Goal: Information Seeking & Learning: Find specific fact

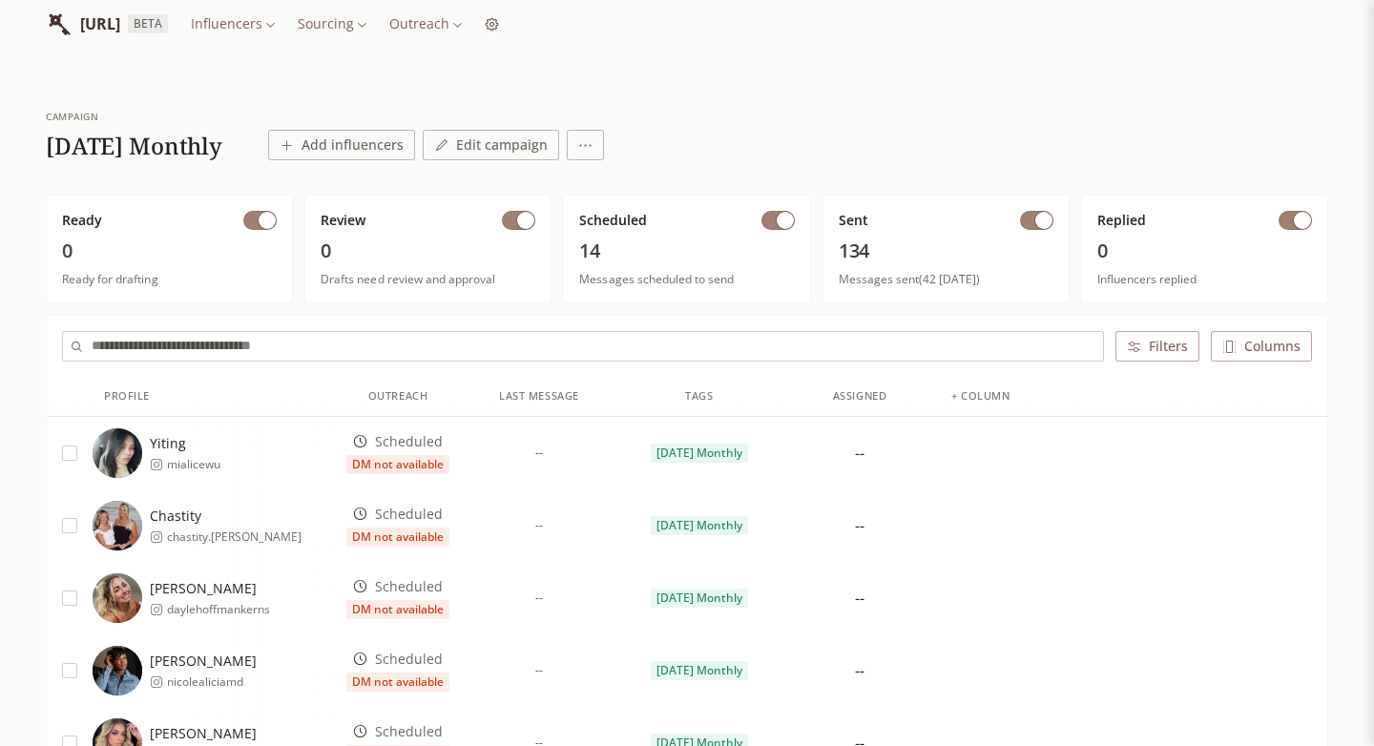
scroll to position [39, 0]
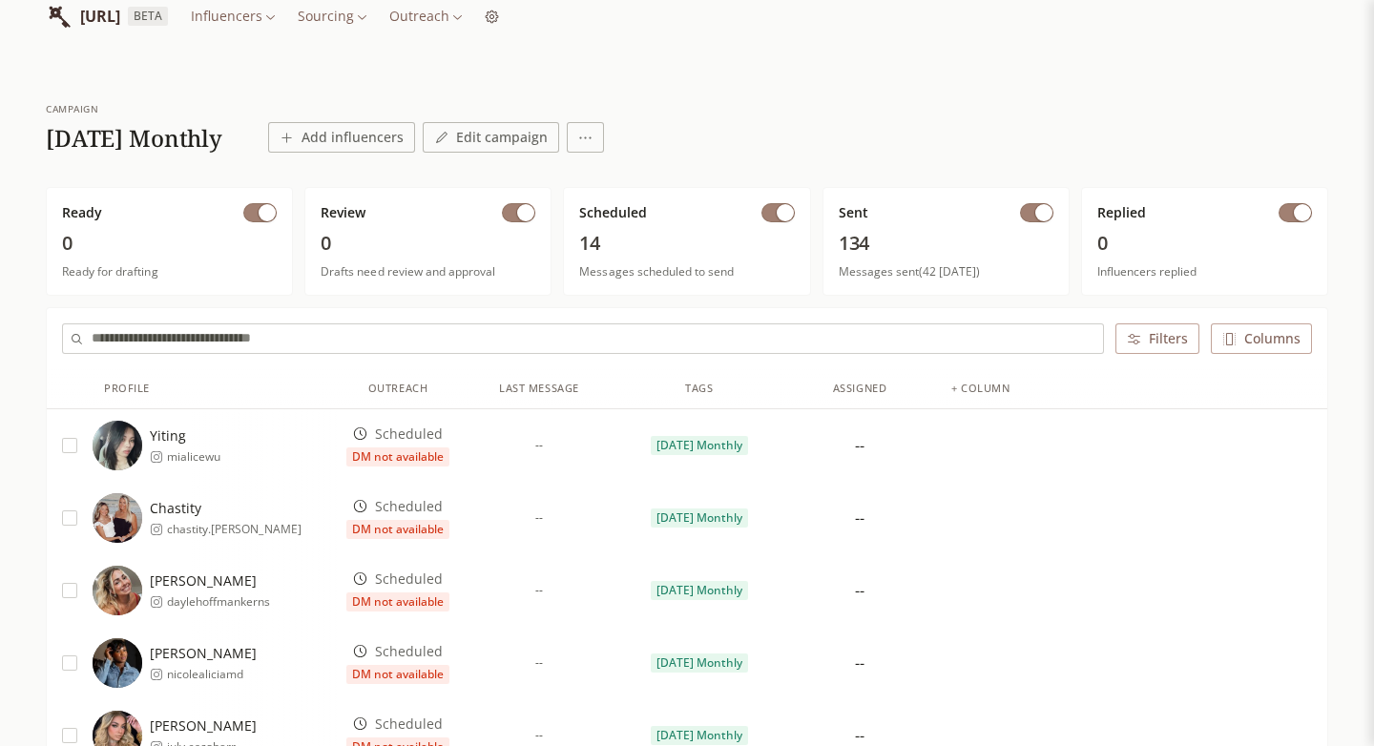
click at [392, 440] on span "Scheduled" at bounding box center [409, 433] width 68 height 19
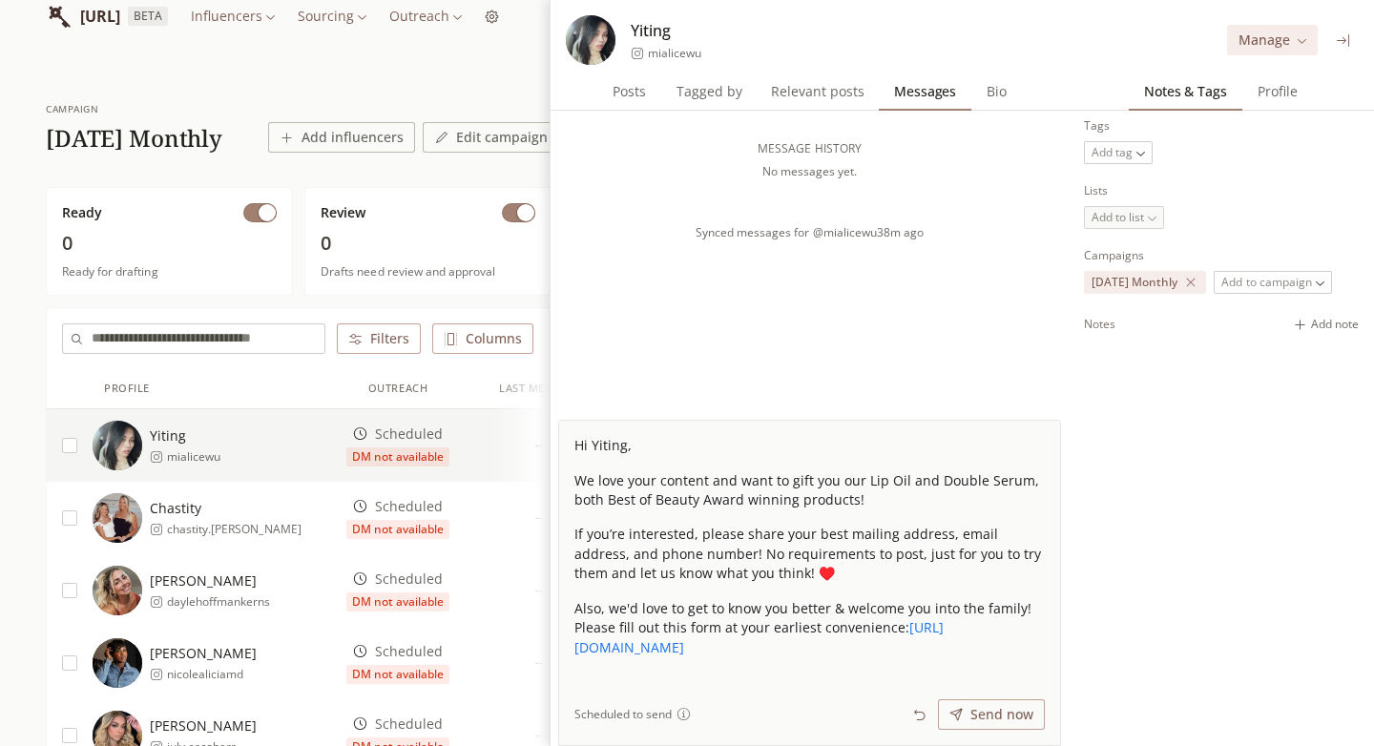
scroll to position [59, 0]
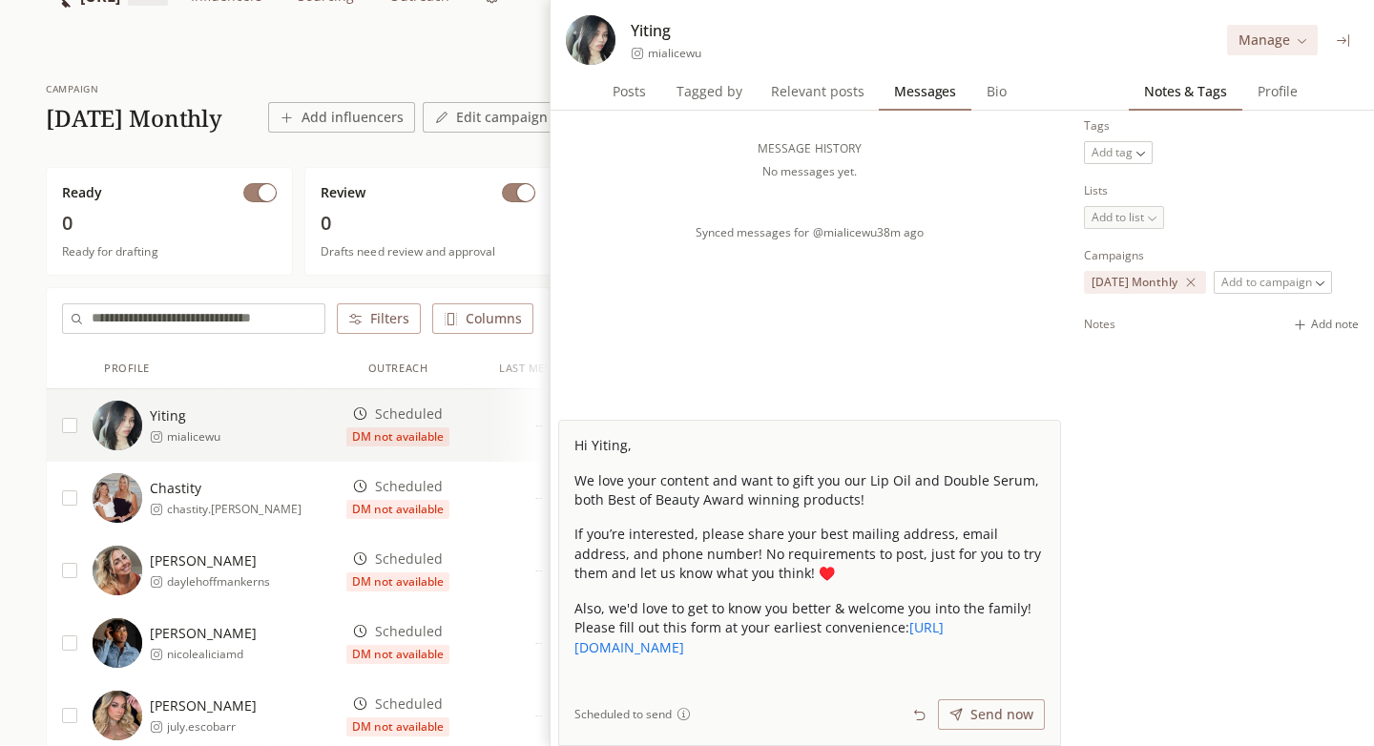
click at [1336, 43] on icon at bounding box center [1343, 40] width 14 height 14
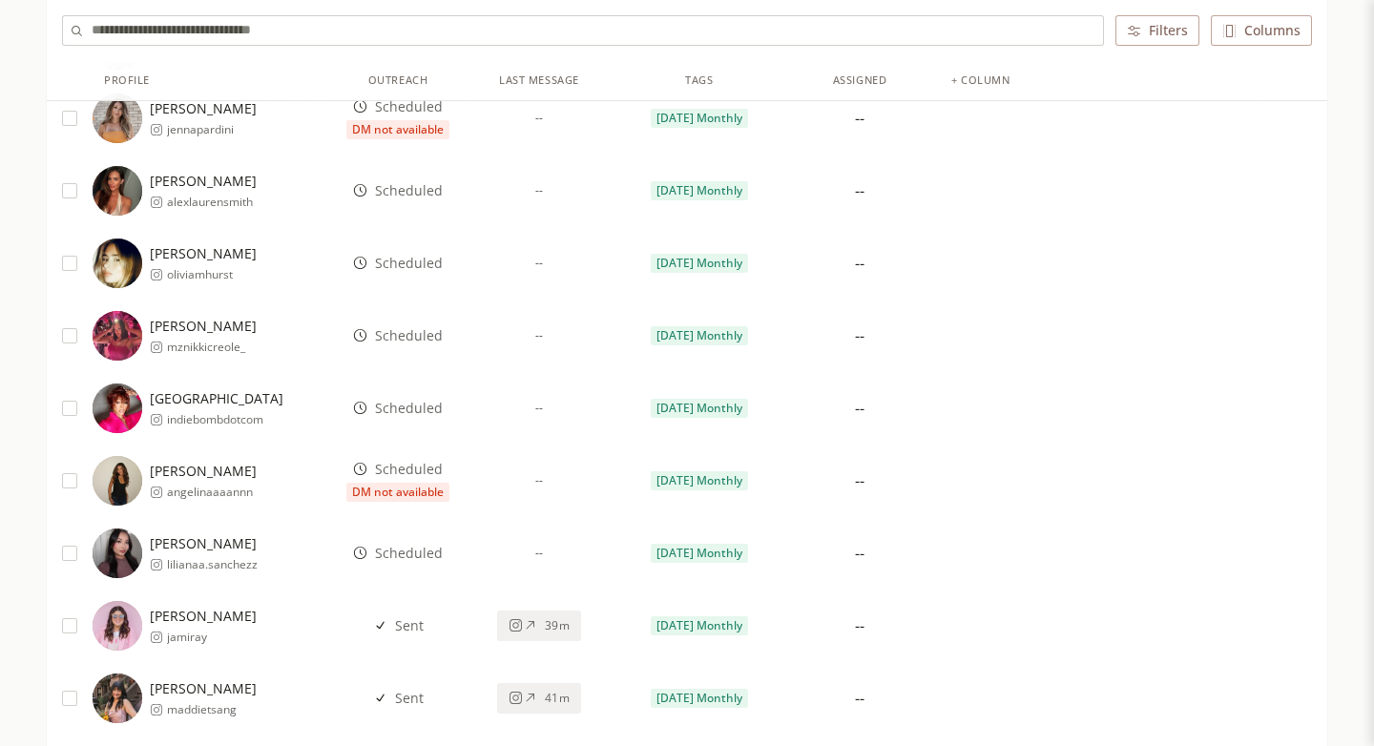
scroll to position [869, 0]
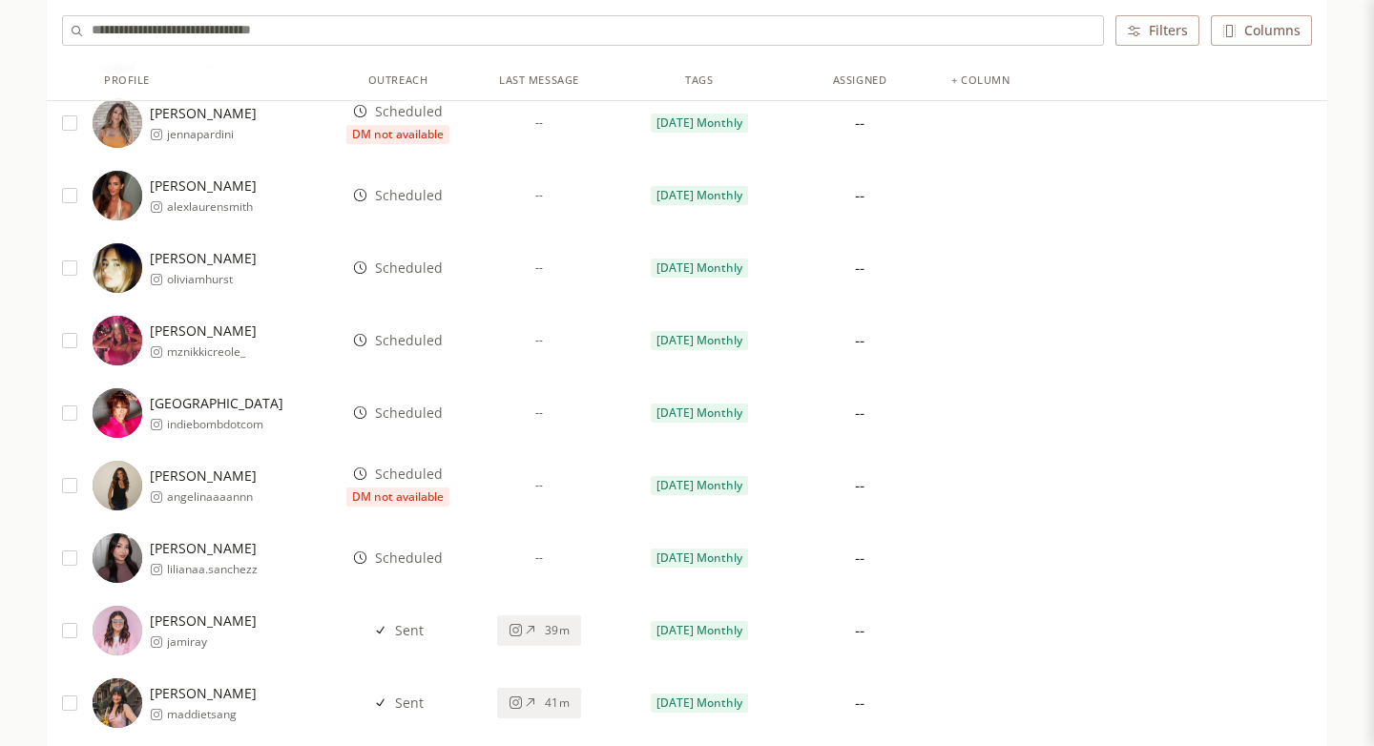
click at [415, 418] on span "Scheduled" at bounding box center [409, 412] width 68 height 19
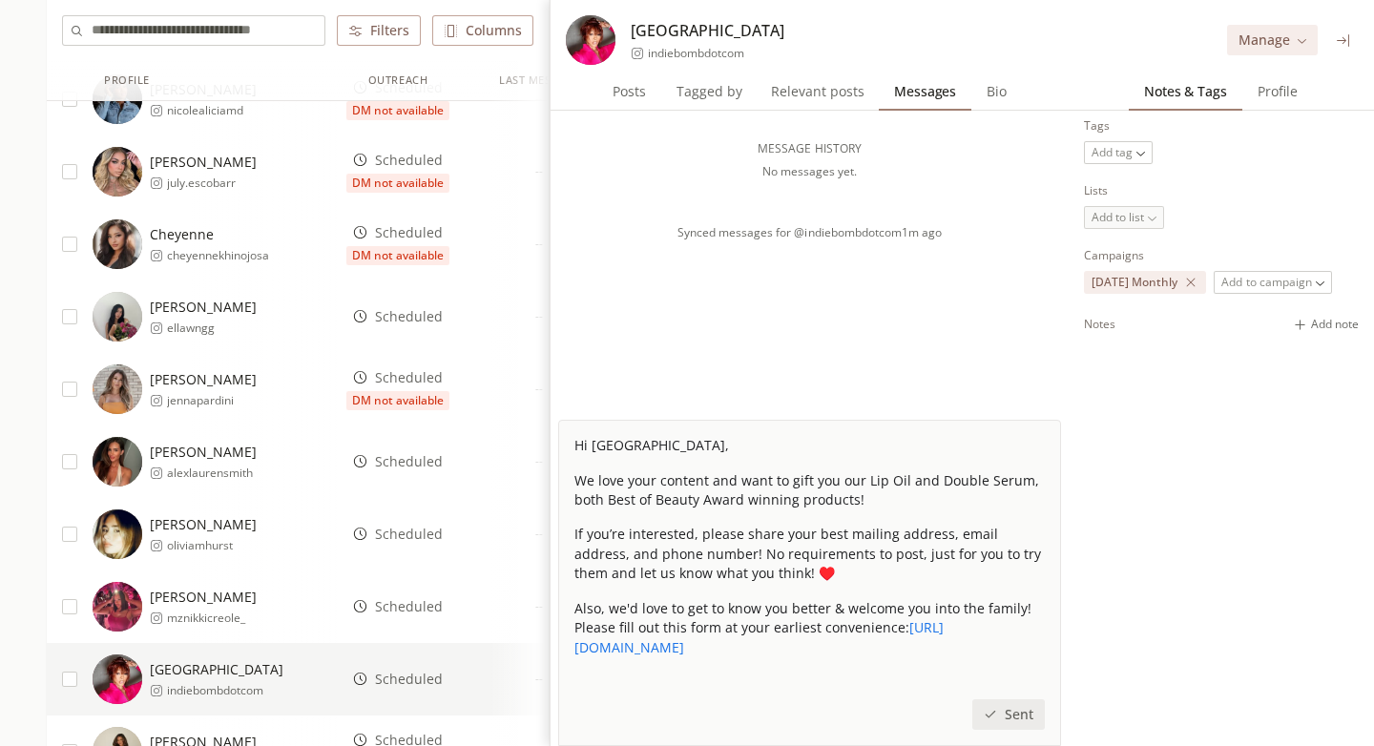
scroll to position [588, 0]
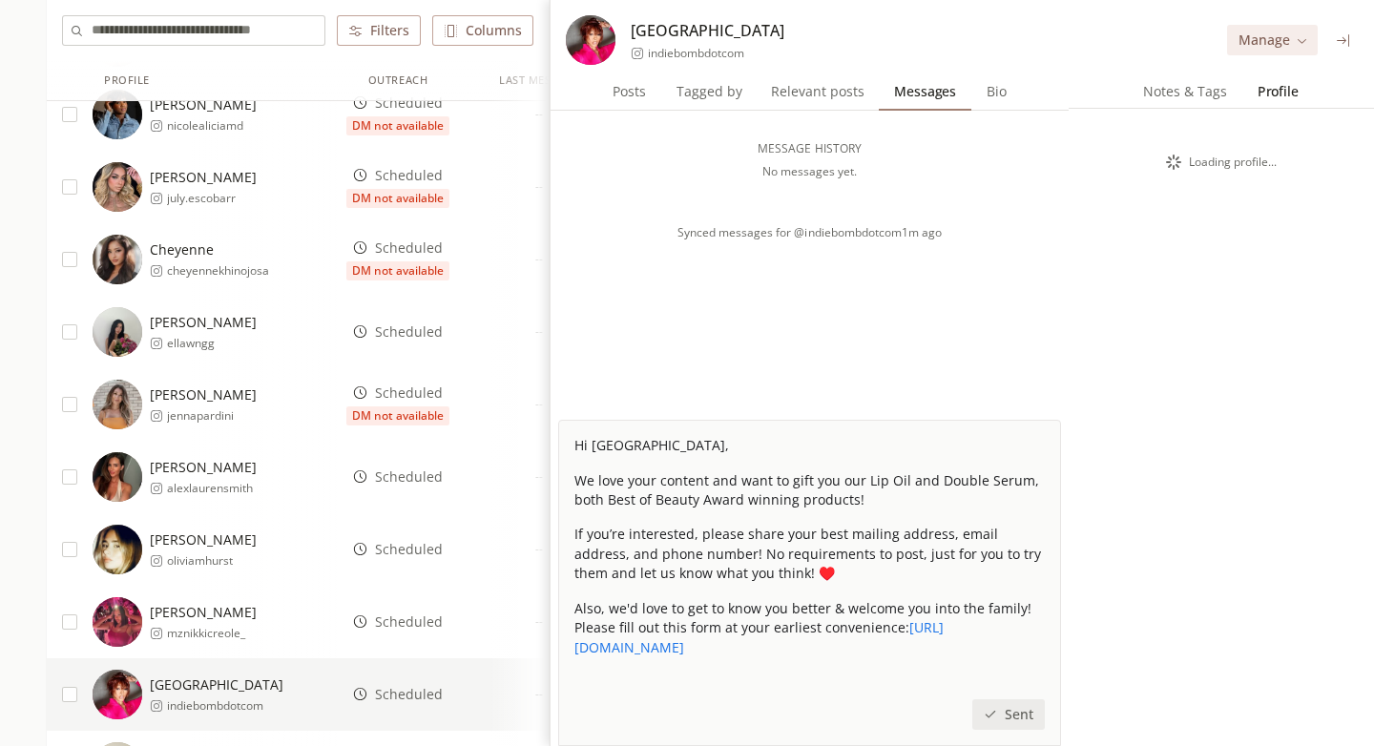
click at [1273, 96] on span "Profile" at bounding box center [1278, 91] width 56 height 27
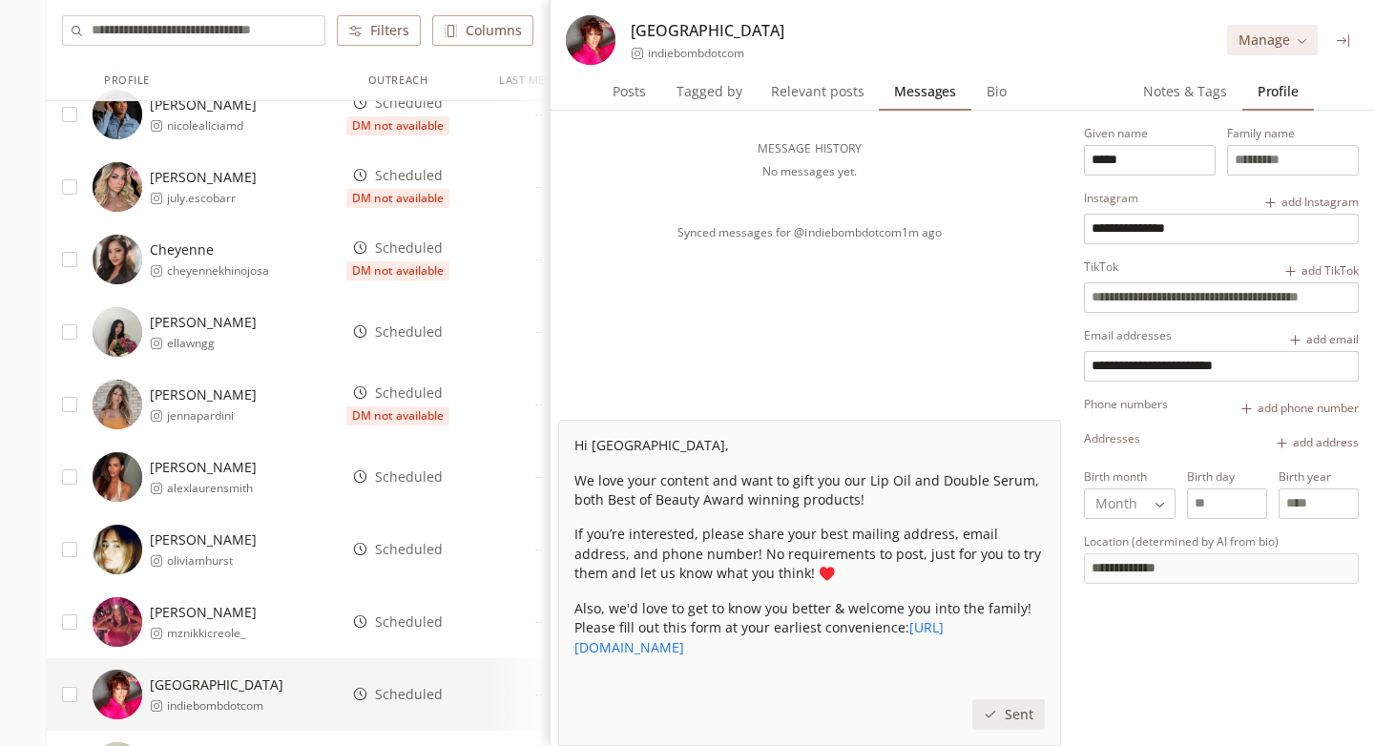
click at [1185, 95] on span "Notes & Tags" at bounding box center [1184, 91] width 99 height 27
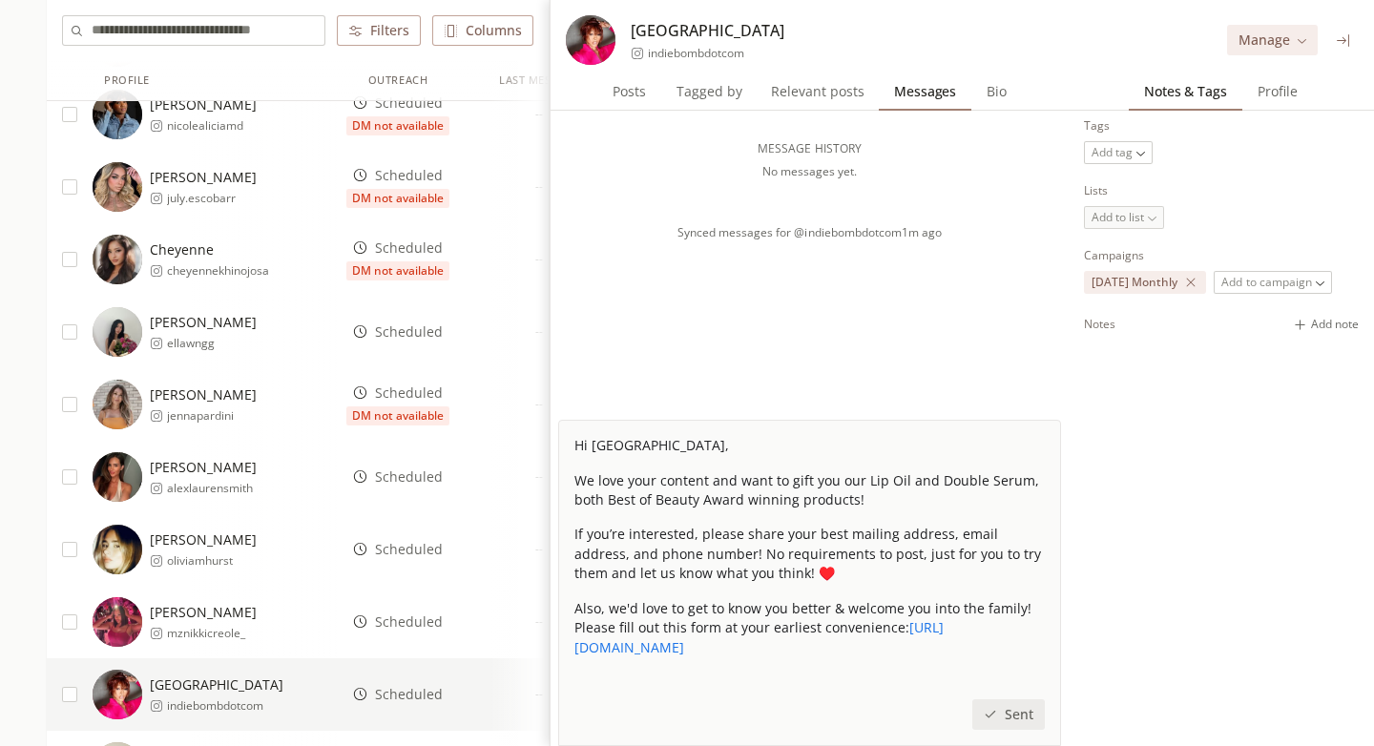
click at [824, 92] on span "Relevant posts" at bounding box center [817, 91] width 109 height 27
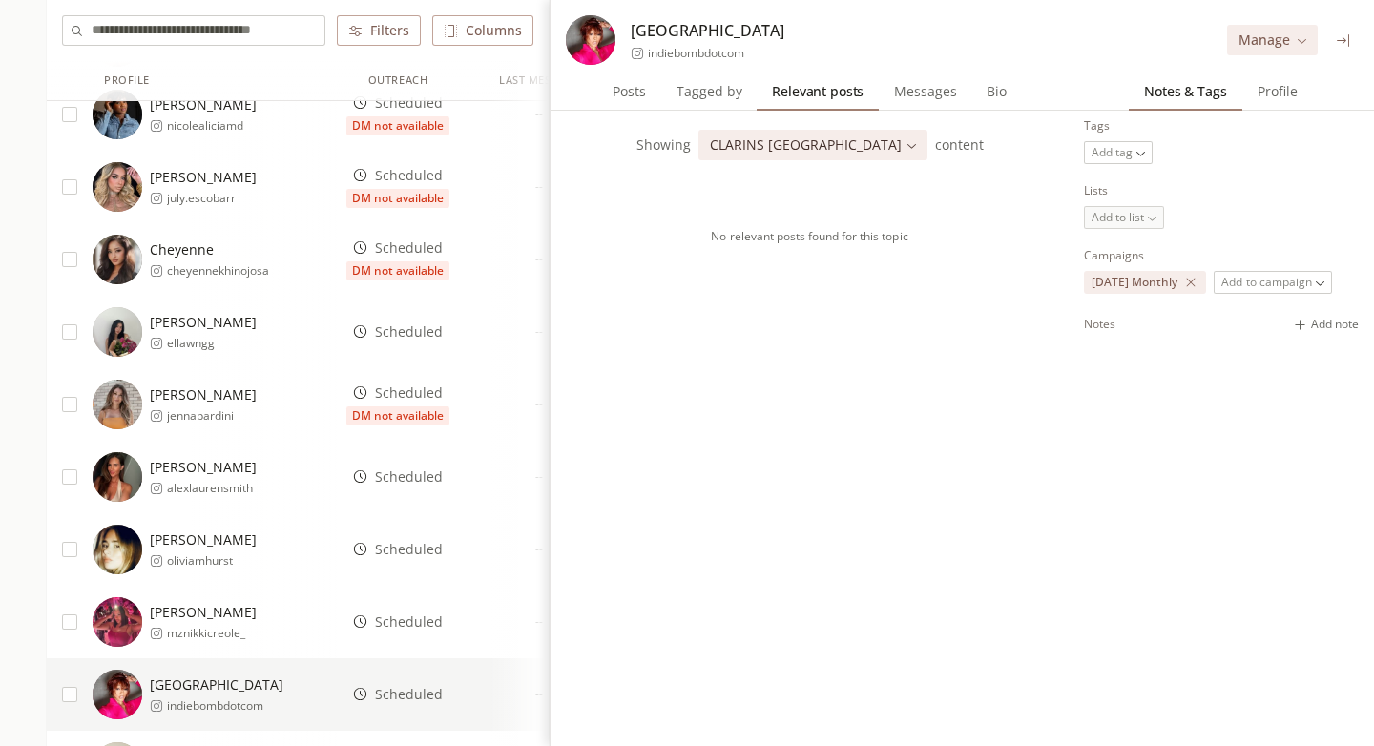
click at [683, 83] on span "Tagged by" at bounding box center [709, 91] width 81 height 27
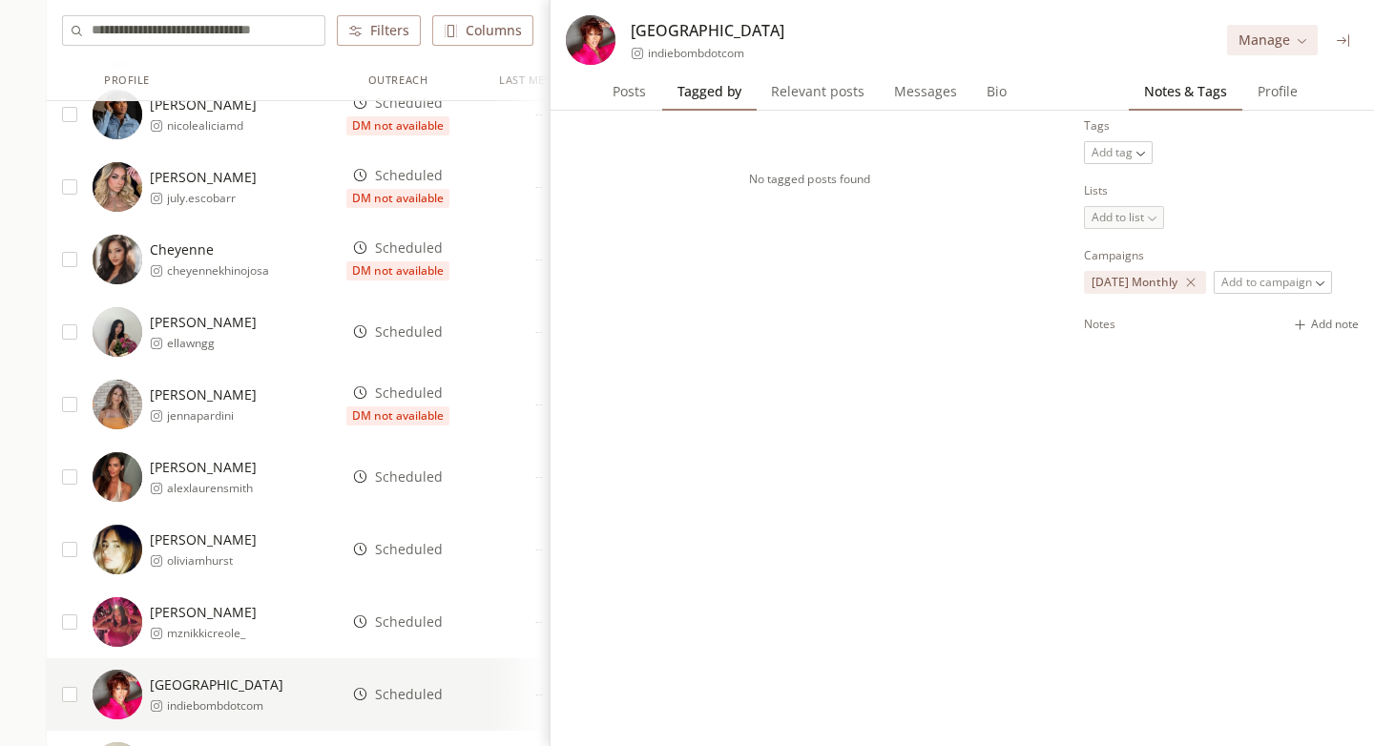
click at [594, 83] on div "Posts Posts Tagged by Tagged by Relevant posts Relevant posts Messages Messages…" at bounding box center [809, 91] width 518 height 38
click at [636, 95] on span "Posts" at bounding box center [629, 91] width 49 height 27
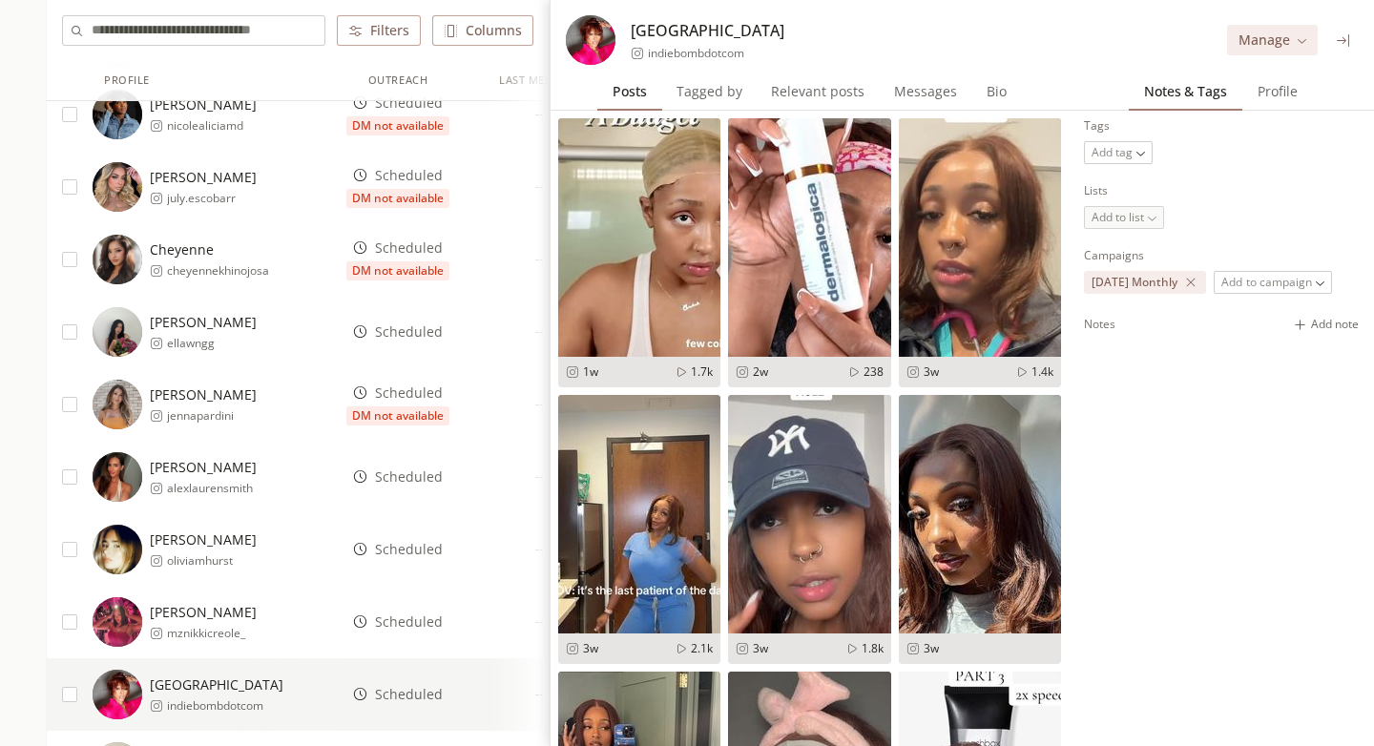
click at [702, 97] on span "Tagged by" at bounding box center [709, 91] width 81 height 27
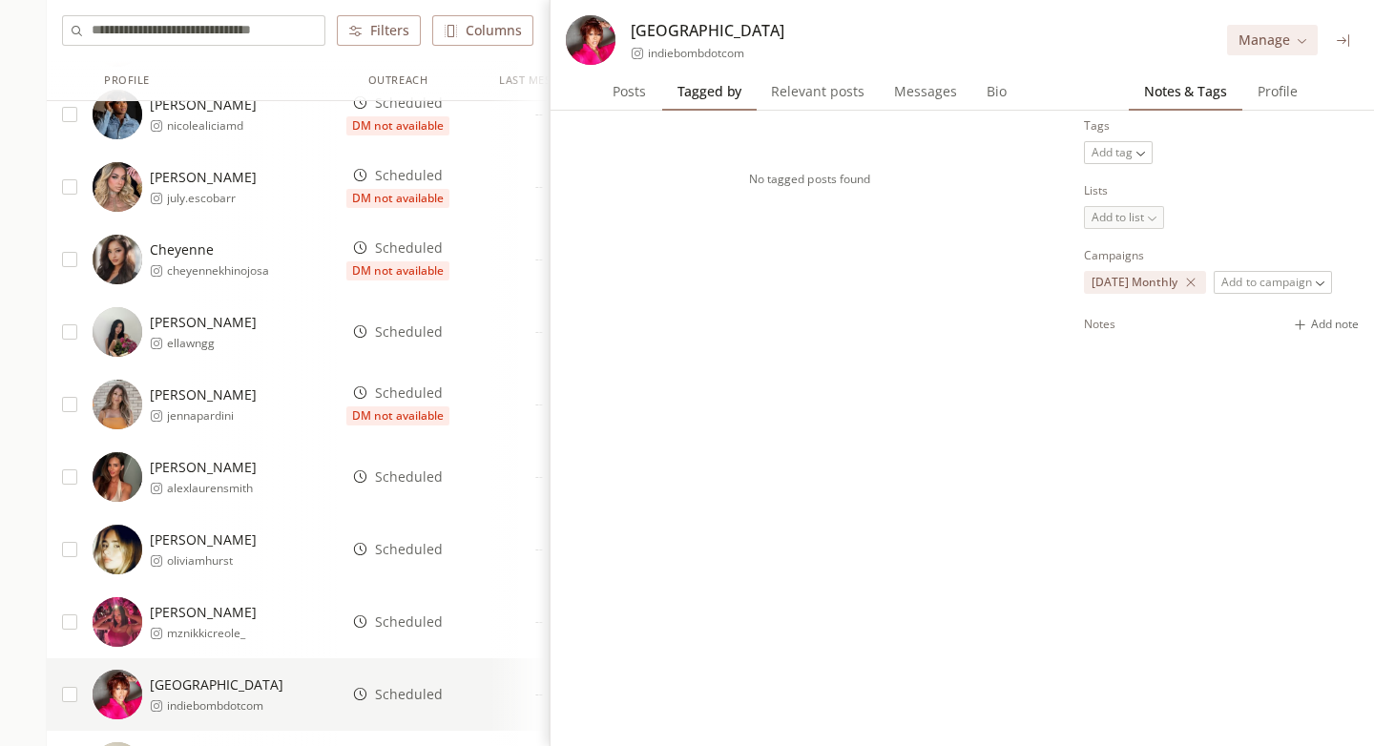
click at [798, 96] on span "Relevant posts" at bounding box center [817, 91] width 109 height 27
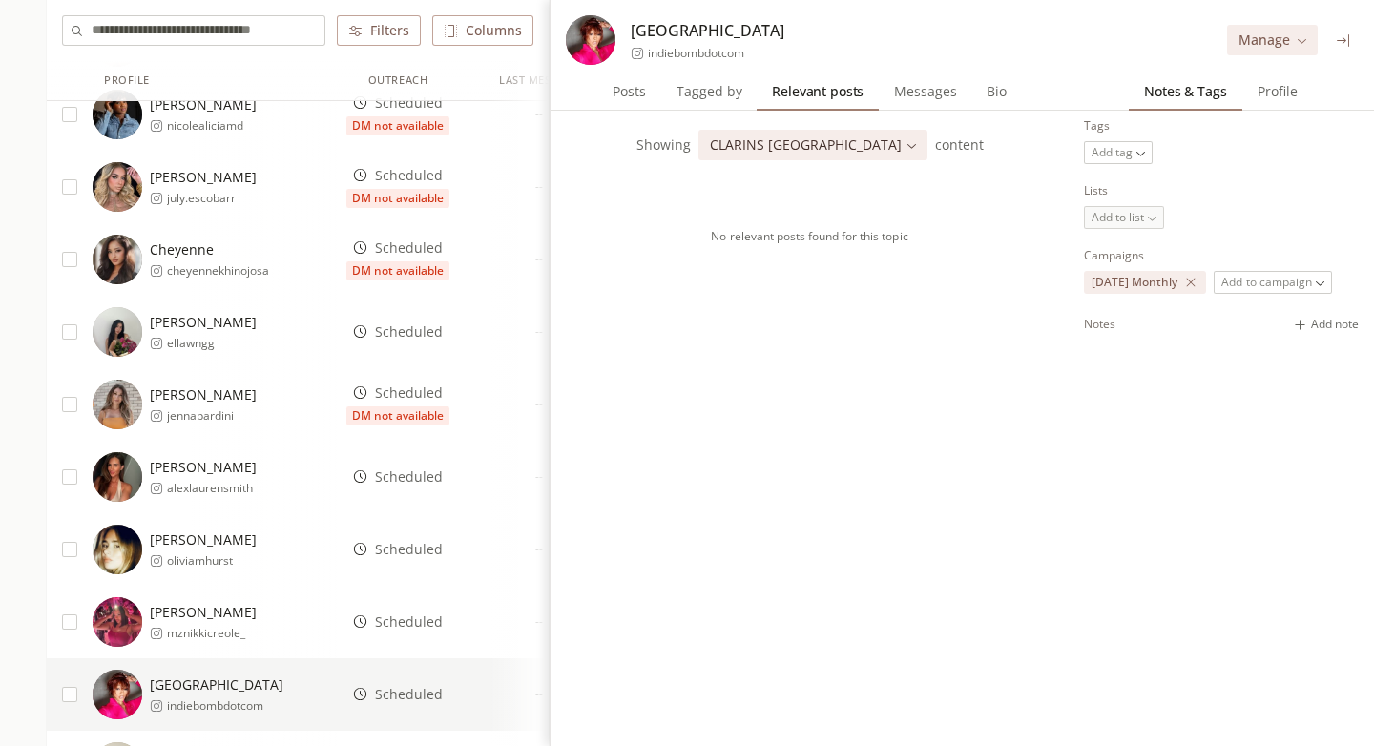
click at [724, 96] on span "Tagged by" at bounding box center [709, 91] width 81 height 27
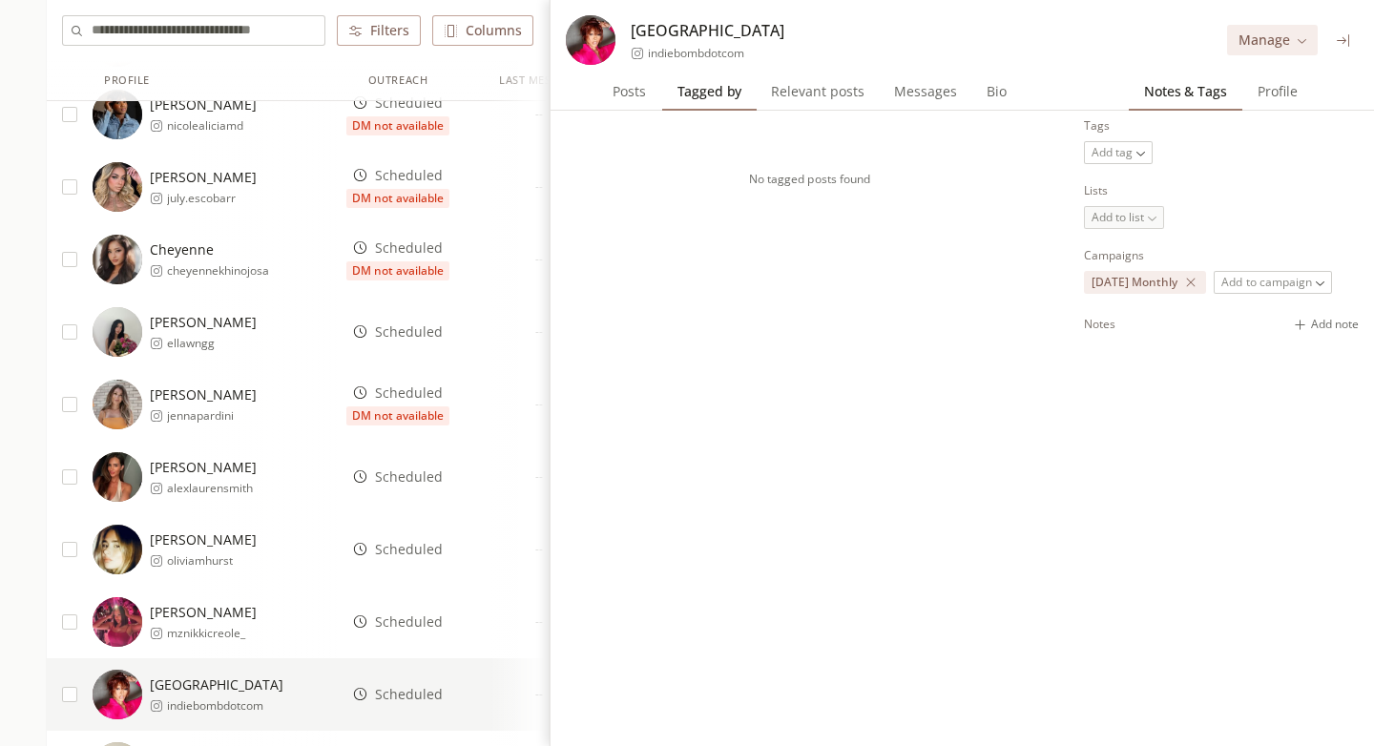
click at [603, 96] on button "Posts Posts" at bounding box center [629, 91] width 64 height 38
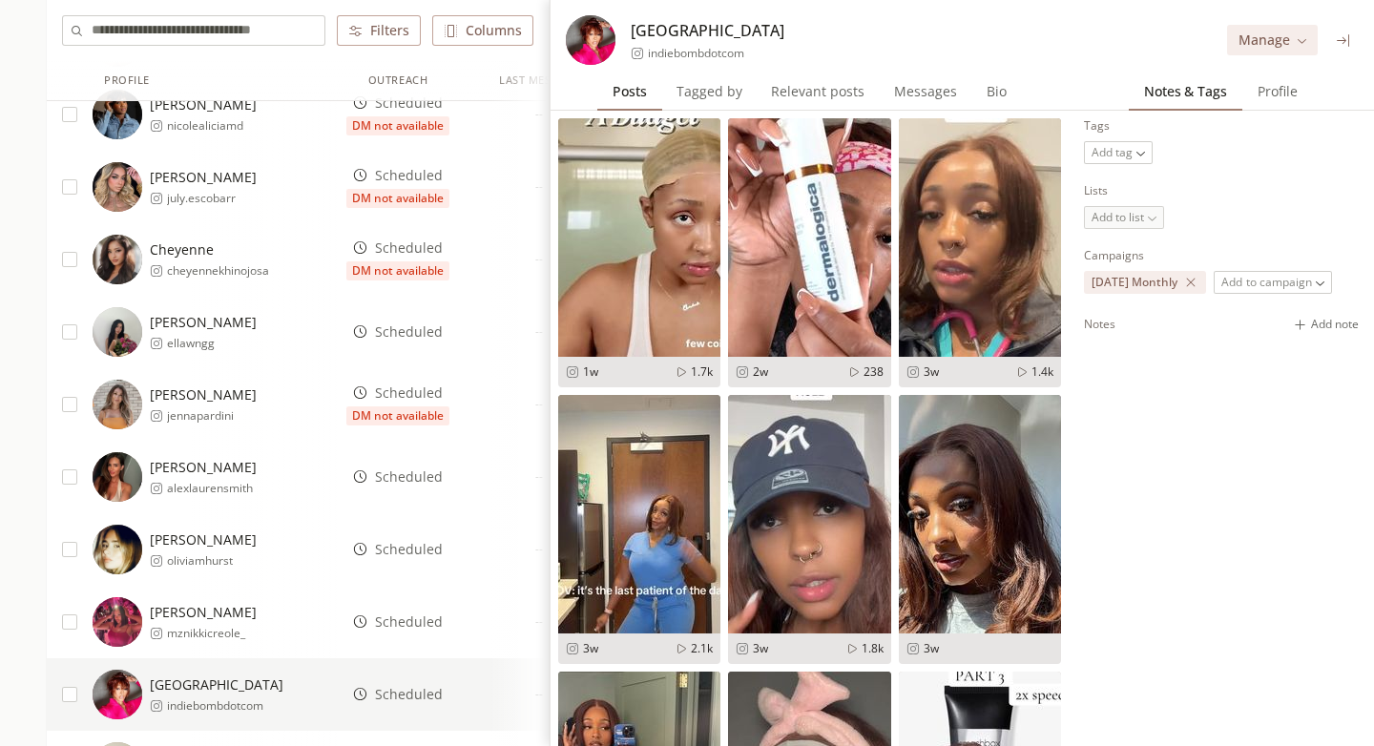
click at [708, 75] on button "Tagged by Tagged by" at bounding box center [709, 91] width 95 height 38
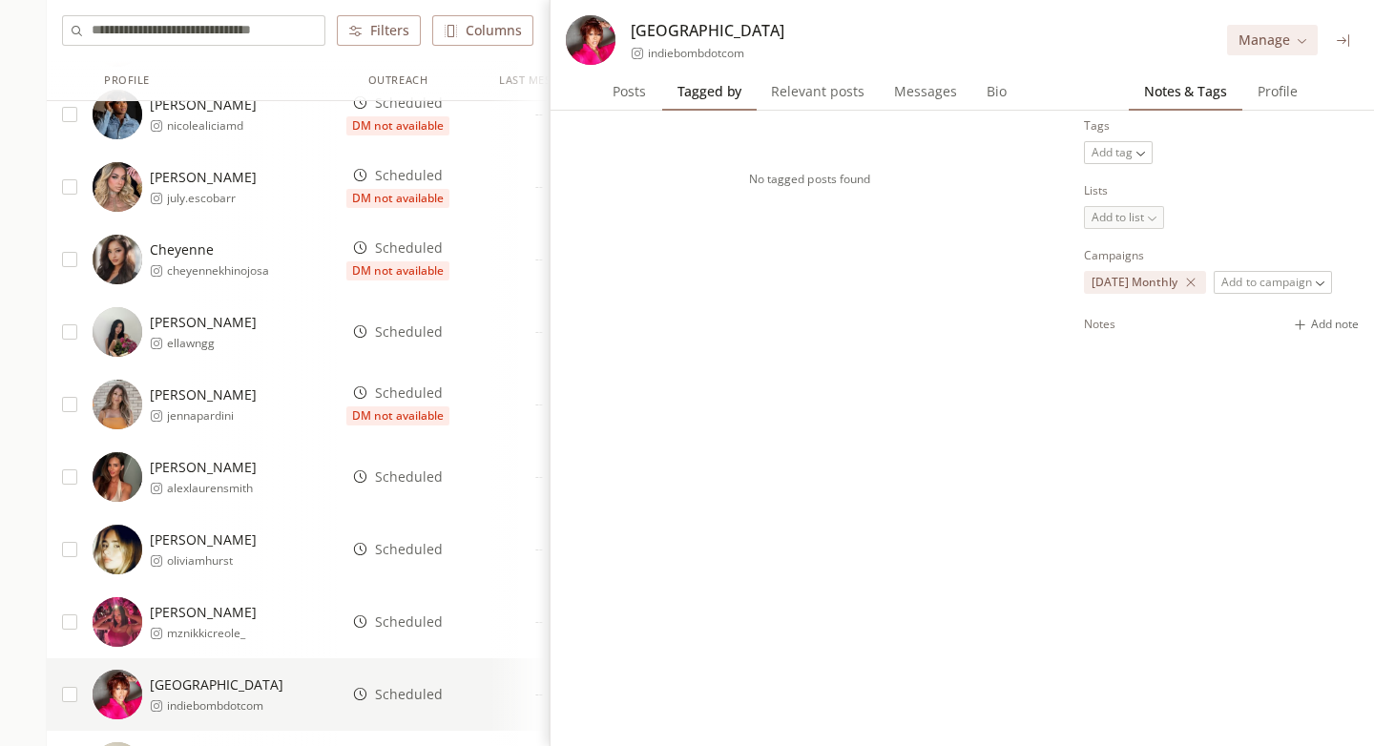
click at [923, 86] on span "Messages" at bounding box center [925, 91] width 78 height 27
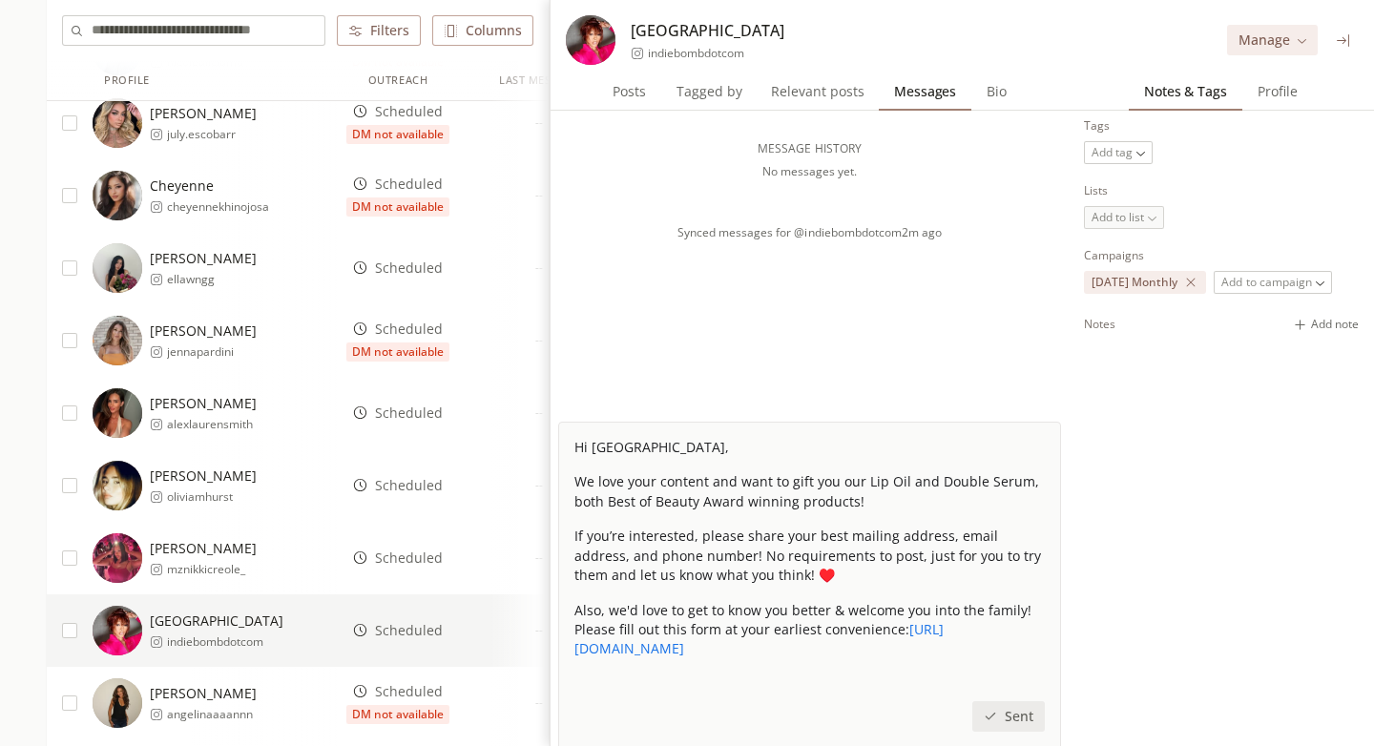
scroll to position [666, 0]
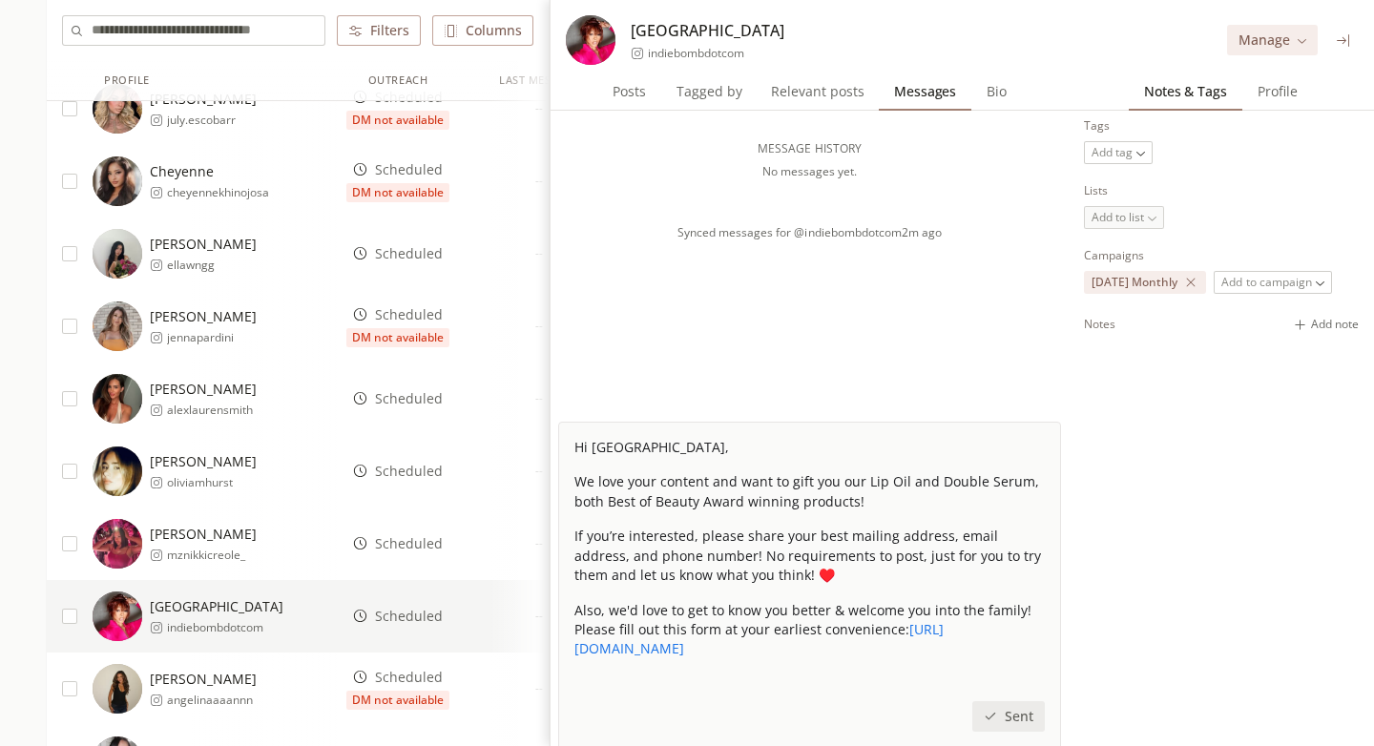
click at [397, 607] on span "Scheduled" at bounding box center [409, 616] width 68 height 19
click at [402, 547] on span "Scheduled" at bounding box center [409, 543] width 68 height 19
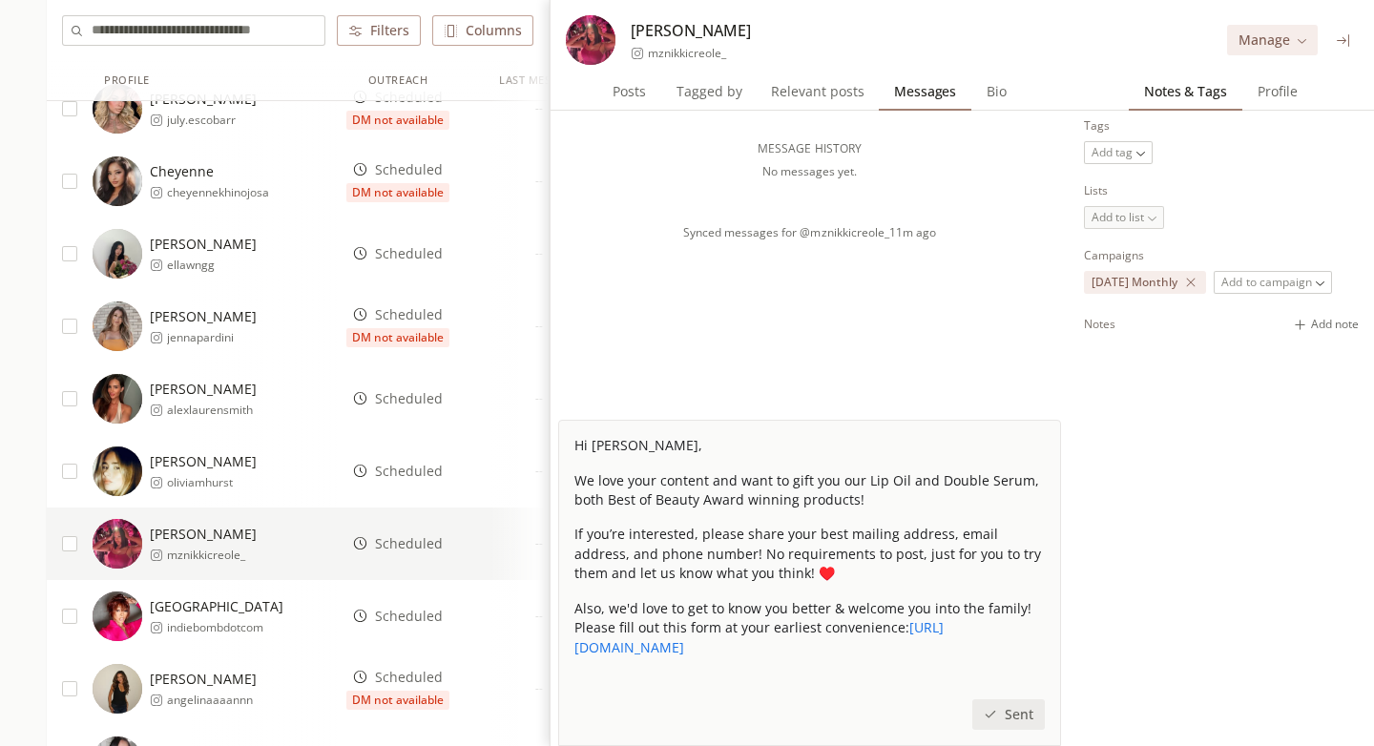
click at [410, 474] on span "Scheduled" at bounding box center [409, 471] width 68 height 19
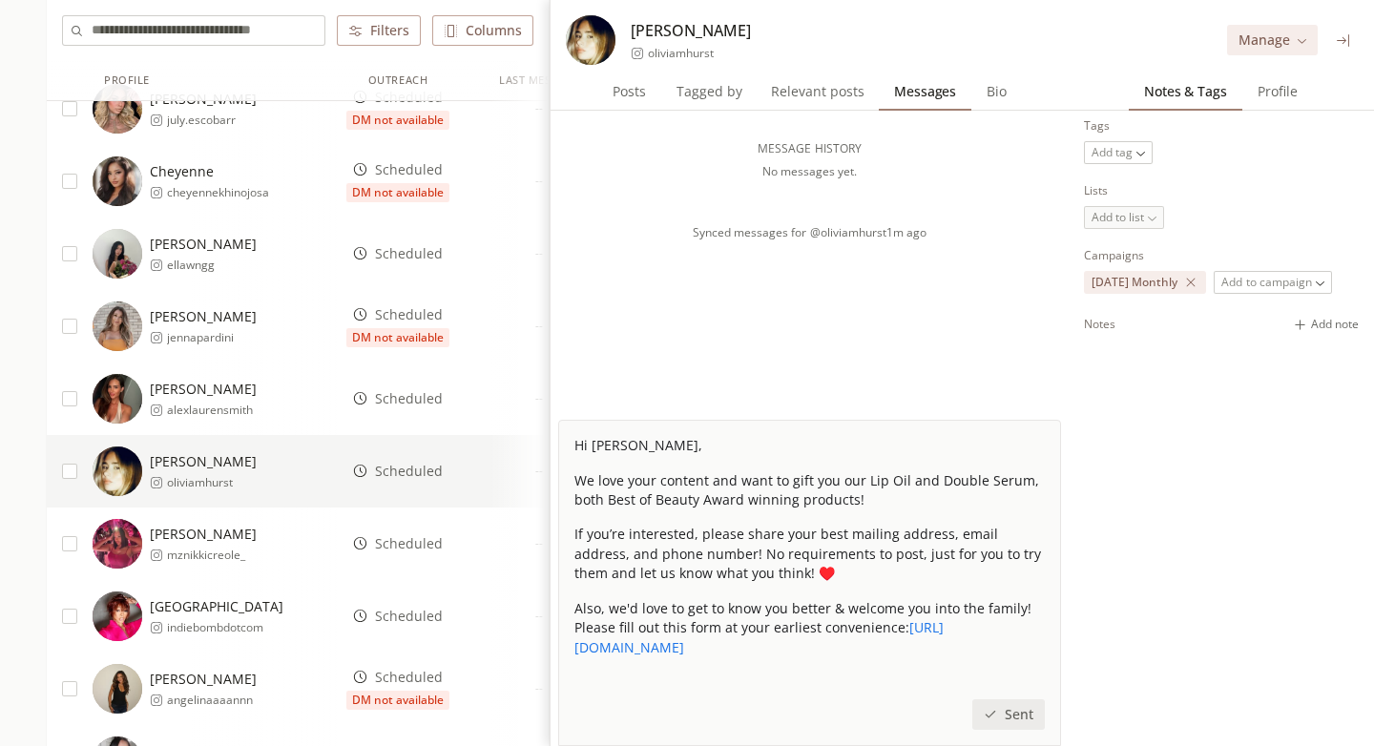
click at [416, 398] on span "Scheduled" at bounding box center [409, 398] width 68 height 19
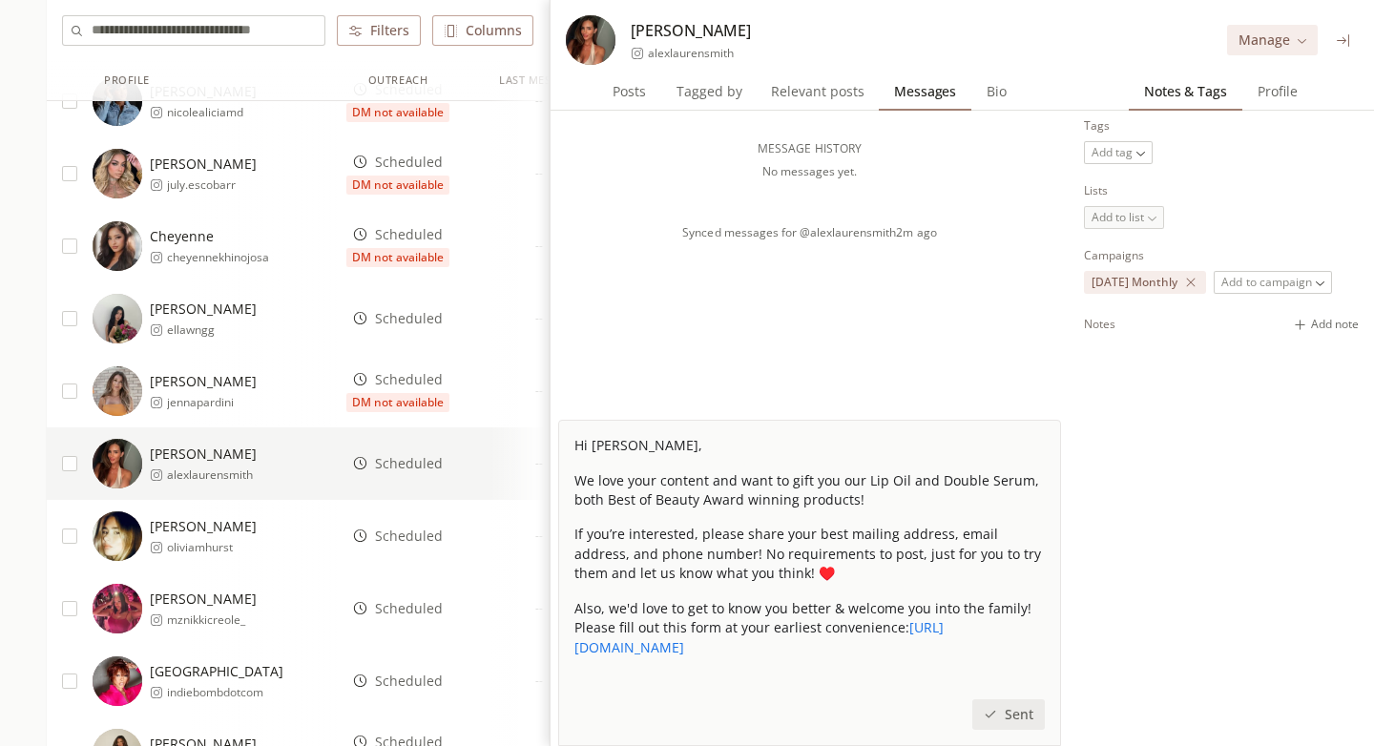
scroll to position [598, 0]
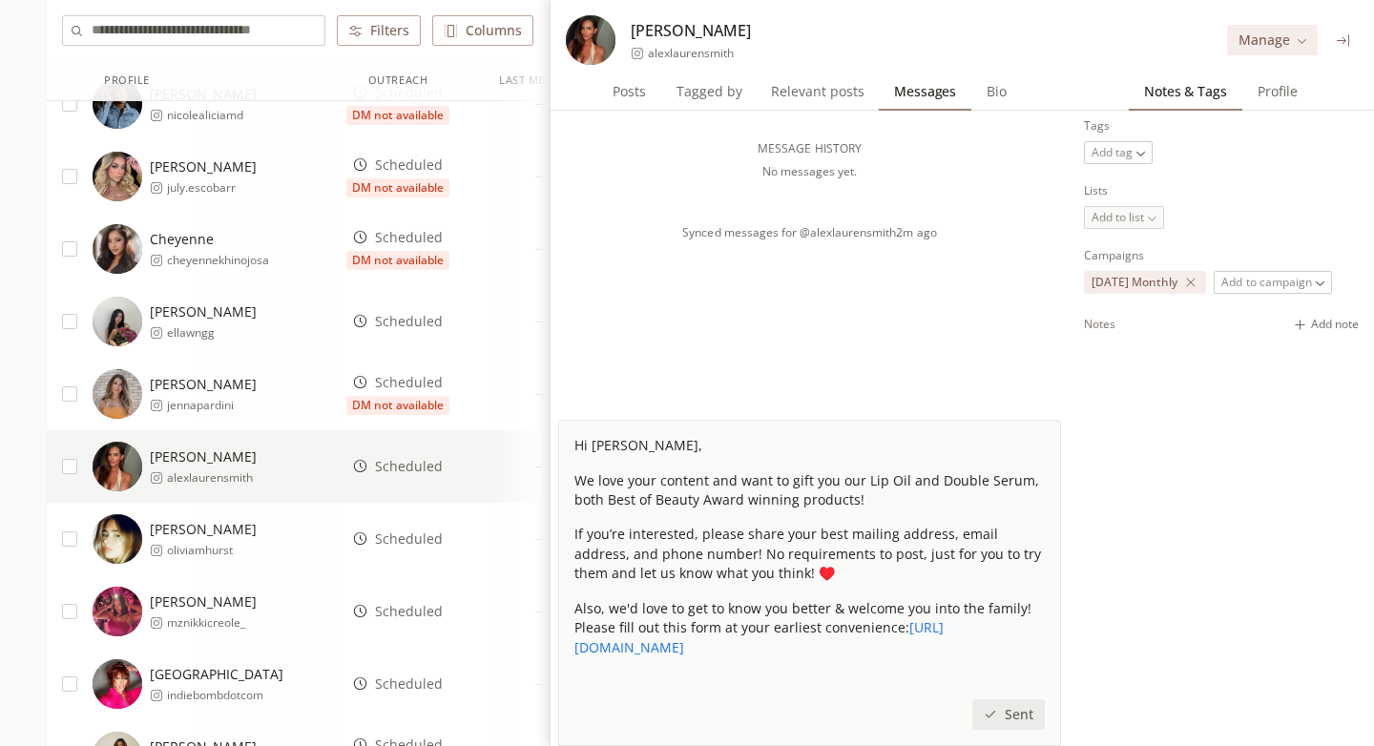
click at [410, 329] on span "Scheduled" at bounding box center [409, 321] width 68 height 19
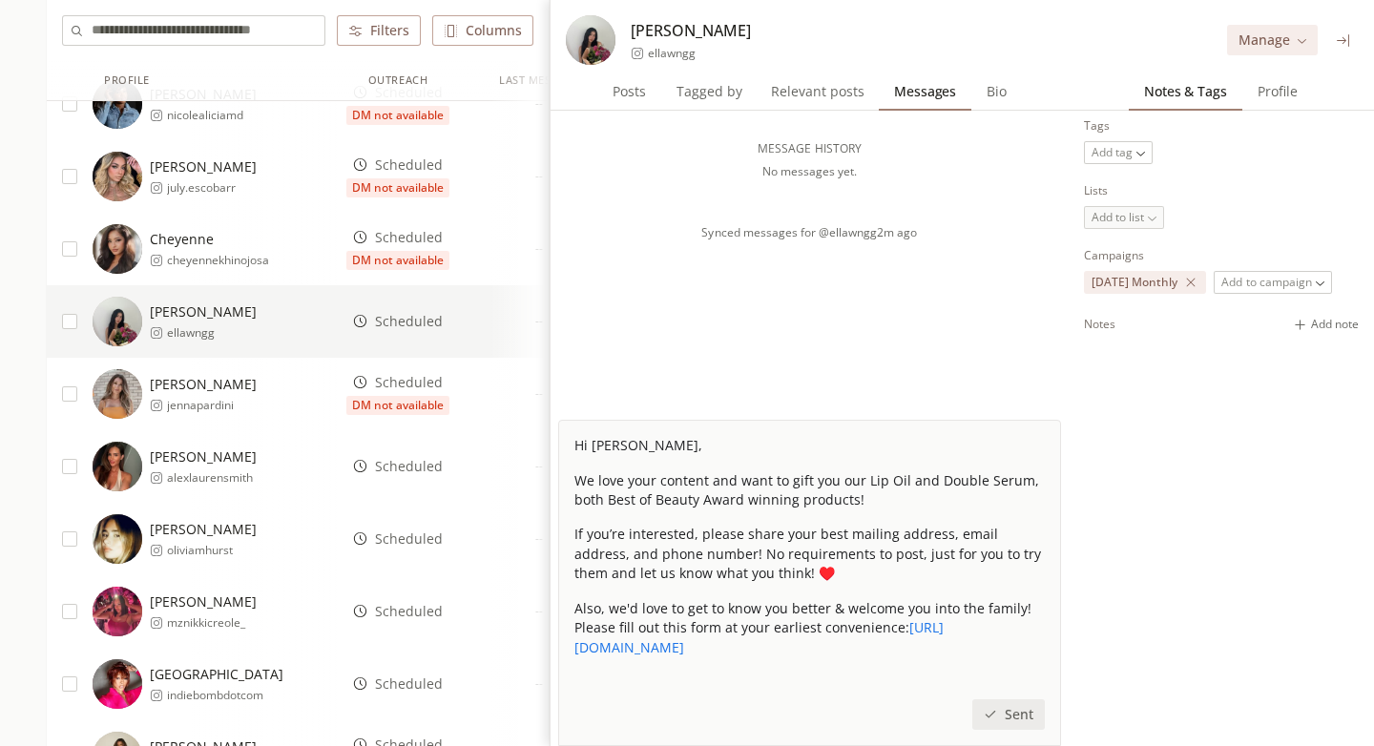
scroll to position [578, 0]
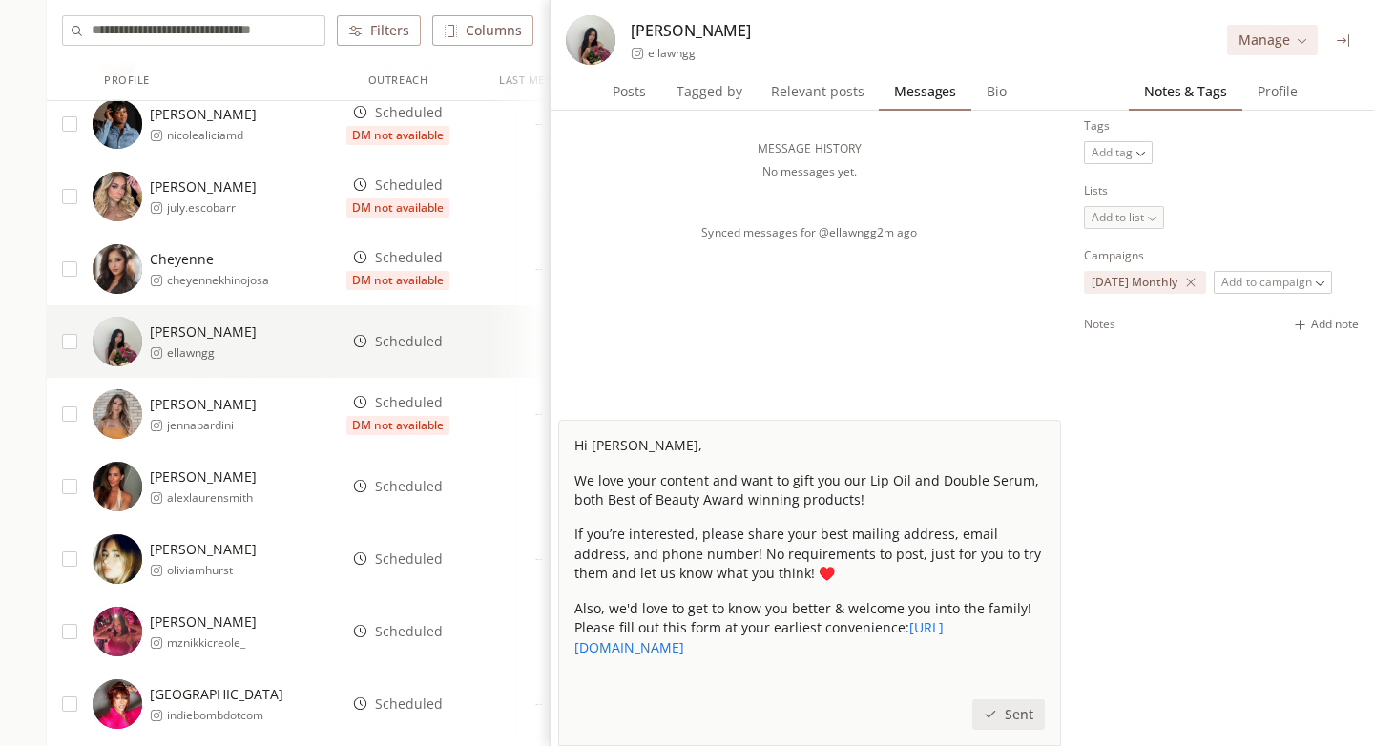
click at [407, 274] on span "DM not available" at bounding box center [397, 280] width 103 height 19
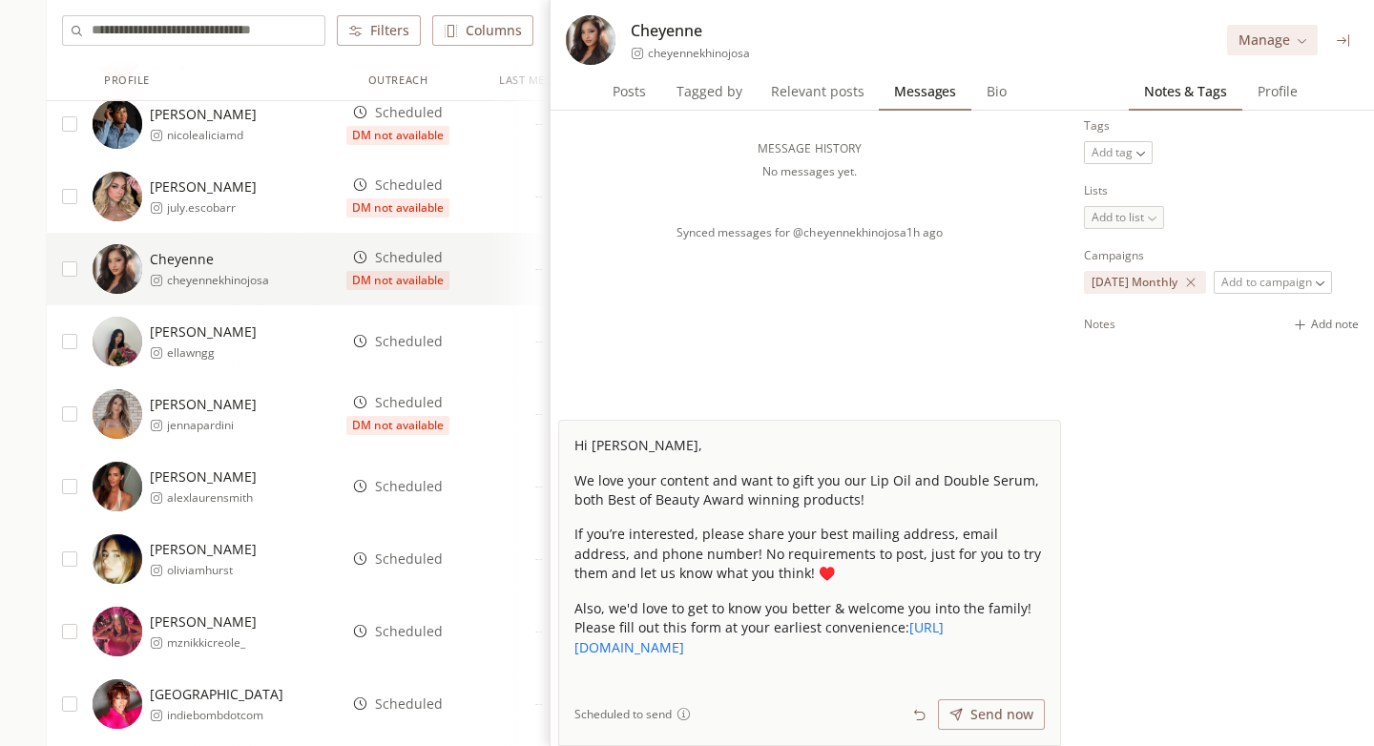
click at [1346, 35] on icon at bounding box center [1343, 40] width 14 height 14
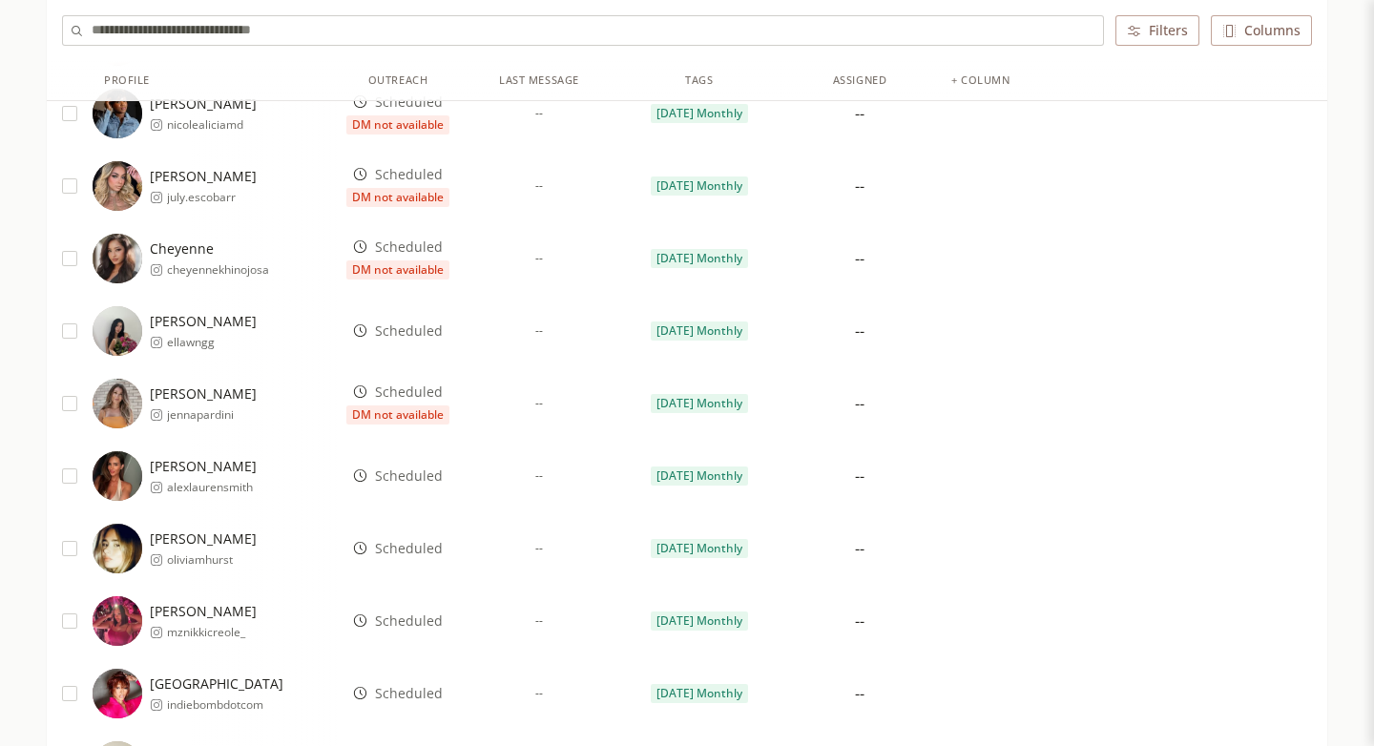
scroll to position [587, 0]
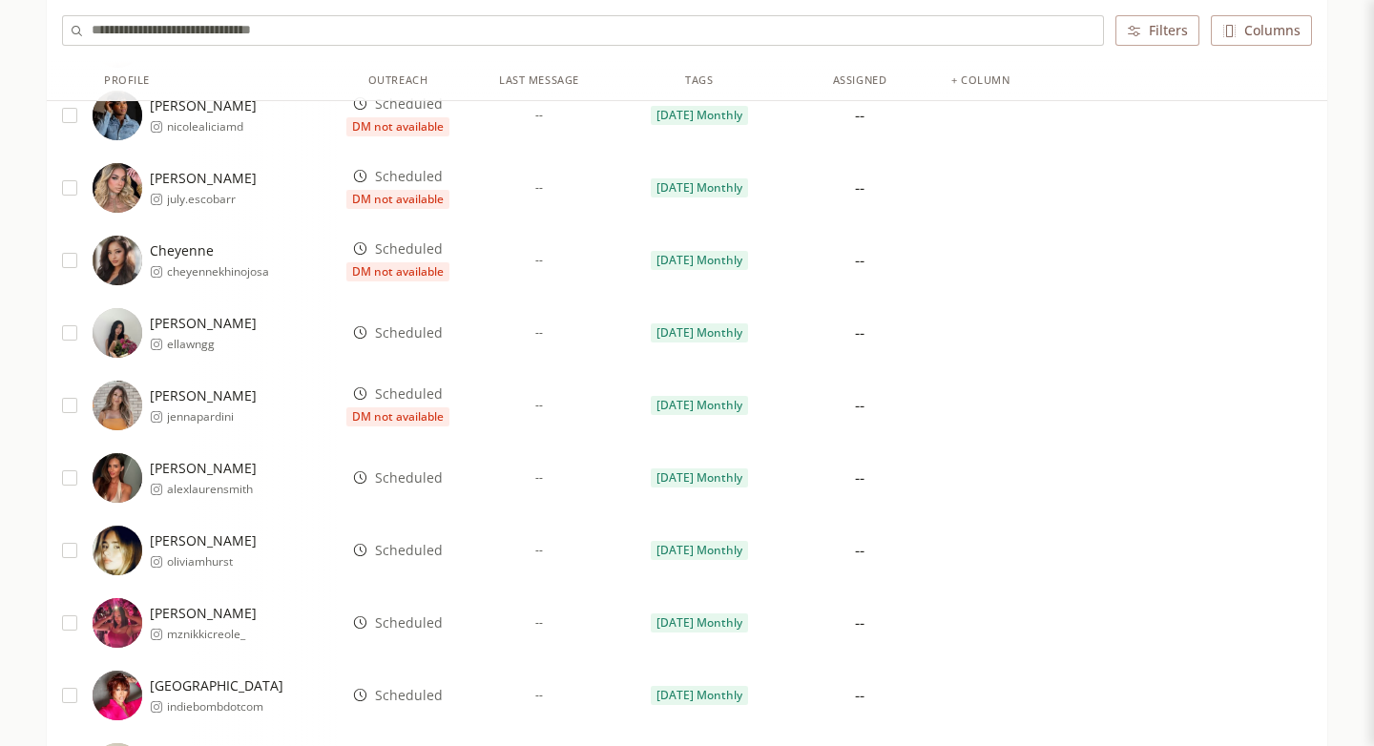
click at [435, 321] on div "Scheduled" at bounding box center [398, 333] width 122 height 72
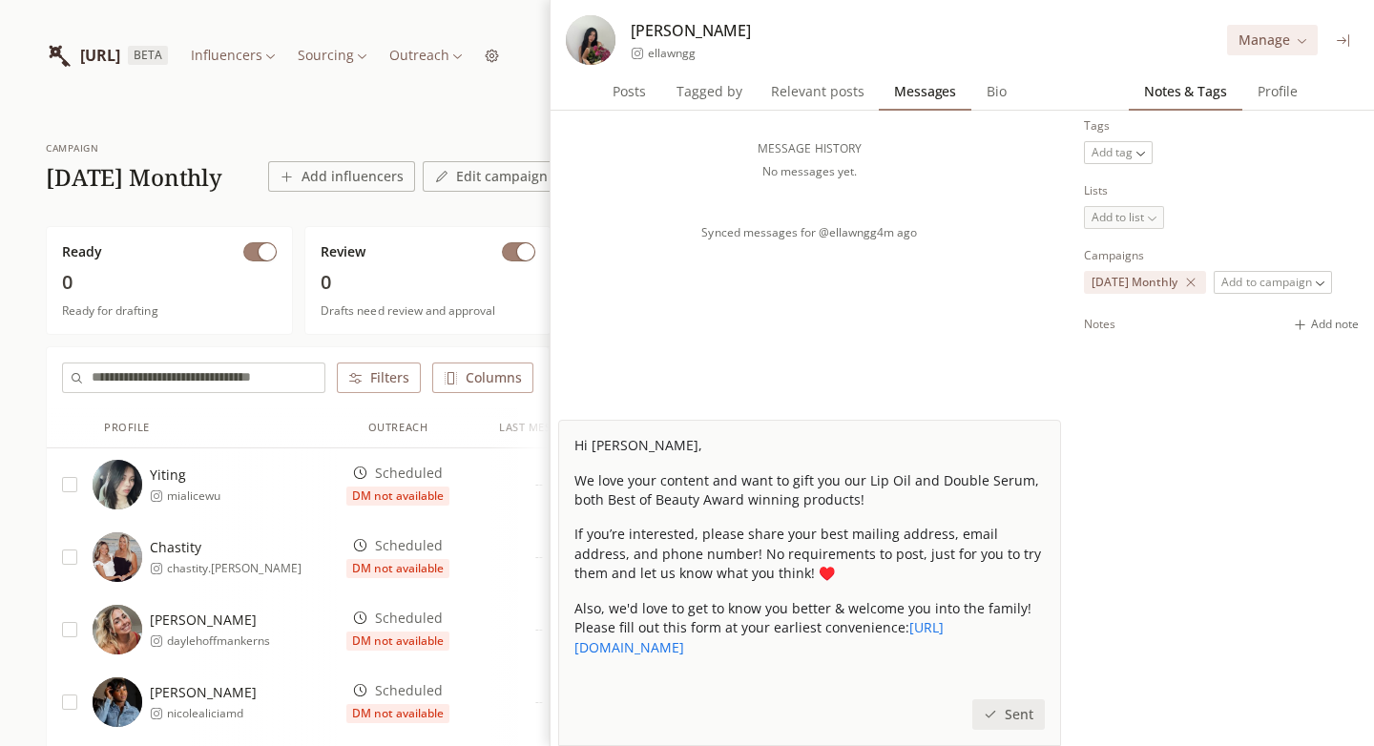
click at [201, 379] on input "text" at bounding box center [208, 377] width 233 height 29
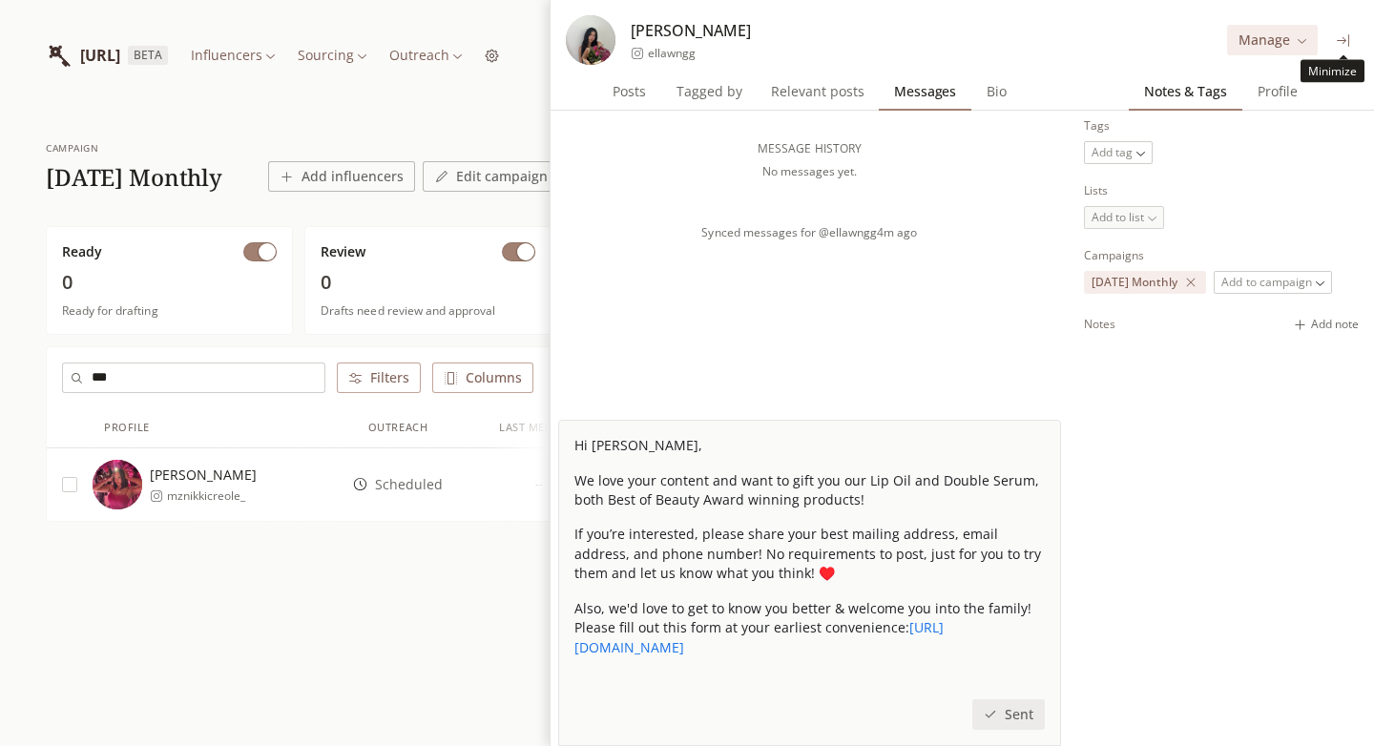
type input "***"
click at [1341, 36] on icon at bounding box center [1343, 40] width 14 height 14
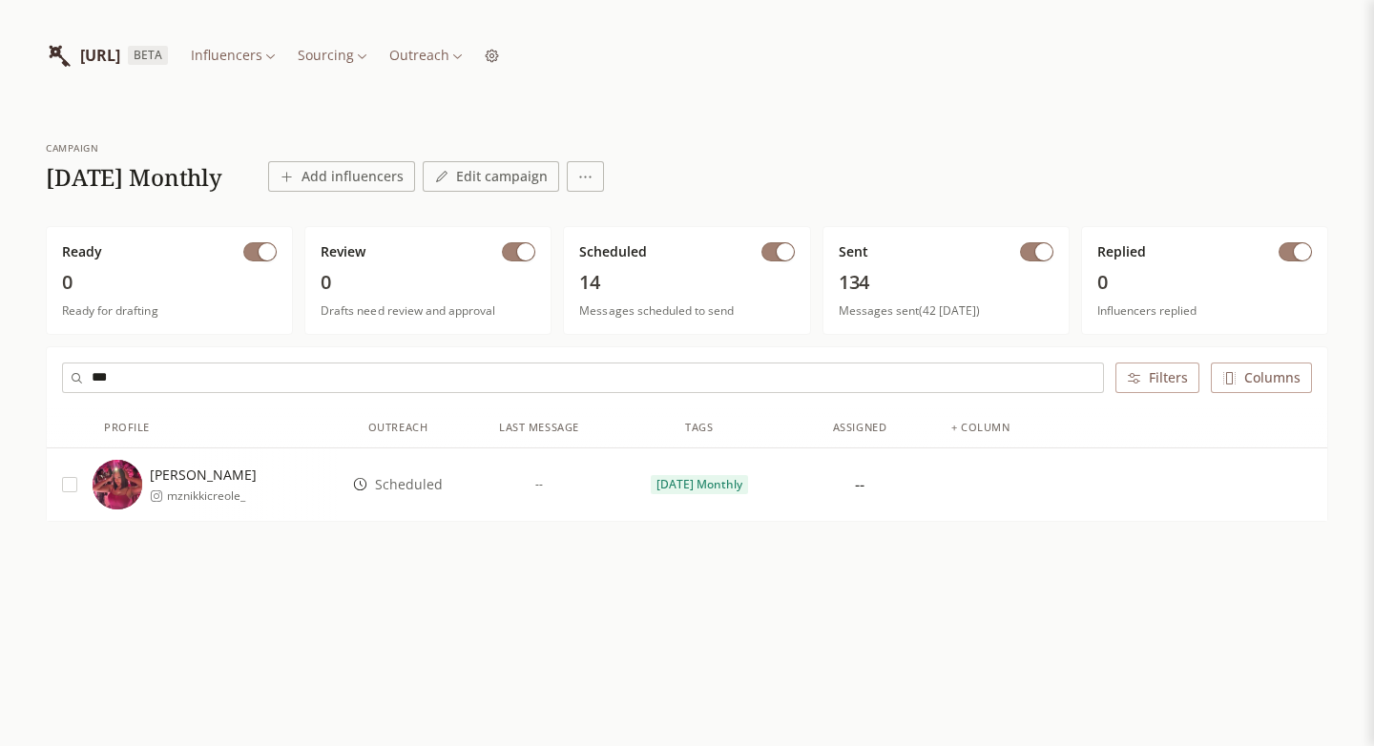
click at [406, 492] on span "Scheduled" at bounding box center [409, 484] width 68 height 19
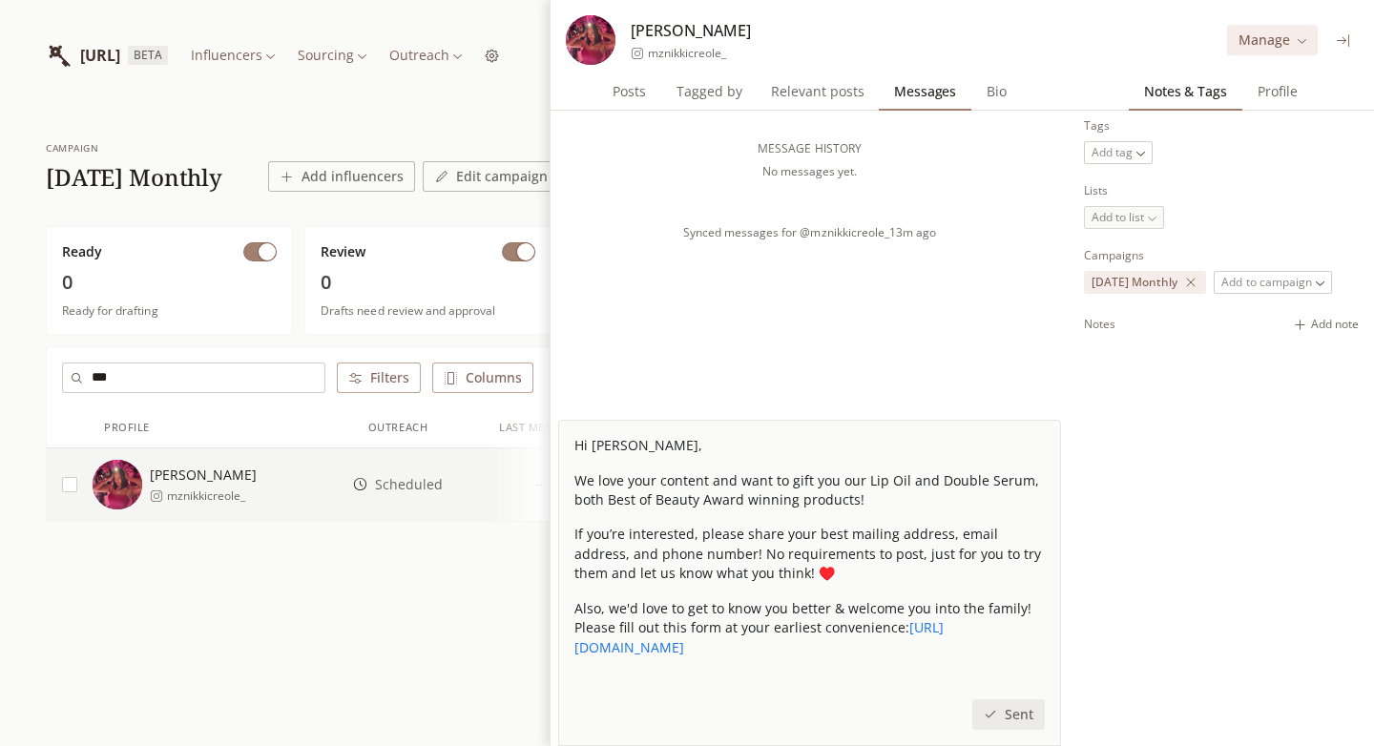
scroll to position [1, 0]
click at [1341, 35] on icon at bounding box center [1343, 39] width 14 height 14
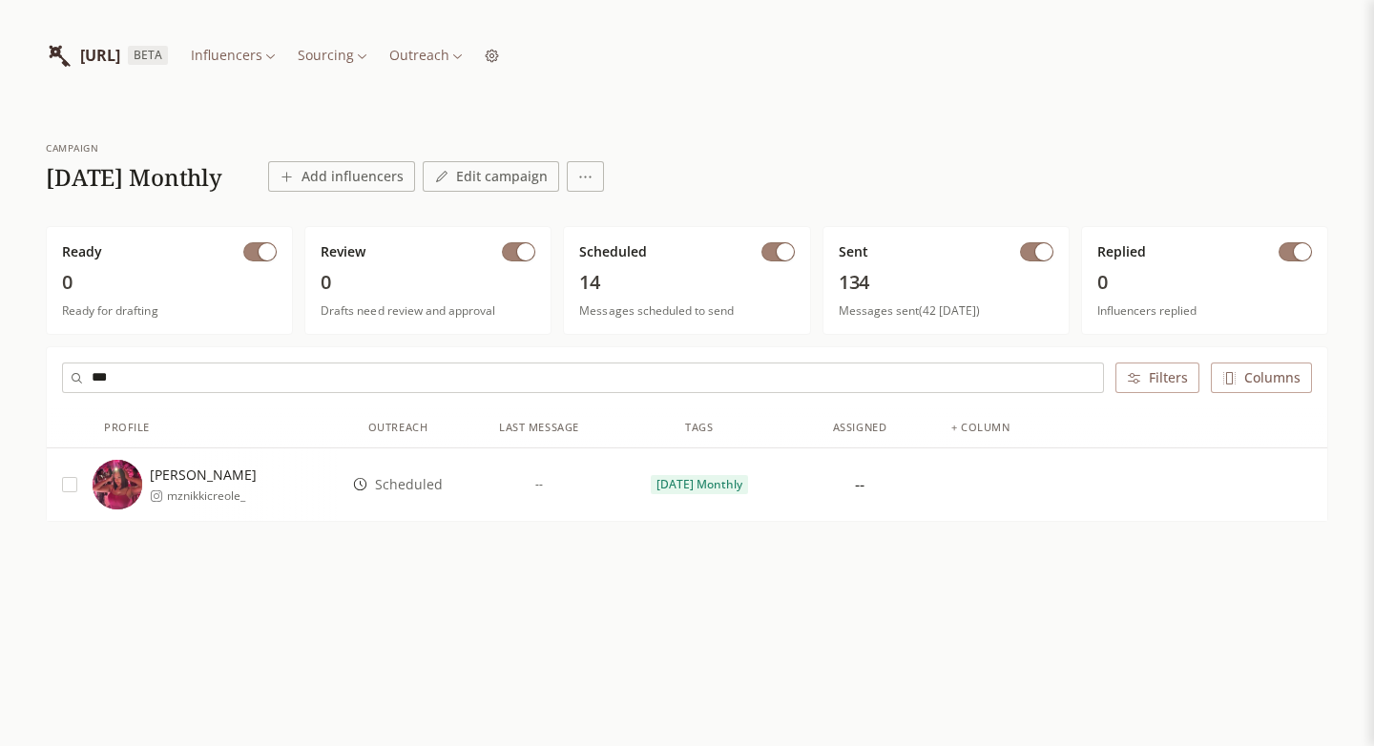
click at [550, 61] on html "INFLUENCERLIST.AI BETA Influencers Sourcing Outreach campaign 2025 October Mont…" at bounding box center [687, 373] width 1374 height 746
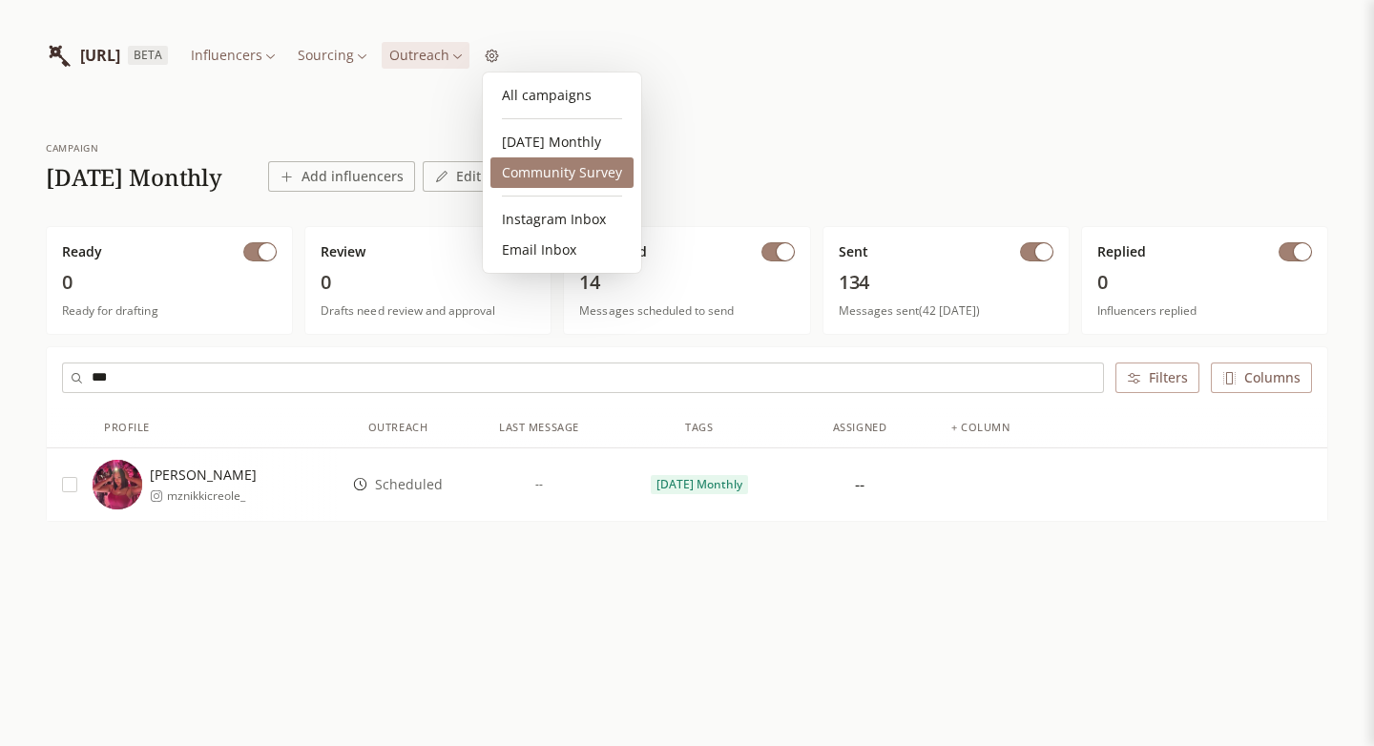
click at [556, 159] on link "Community Survey" at bounding box center [561, 172] width 143 height 31
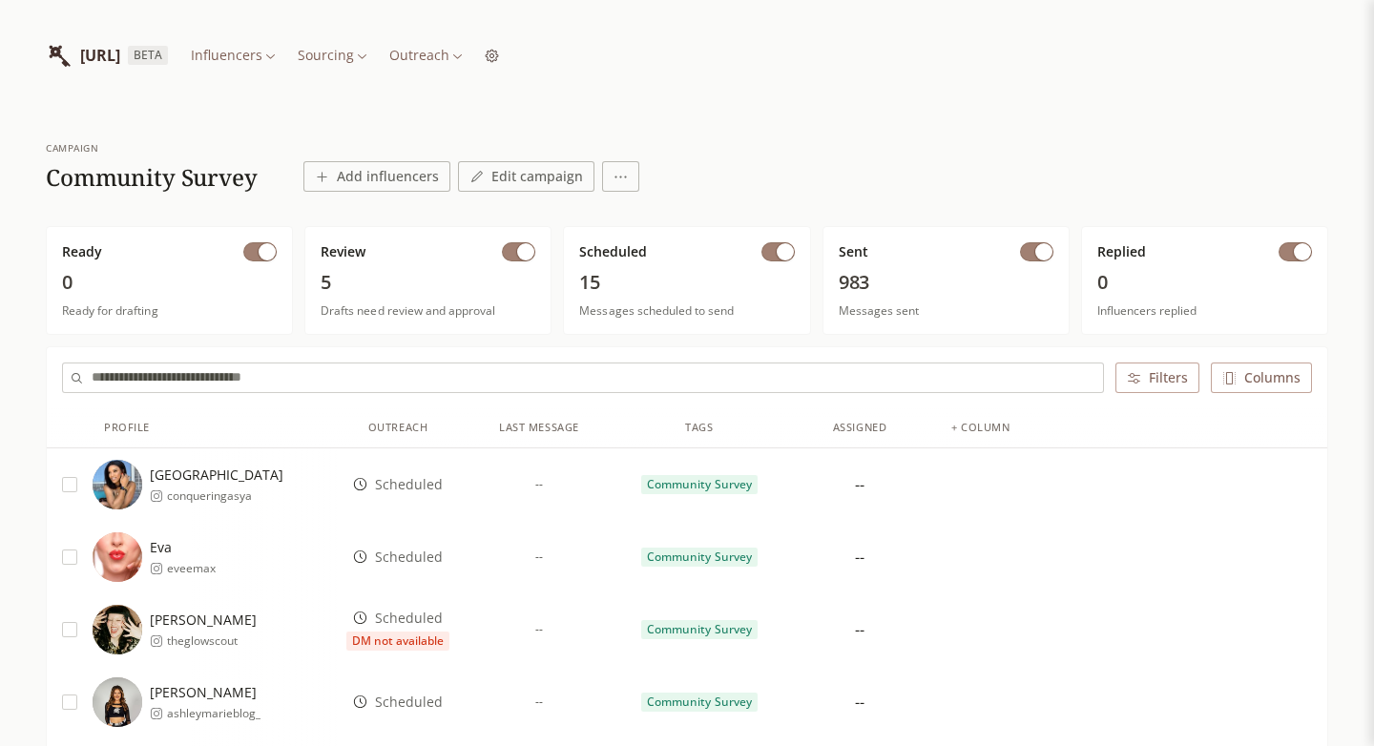
click at [1027, 255] on button "button" at bounding box center [1036, 251] width 33 height 19
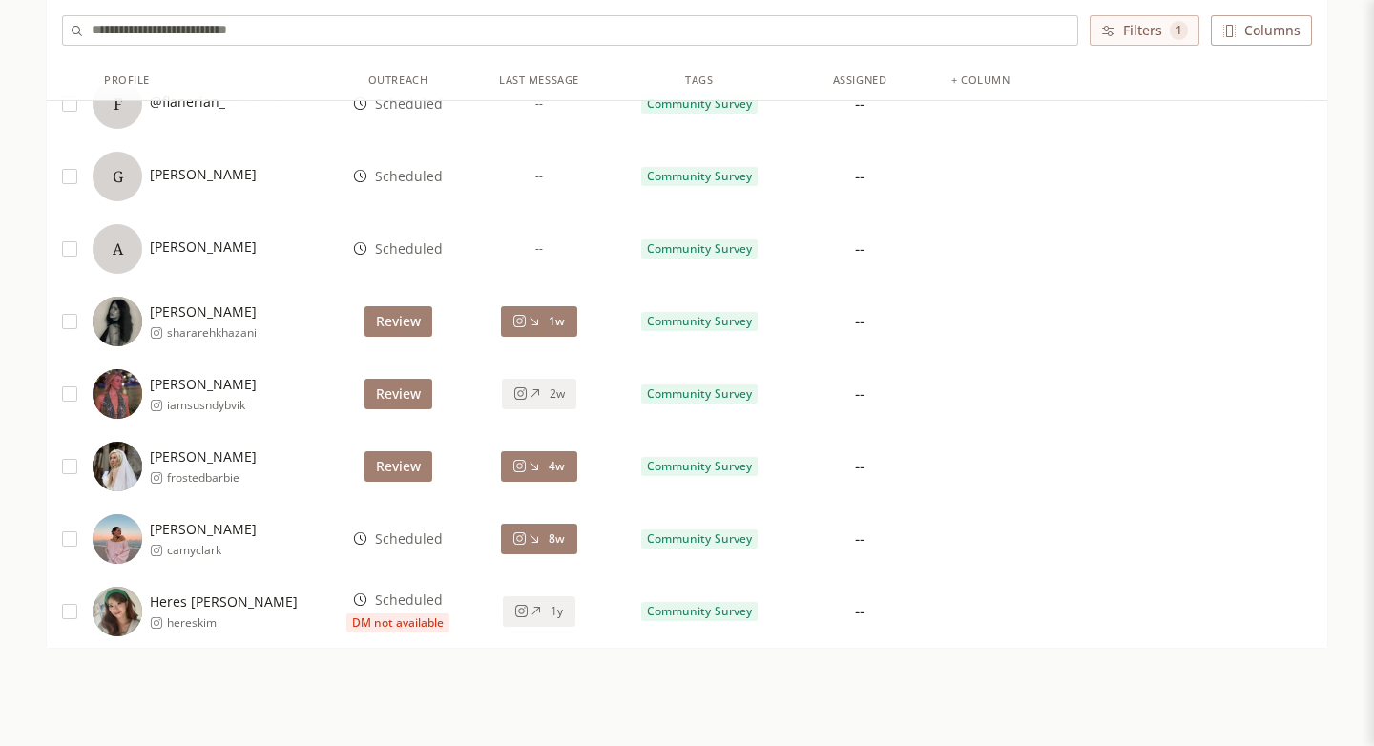
scroll to position [1255, 0]
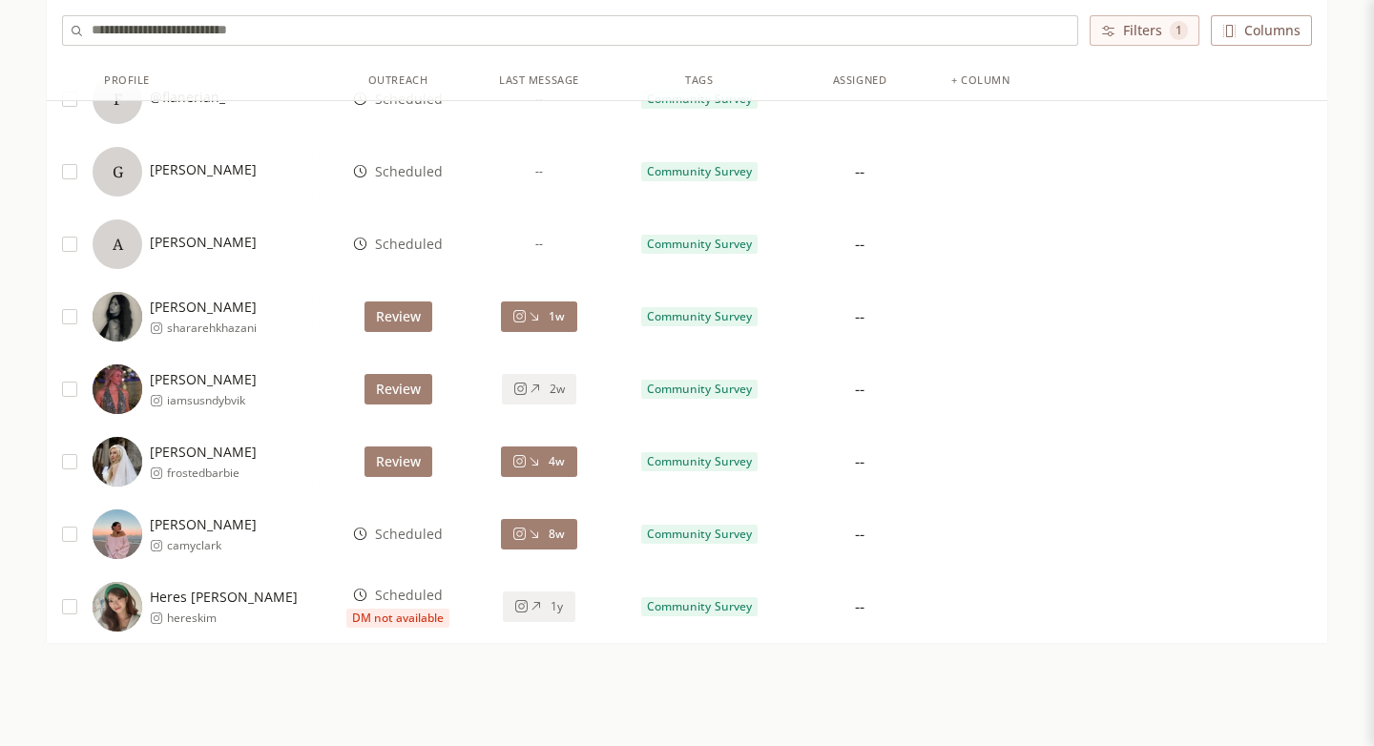
click at [407, 528] on span "Scheduled" at bounding box center [409, 534] width 68 height 19
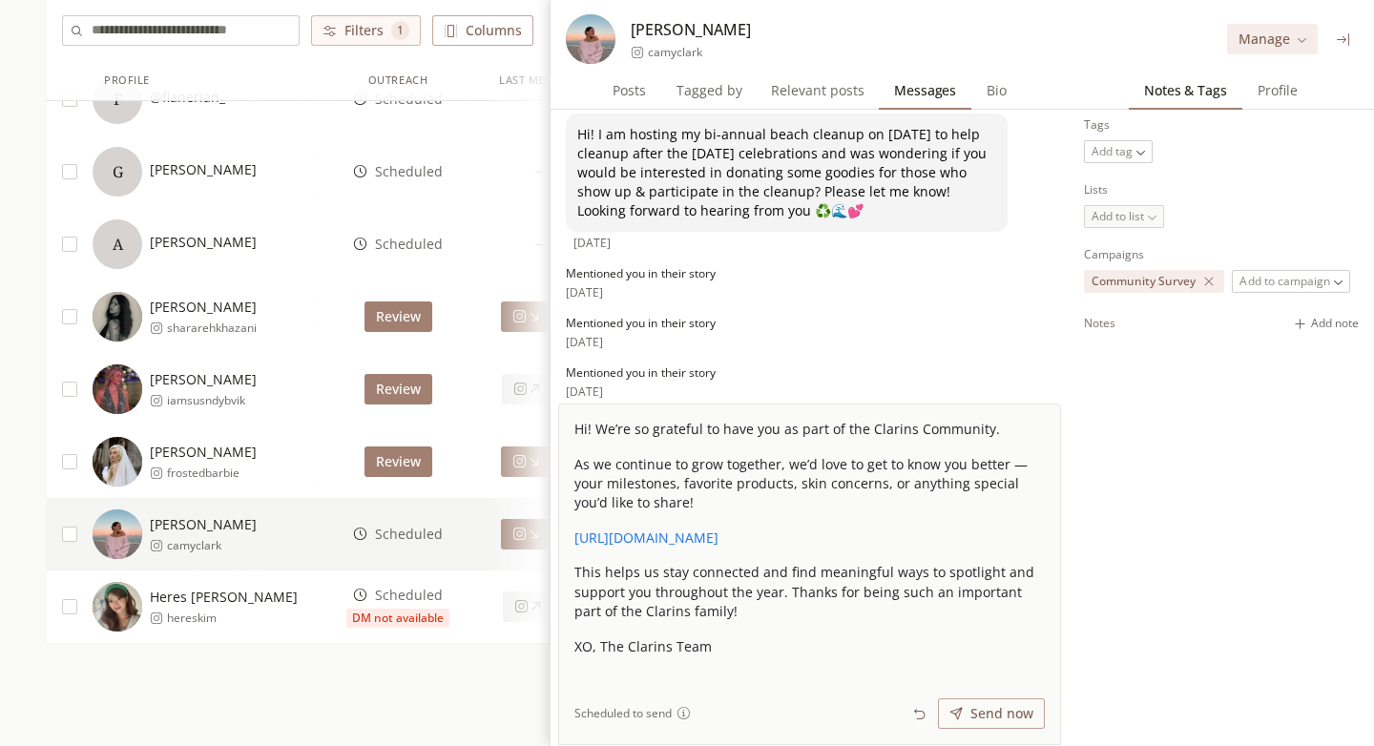
scroll to position [117, 0]
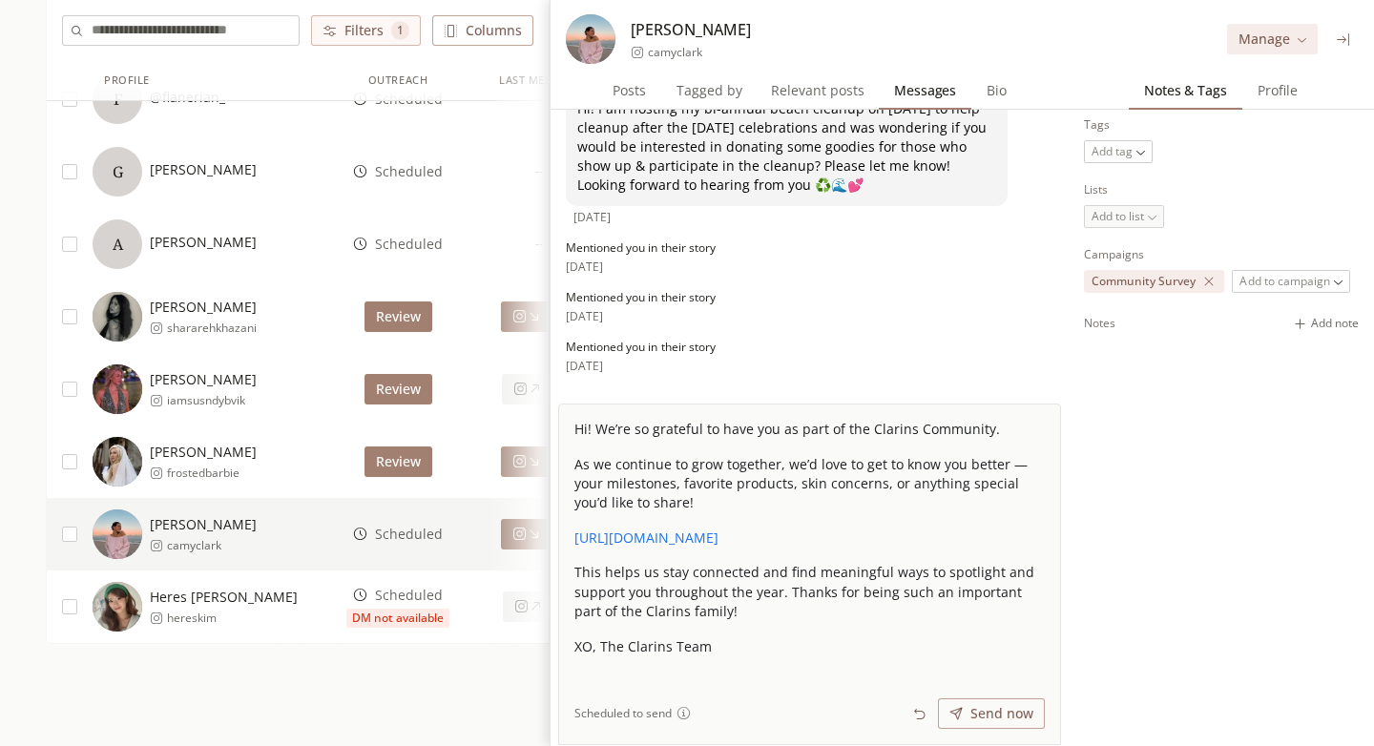
click at [418, 589] on span "Scheduled" at bounding box center [409, 595] width 68 height 19
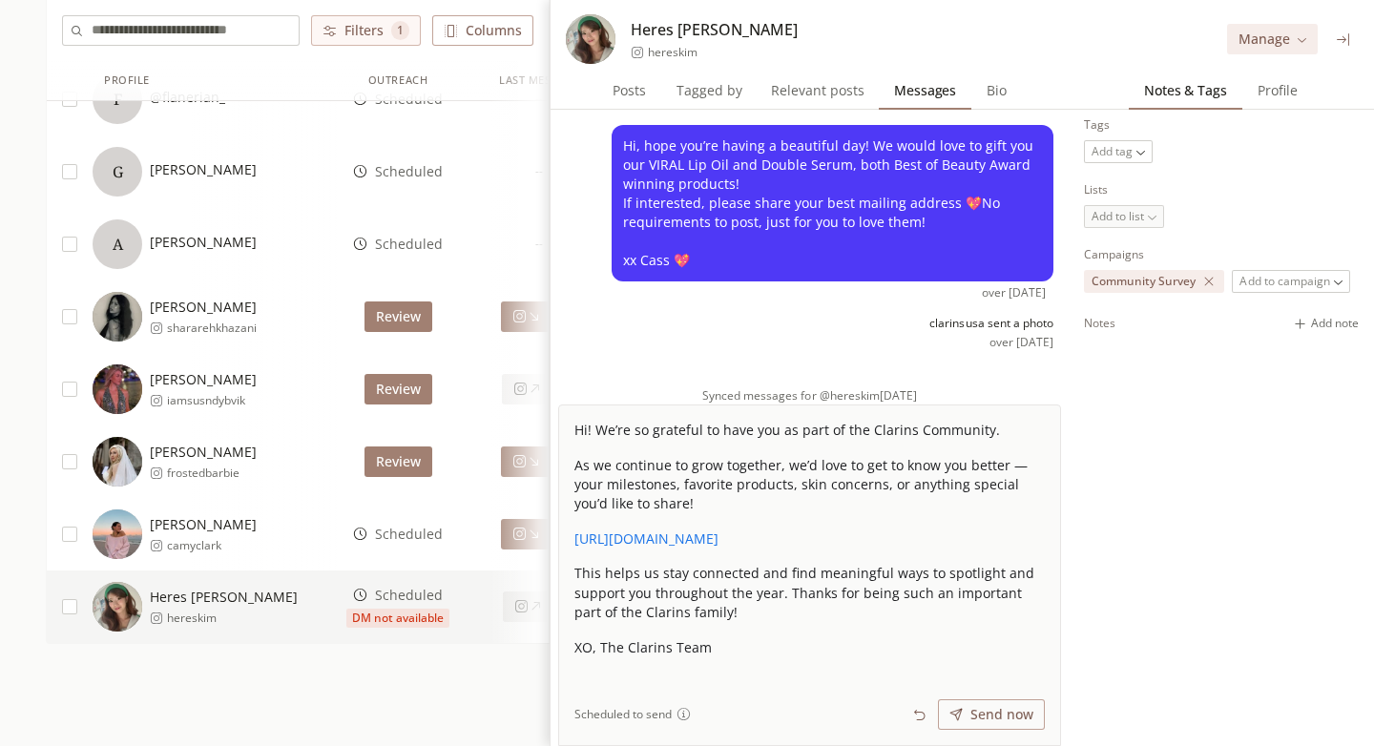
click at [421, 535] on span "Scheduled" at bounding box center [409, 534] width 68 height 19
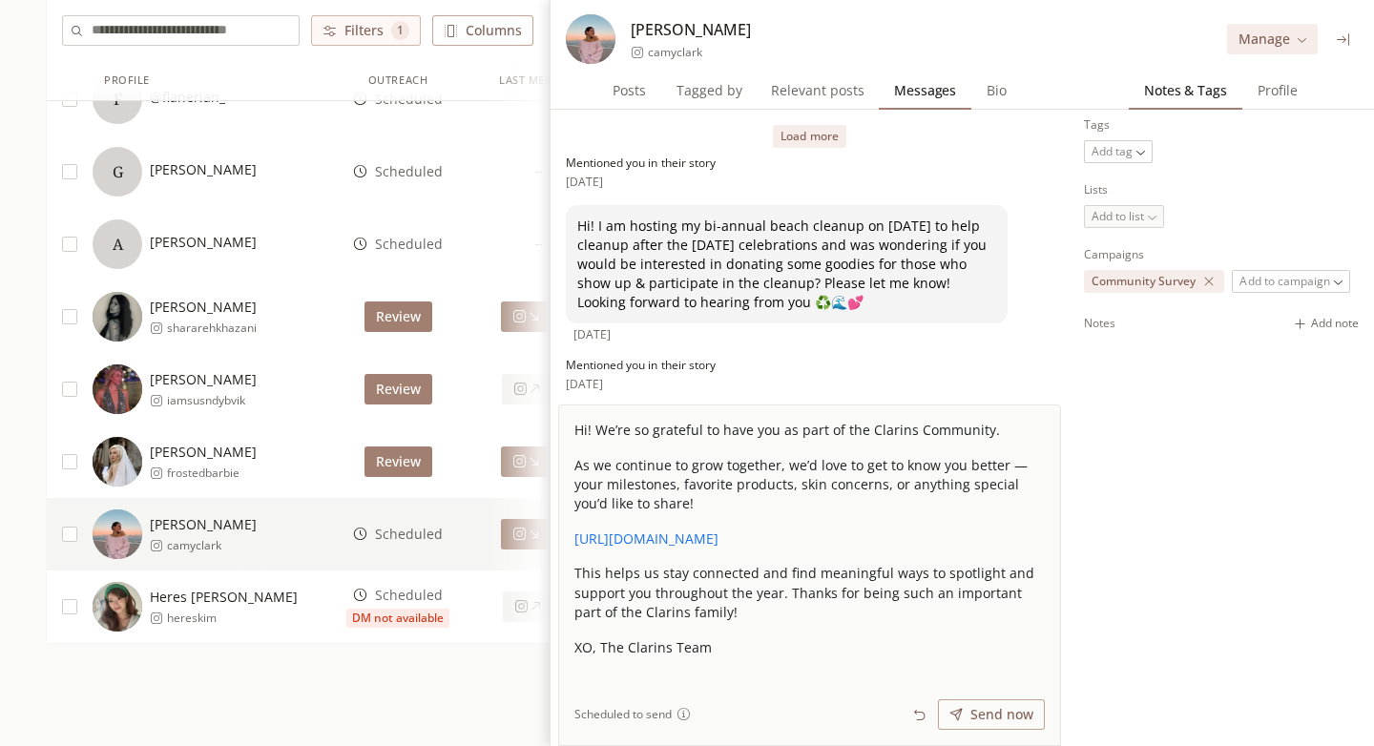
click at [1024, 87] on div "Posts Posts Tagged by Tagged by Relevant posts Relevant posts Messages Messages…" at bounding box center [809, 91] width 518 height 38
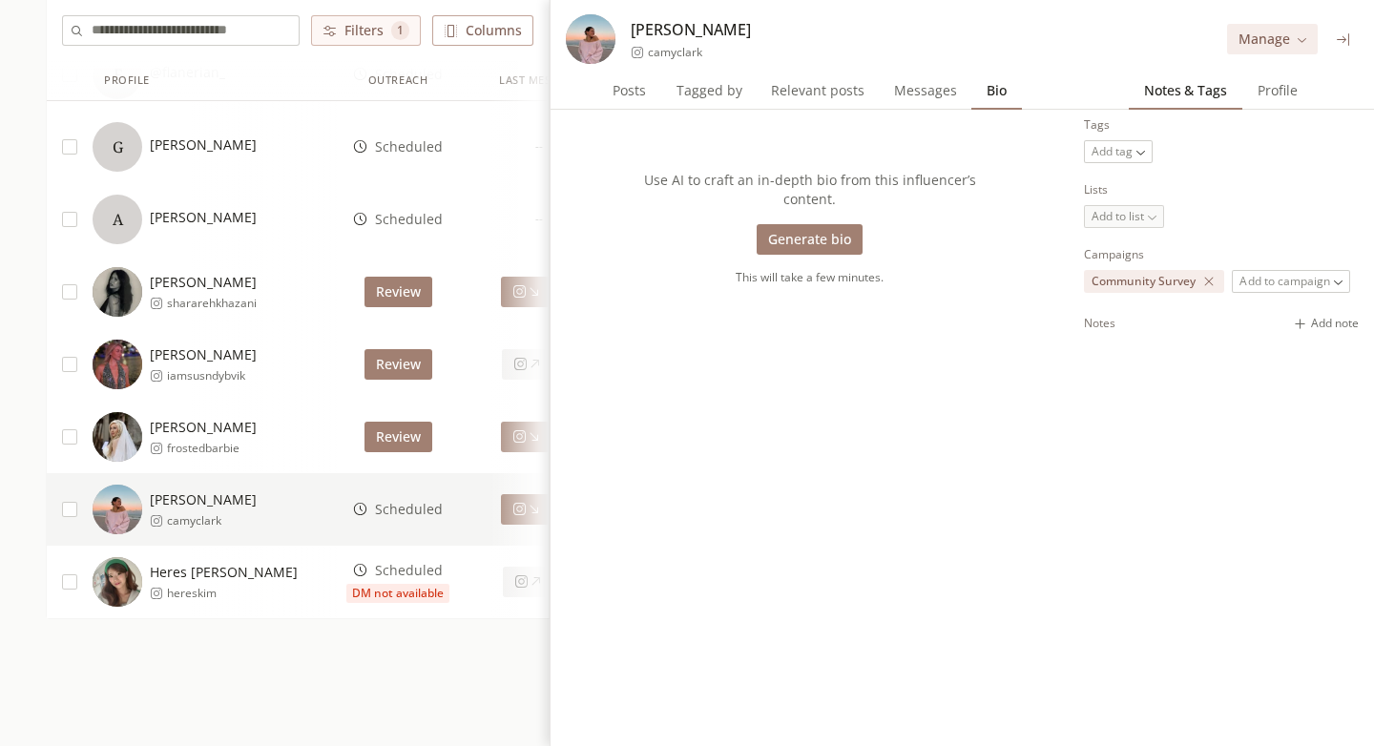
scroll to position [1287, 0]
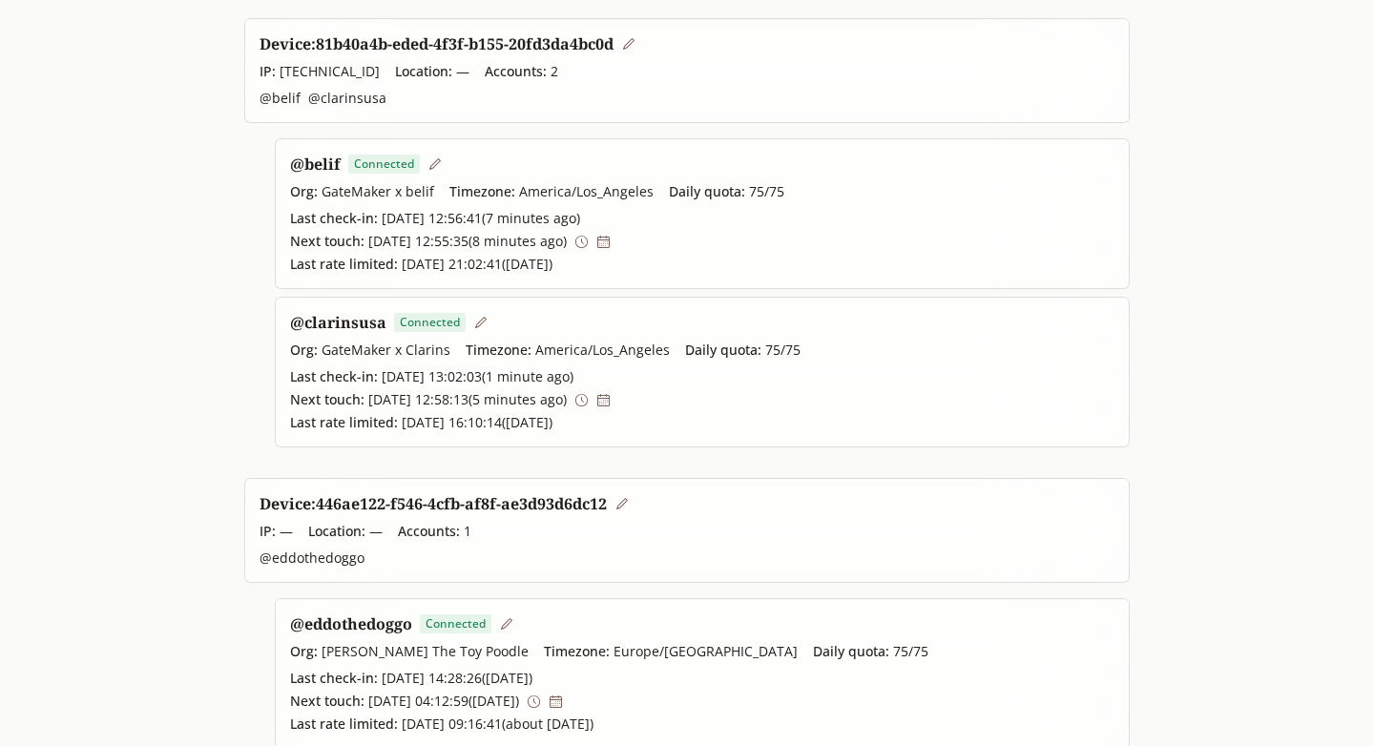
scroll to position [630, 0]
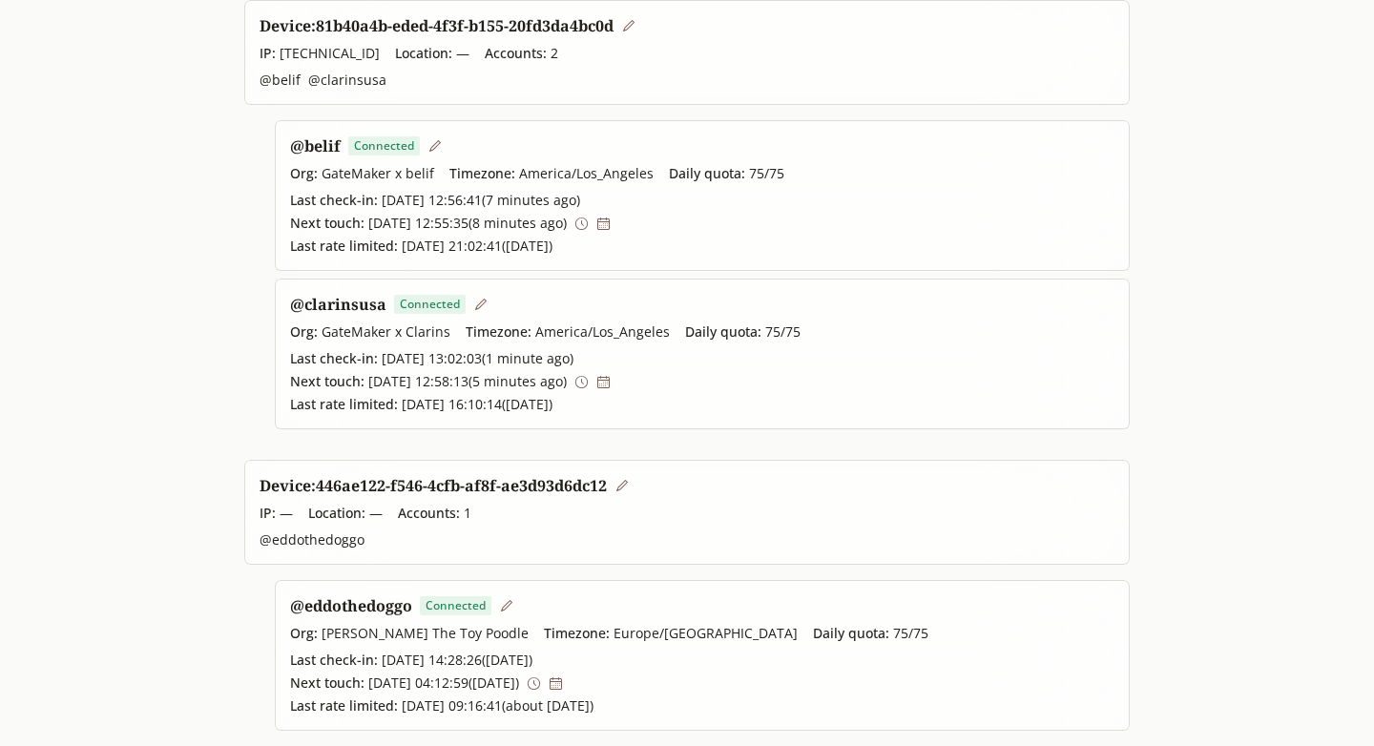
click at [374, 310] on link "@ clarinsusa" at bounding box center [338, 304] width 96 height 21
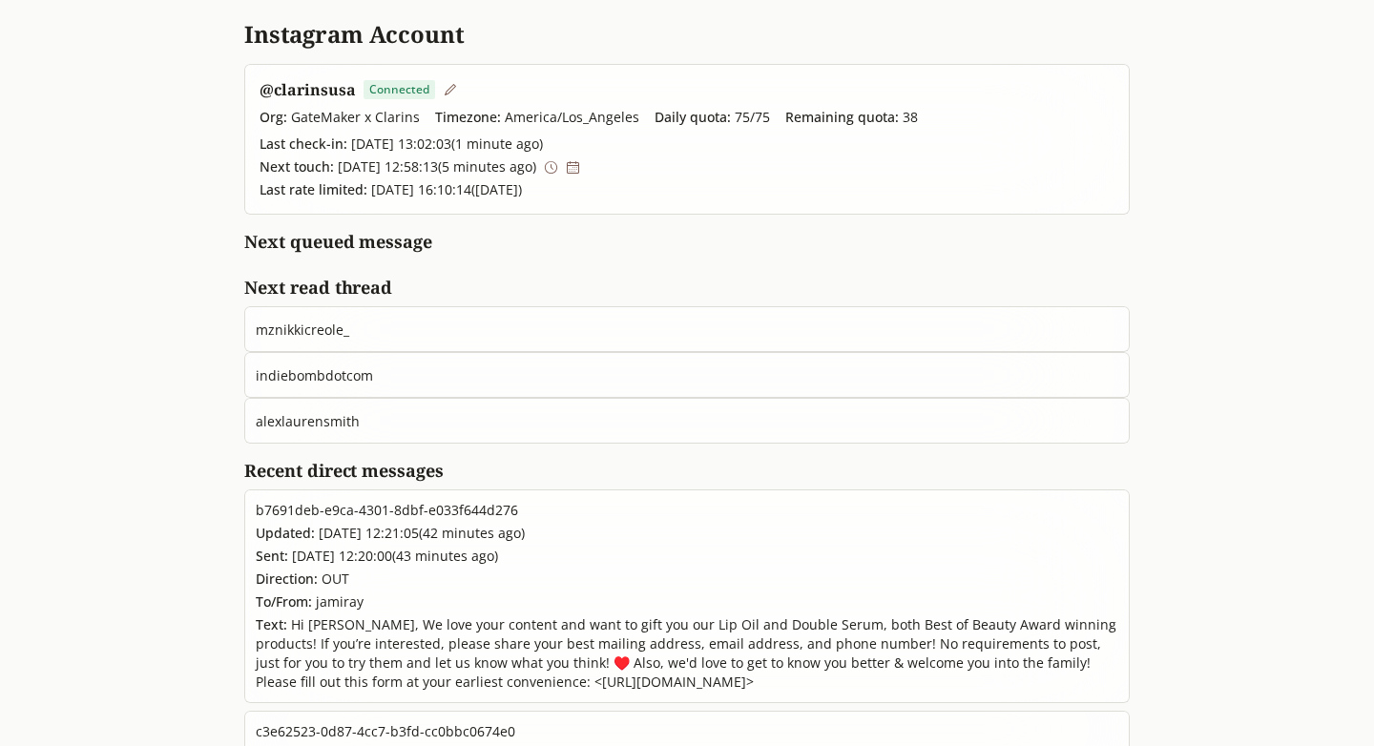
scroll to position [120, 0]
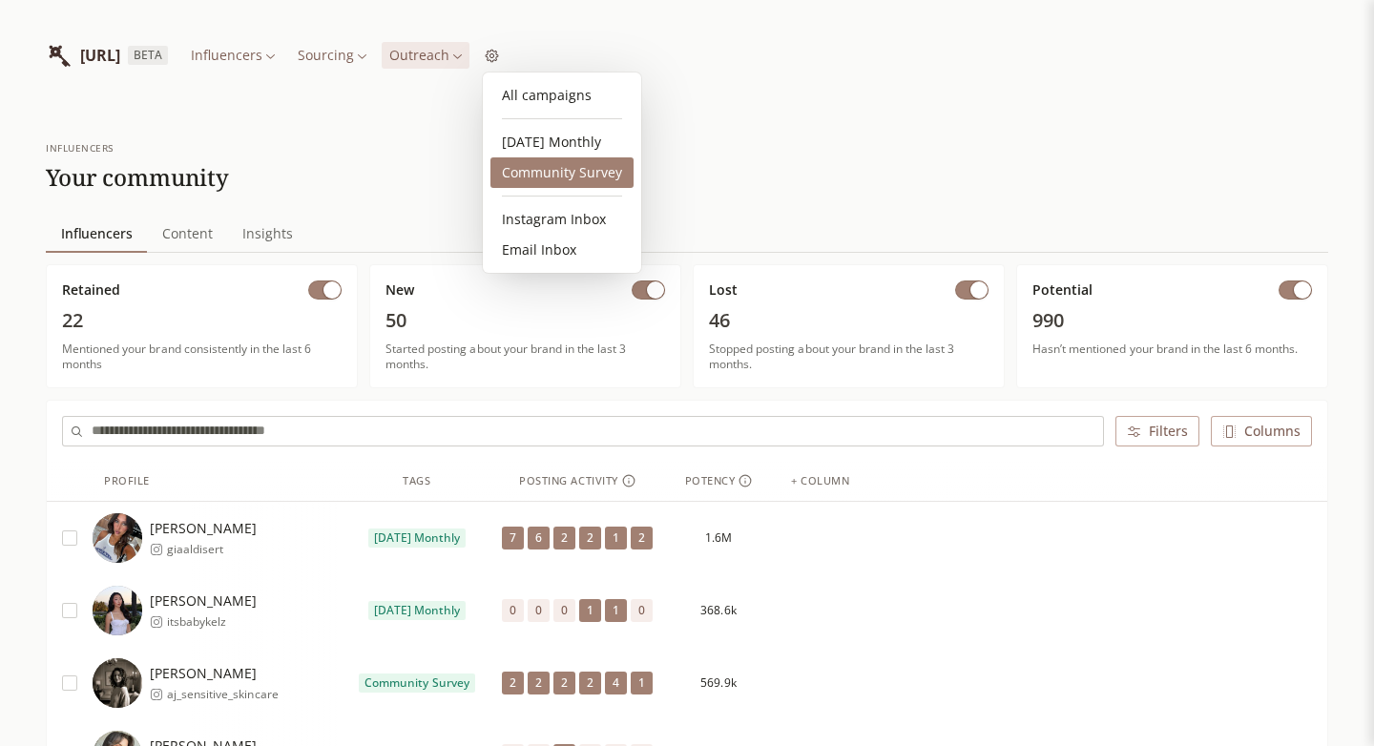
click at [544, 170] on link "Community Survey" at bounding box center [561, 172] width 143 height 31
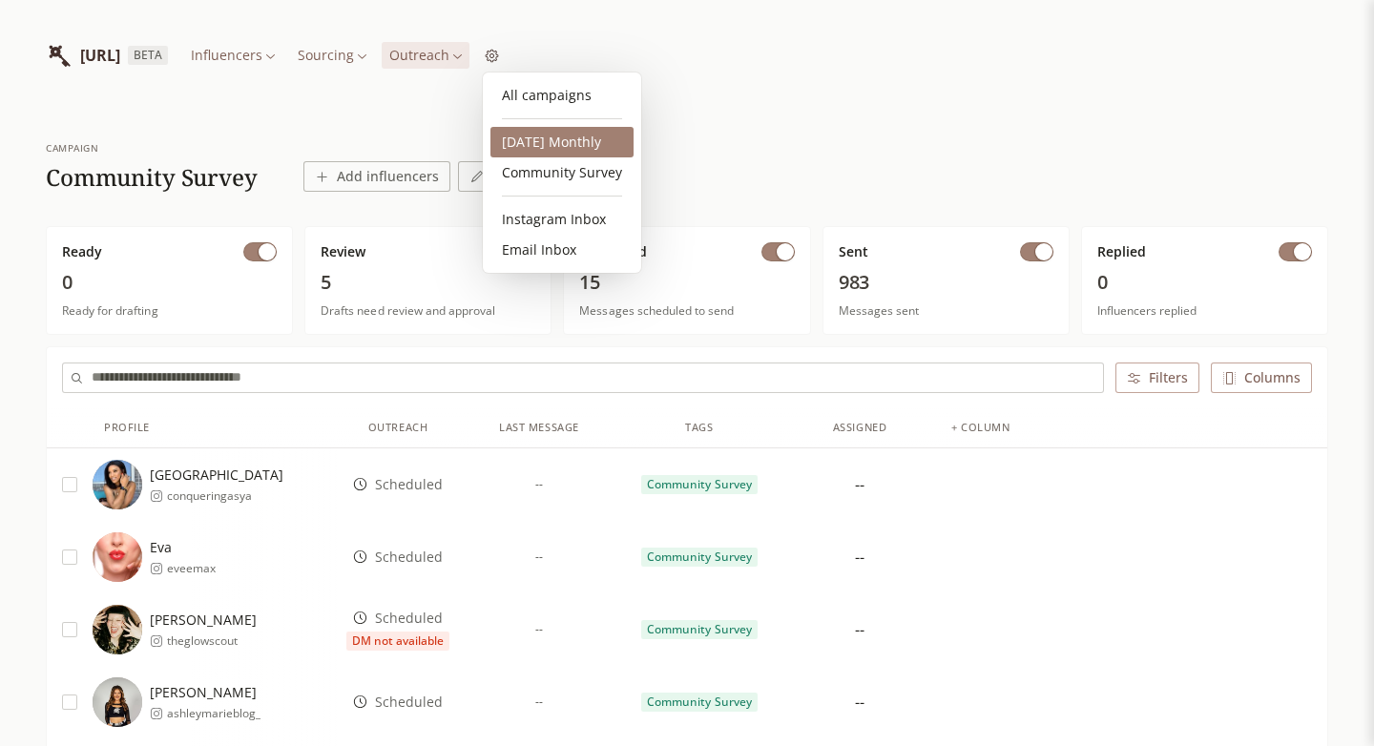
click at [550, 146] on link "2025 October Monthly" at bounding box center [561, 142] width 143 height 31
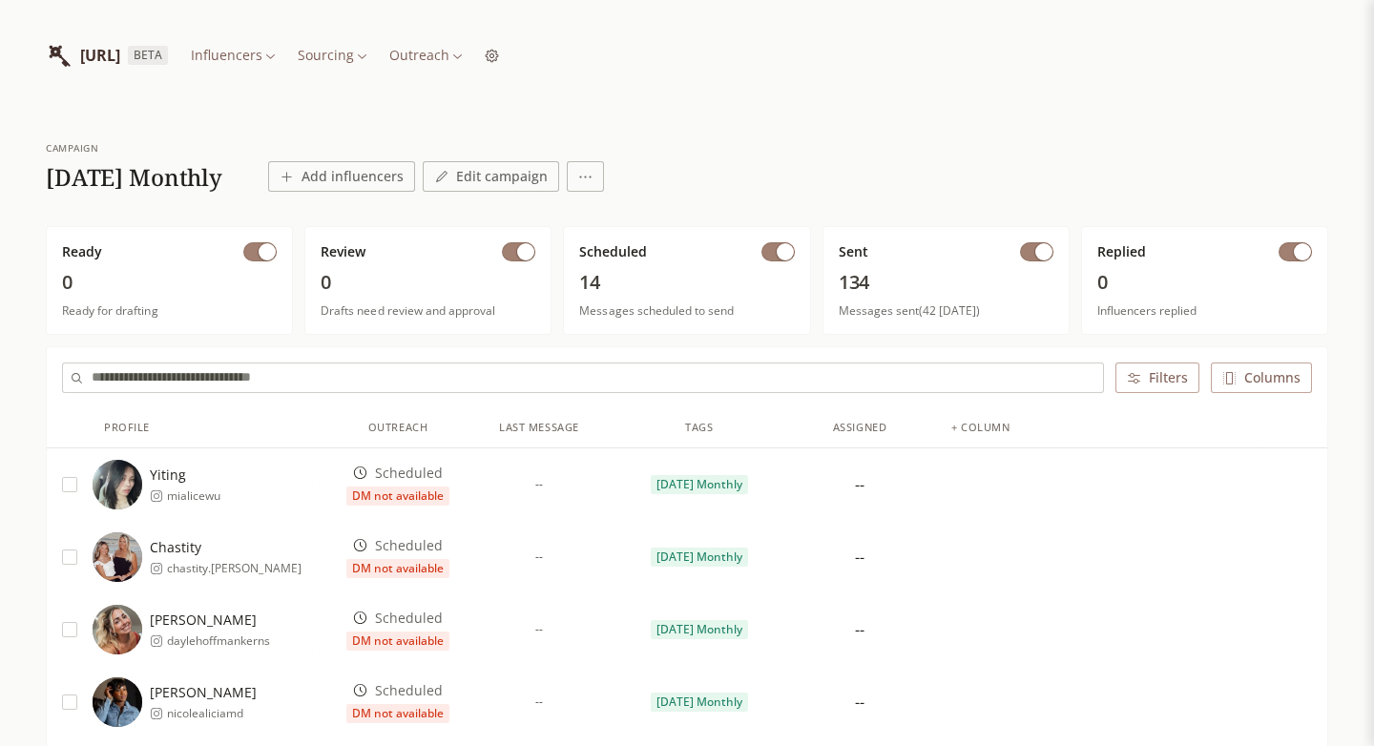
click at [1025, 255] on button "button" at bounding box center [1036, 251] width 33 height 19
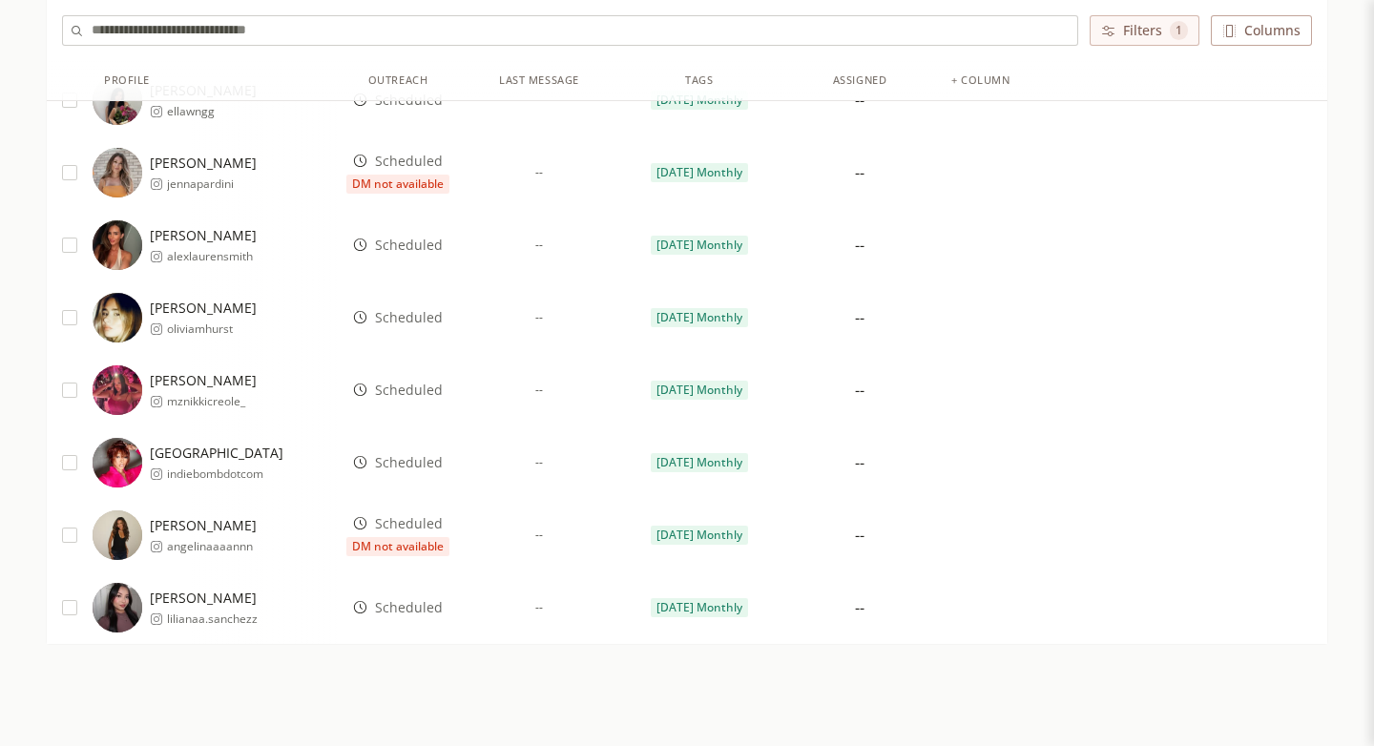
scroll to position [817, 0]
click at [403, 596] on div "Scheduled" at bounding box center [398, 609] width 122 height 72
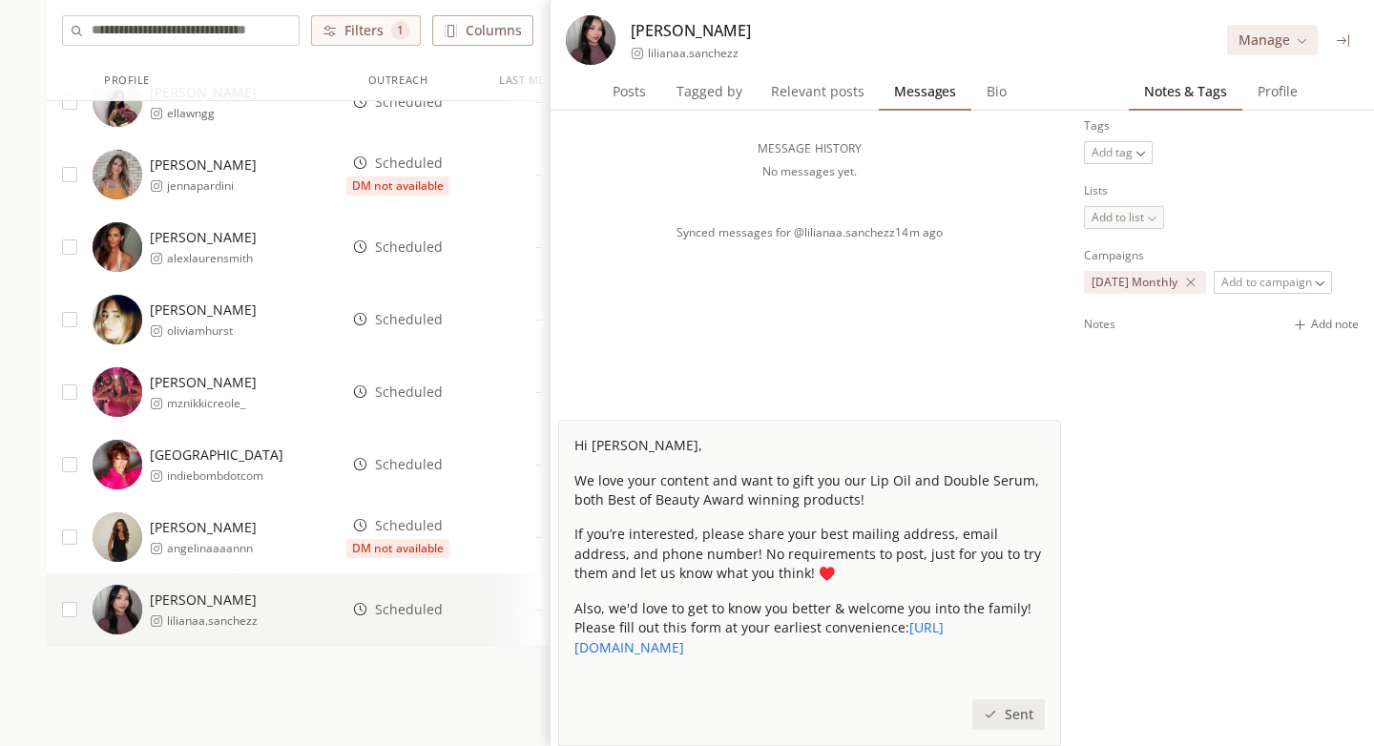
scroll to position [799, 0]
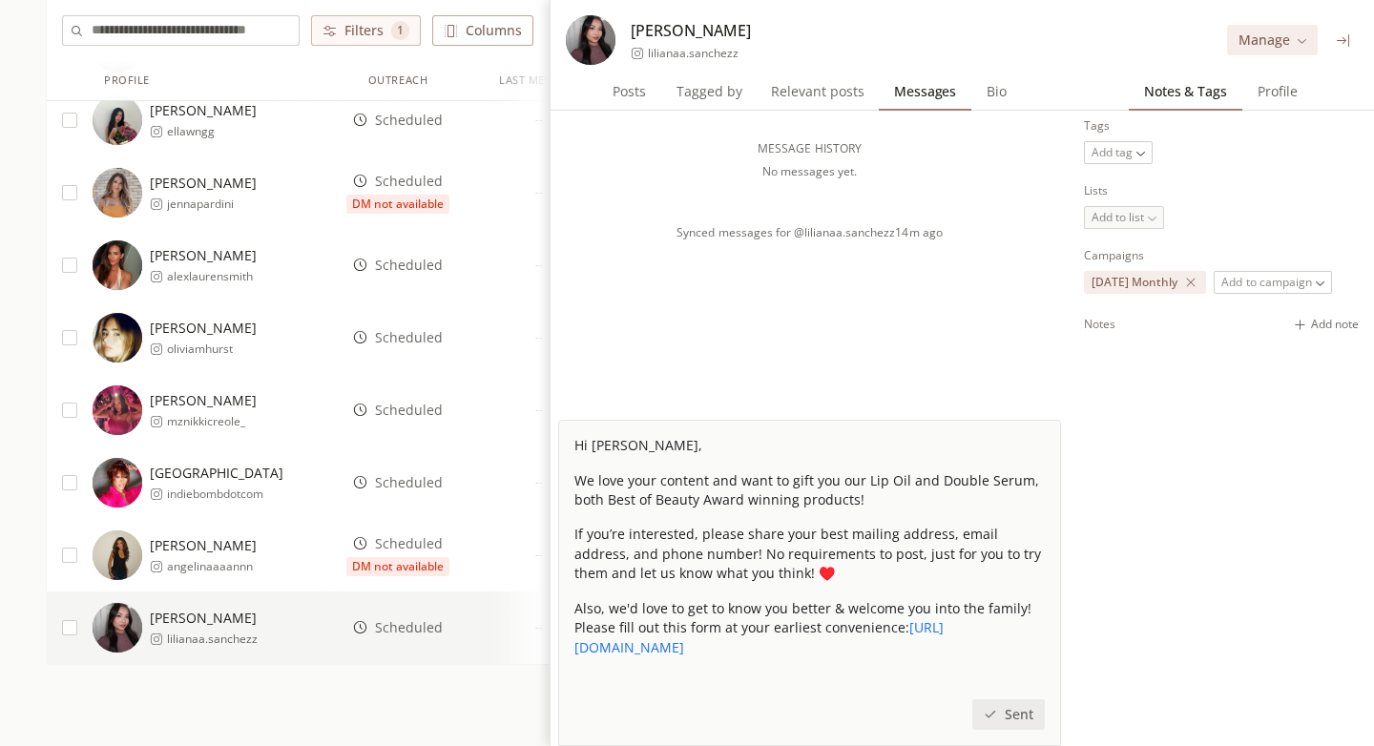
click at [404, 408] on span "Scheduled" at bounding box center [409, 410] width 68 height 19
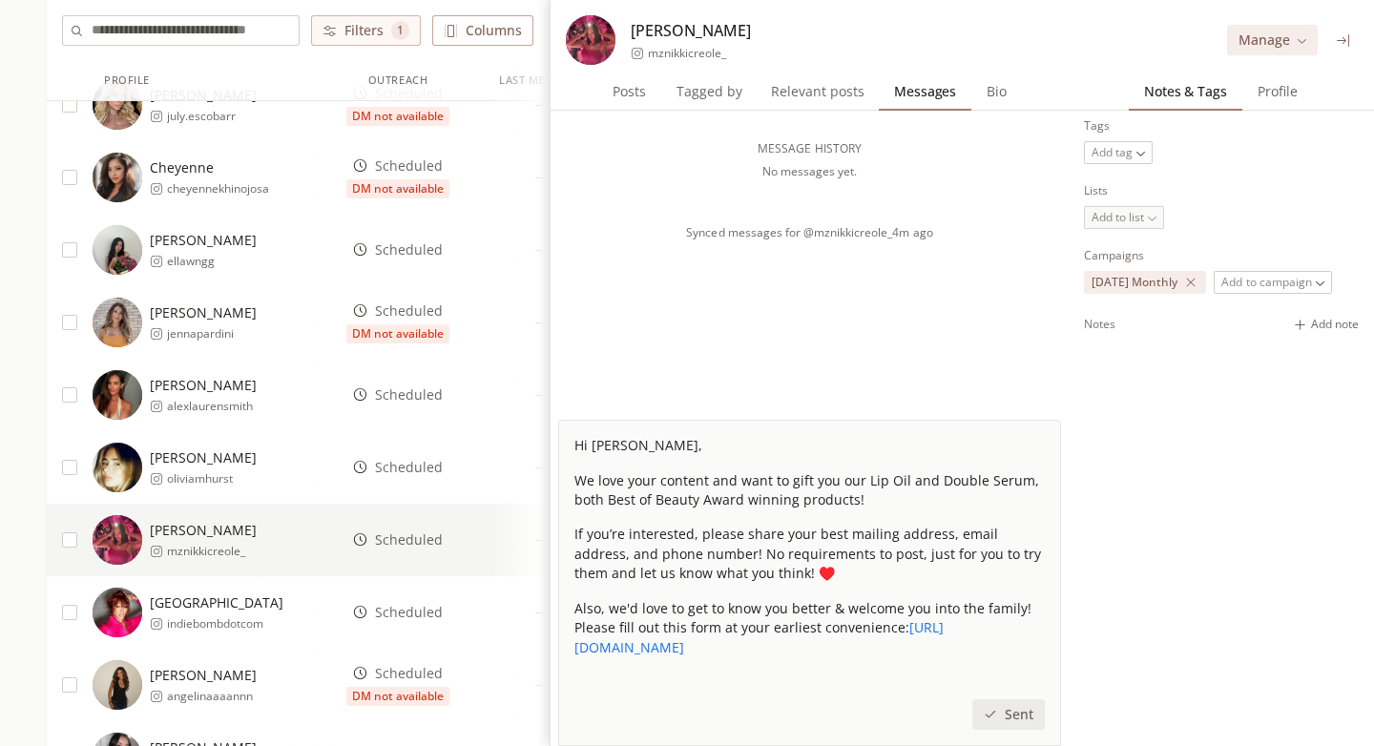
scroll to position [683, 0]
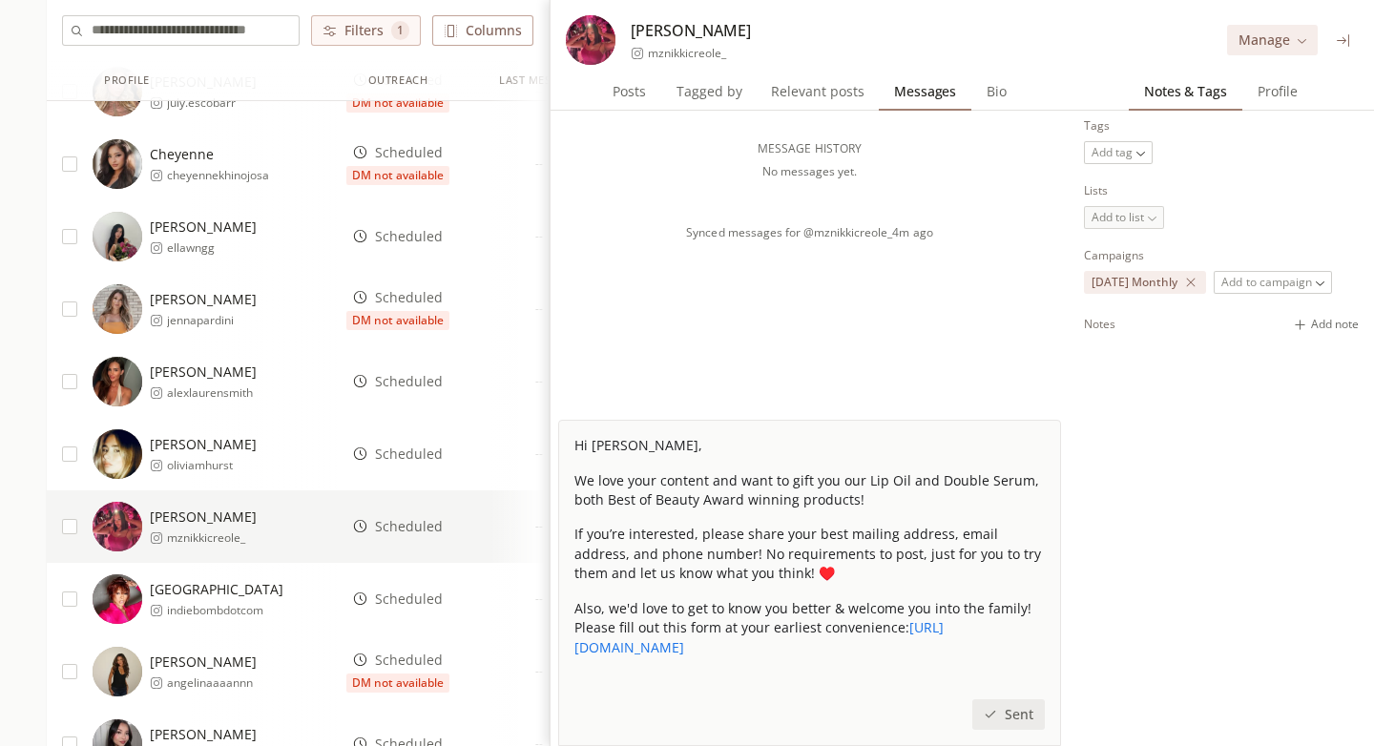
click at [423, 309] on div "Scheduled DM not available" at bounding box center [397, 309] width 103 height 42
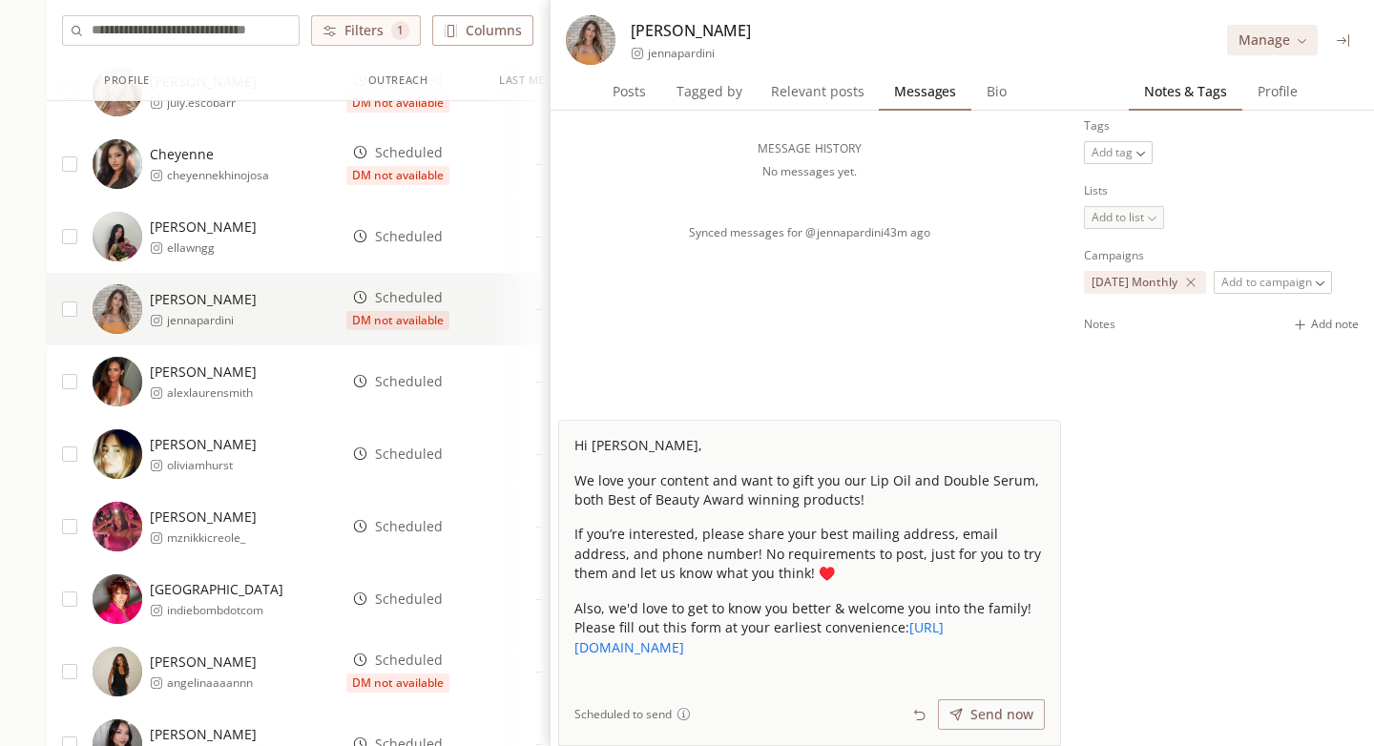
click at [1350, 43] on icon at bounding box center [1343, 40] width 14 height 14
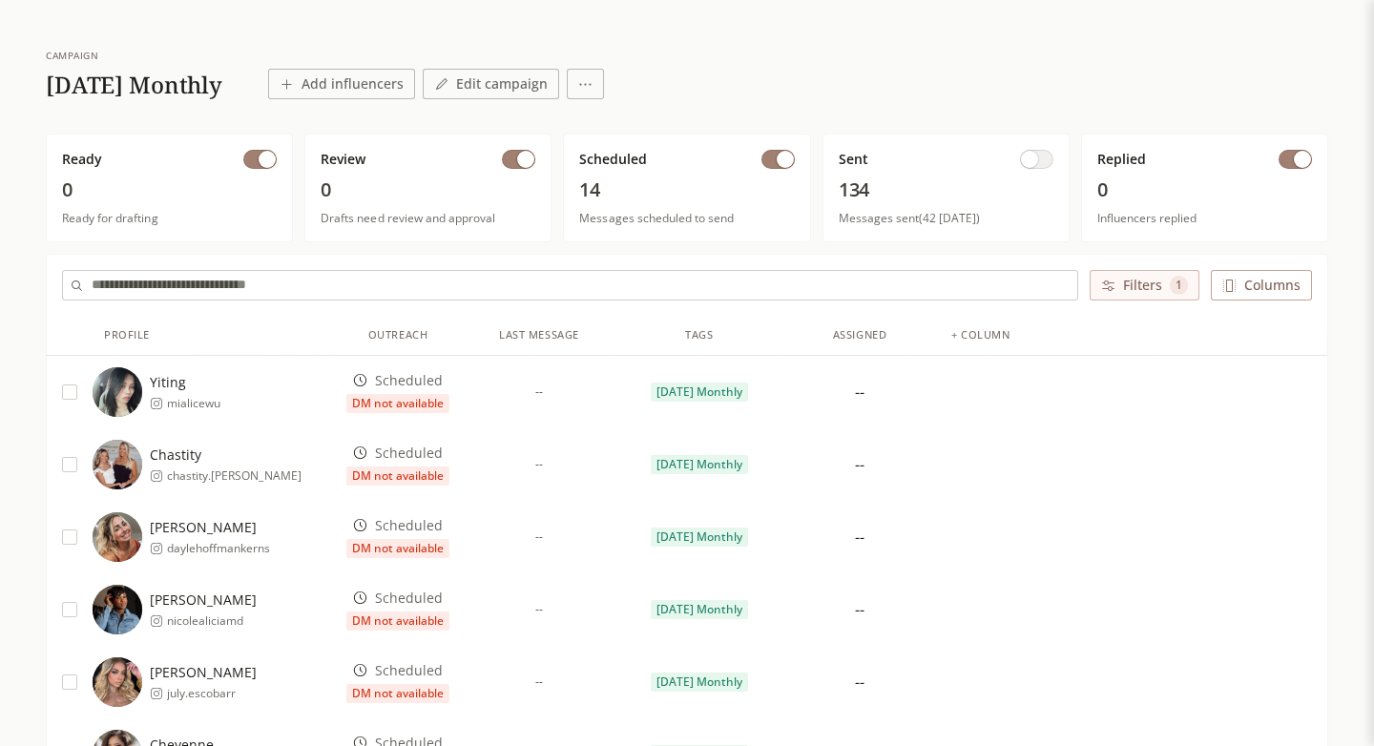
scroll to position [99, 0]
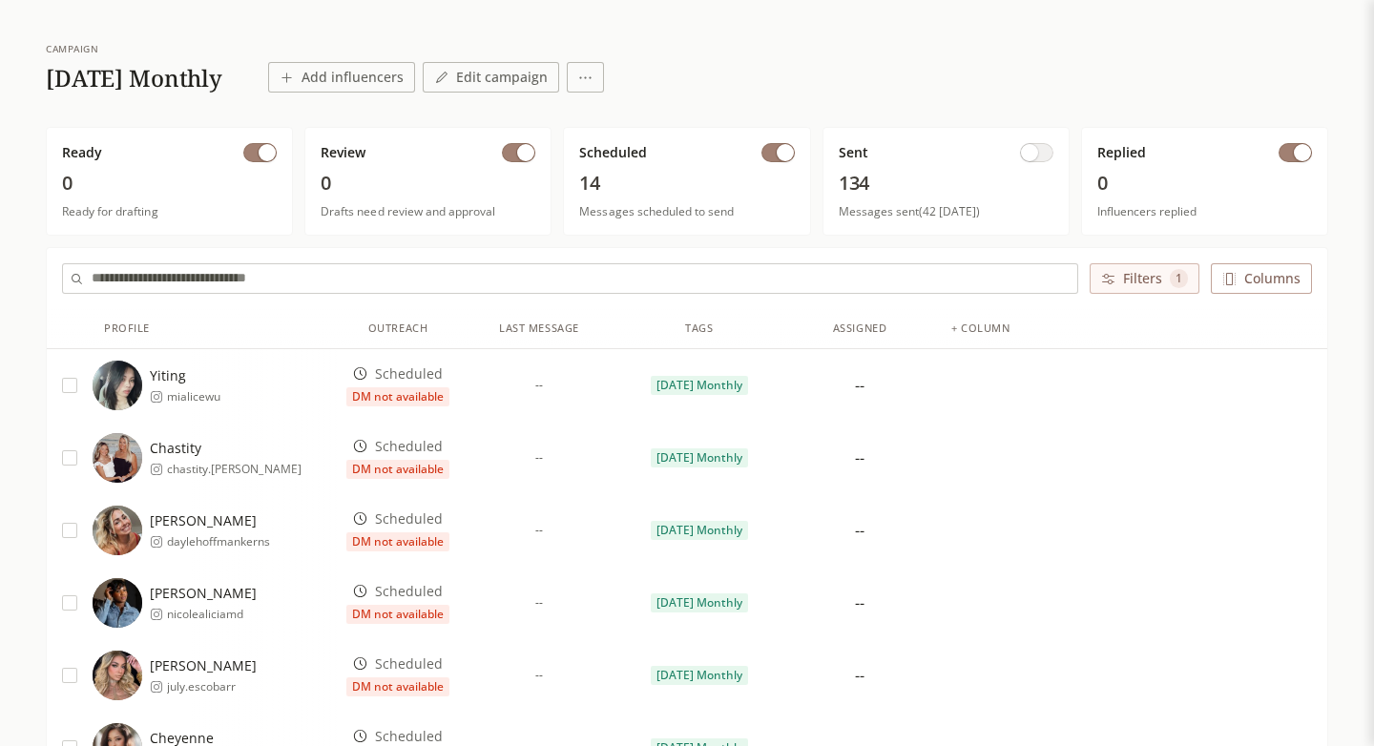
click at [226, 382] on div "Yiting mialicewu" at bounding box center [215, 386] width 244 height 50
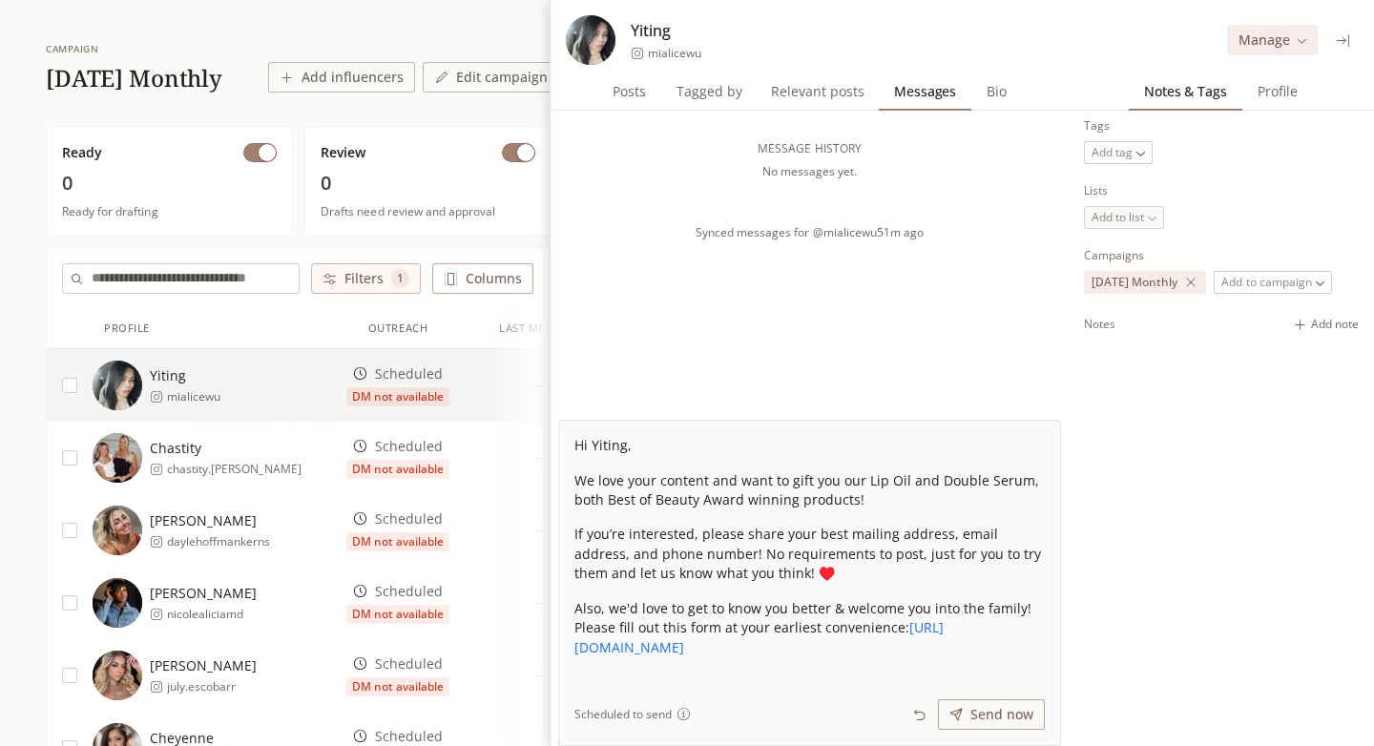
click at [1126, 157] on body "INFLUENCERLIST.AI BETA Influencers Sourcing Outreach campaign 2025 October Mont…" at bounding box center [687, 707] width 1374 height 1613
click at [1229, 195] on html "INFLUENCERLIST.AI BETA Influencers Sourcing Outreach campaign 2025 October Mont…" at bounding box center [687, 707] width 1374 height 1613
click at [1338, 35] on icon at bounding box center [1343, 40] width 14 height 14
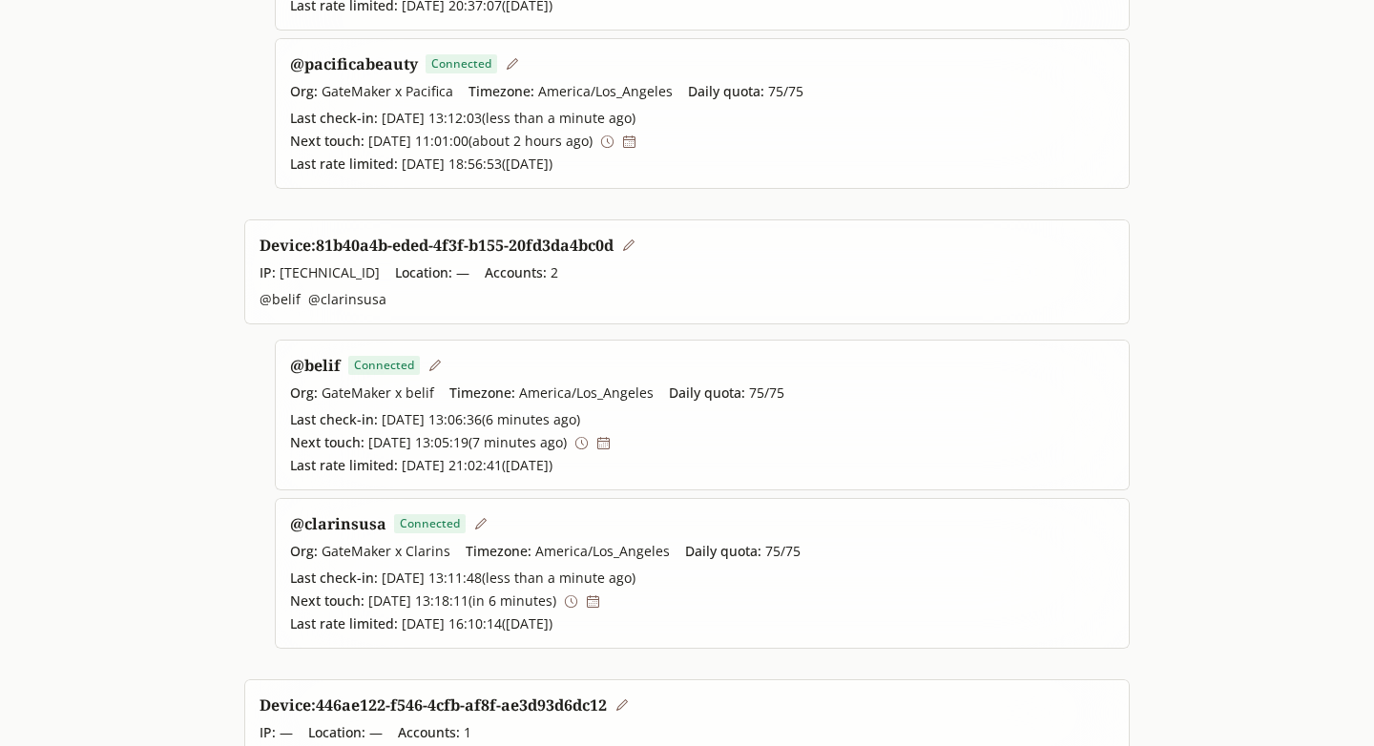
scroll to position [425, 0]
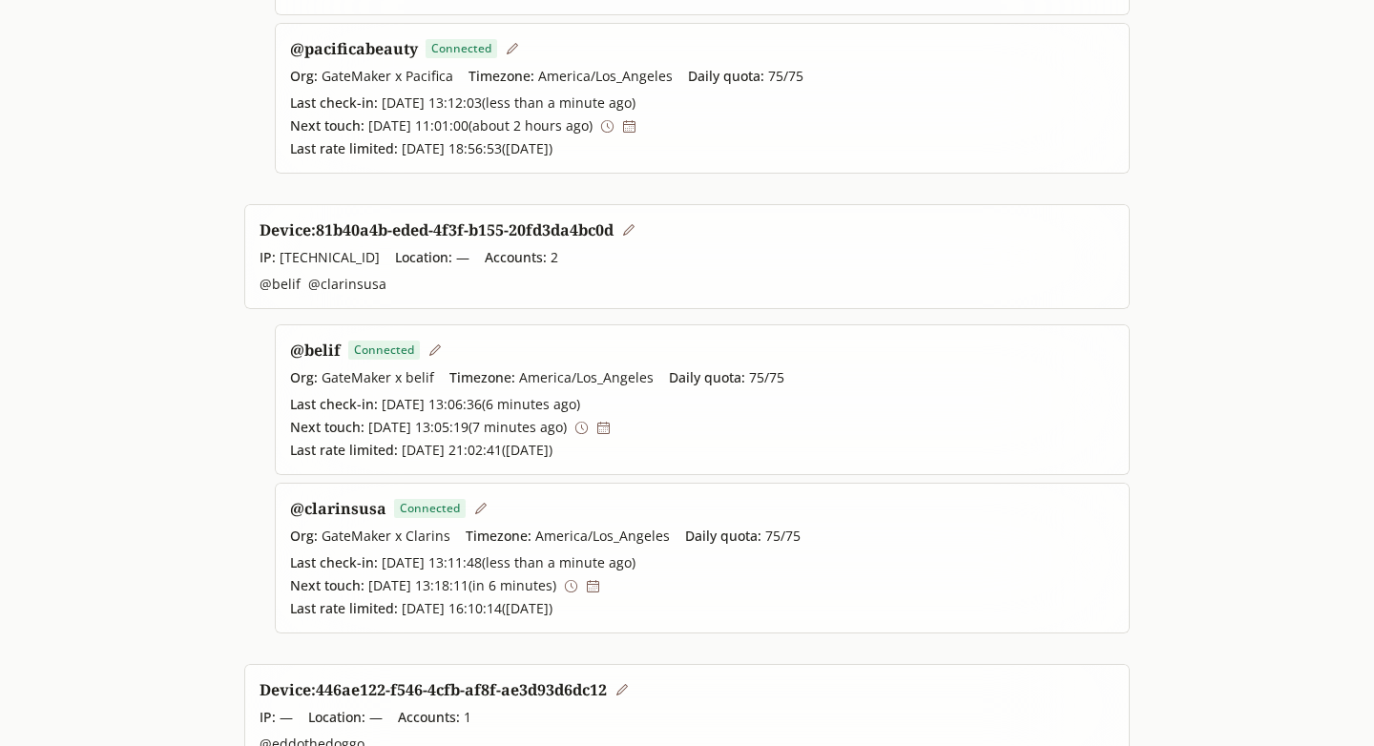
click at [351, 510] on link "@ clarinsusa" at bounding box center [338, 508] width 96 height 21
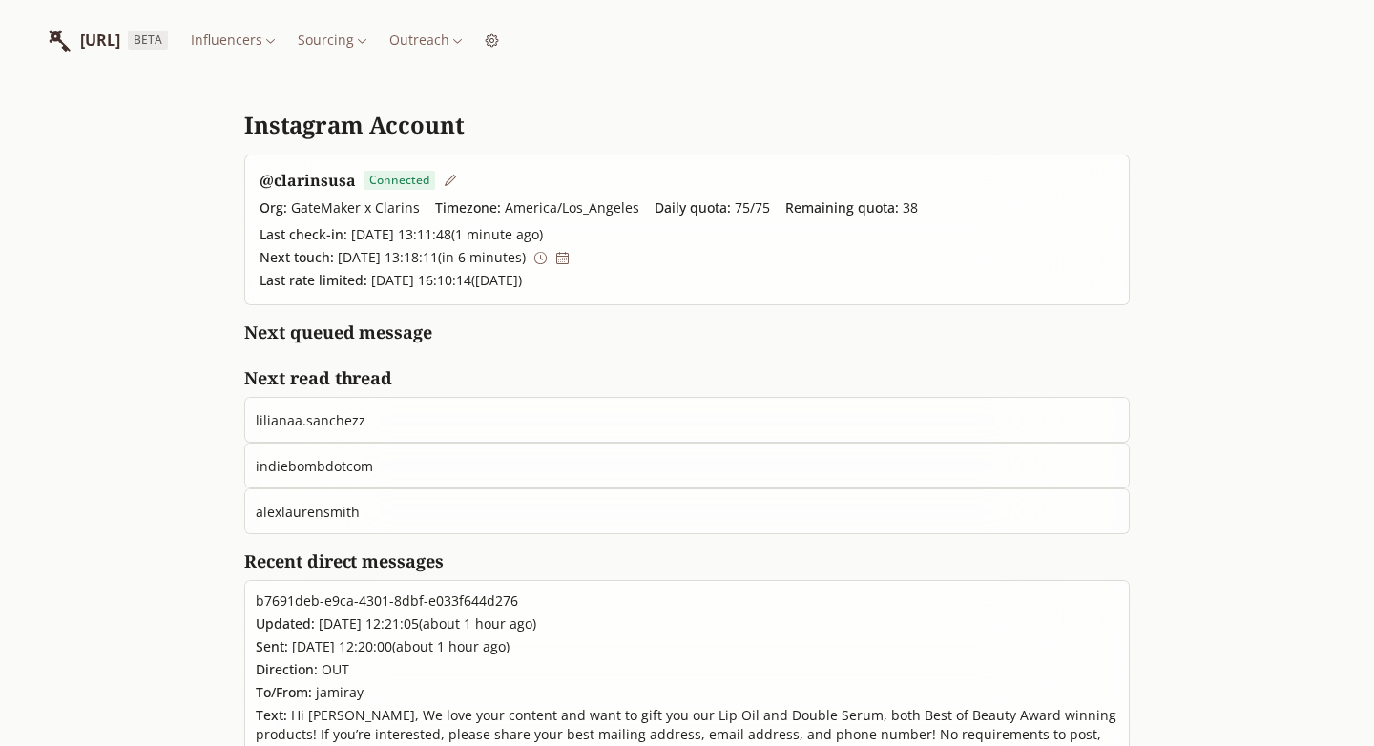
scroll to position [16, 0]
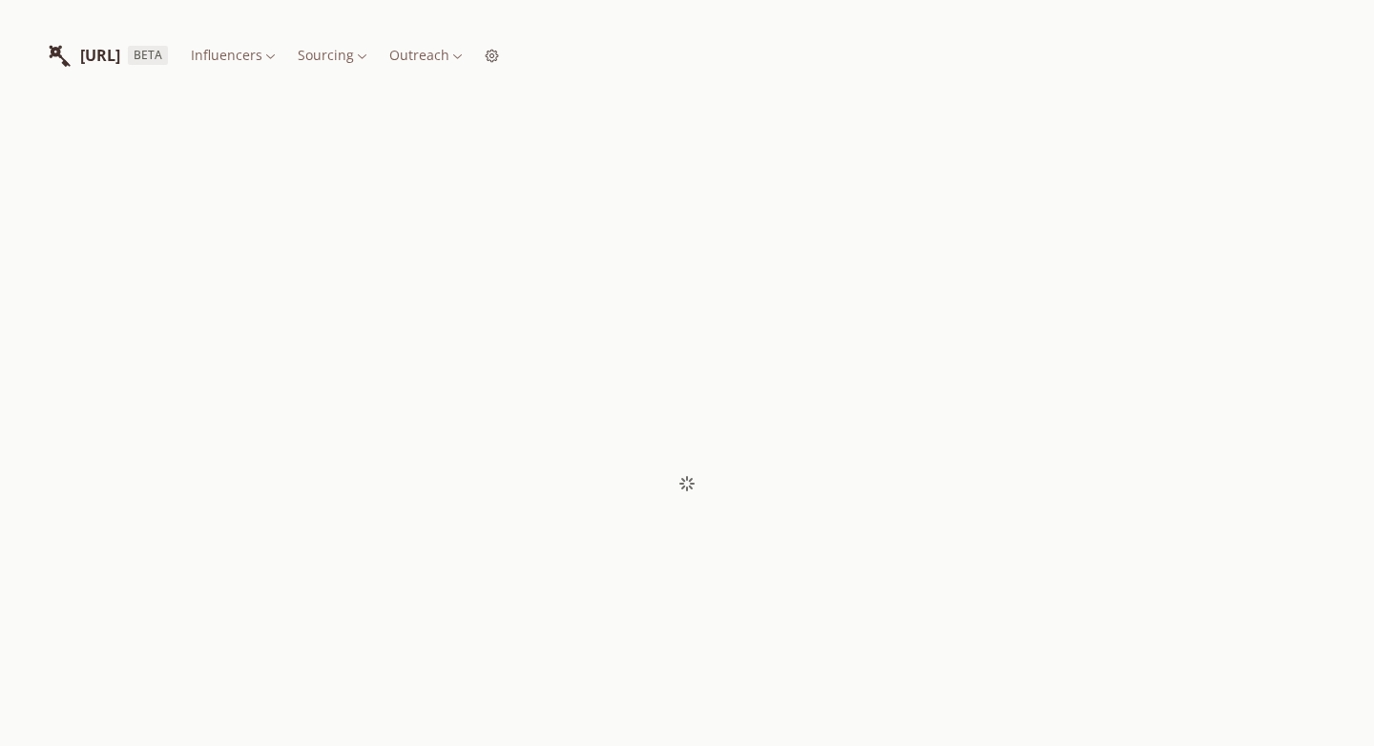
scroll to position [99, 0]
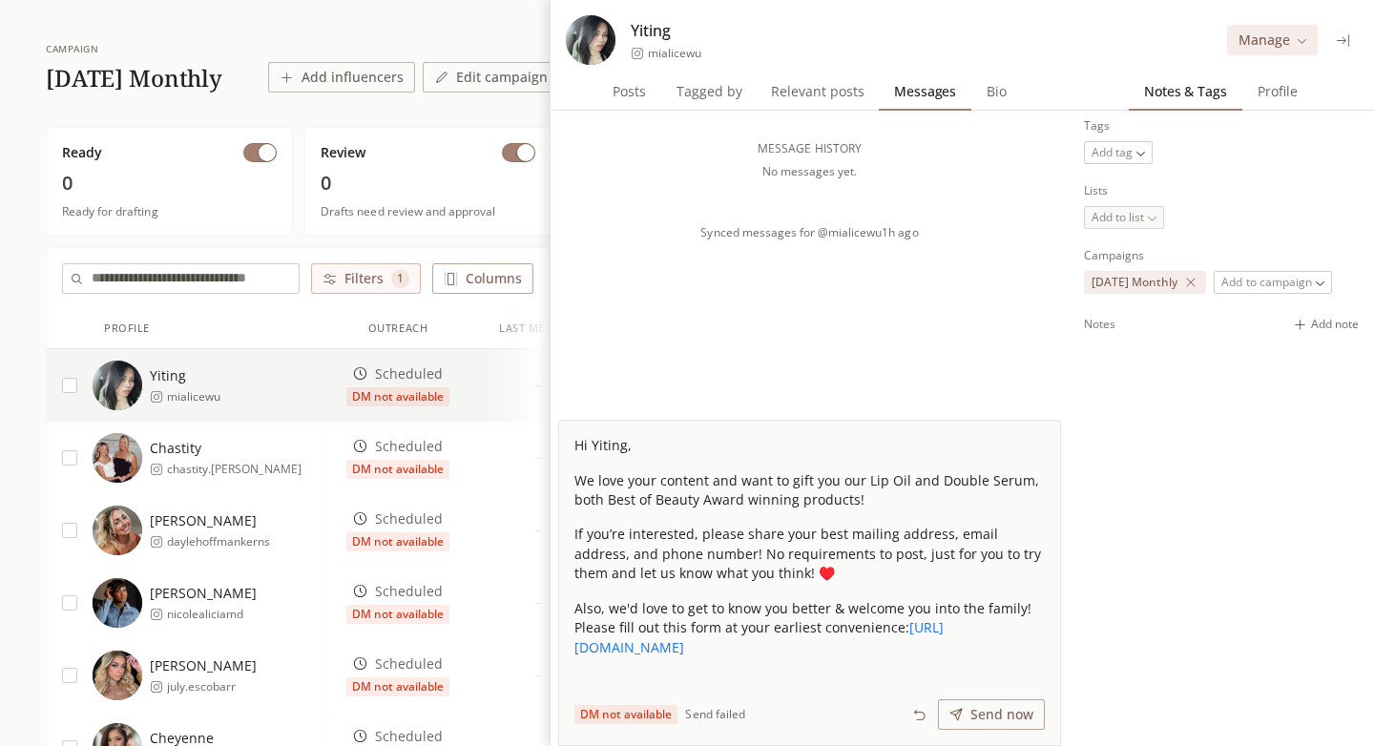
click at [1342, 36] on icon at bounding box center [1343, 40] width 14 height 14
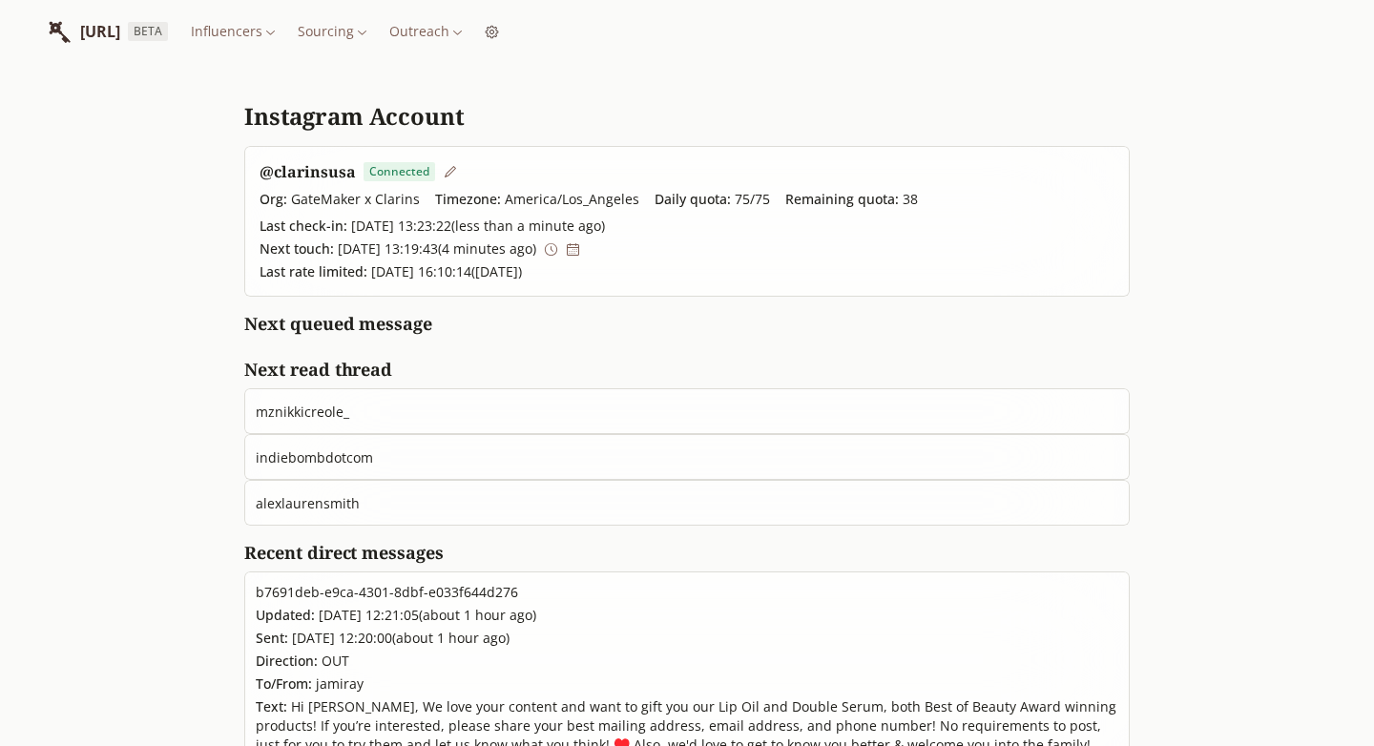
scroll to position [26, 0]
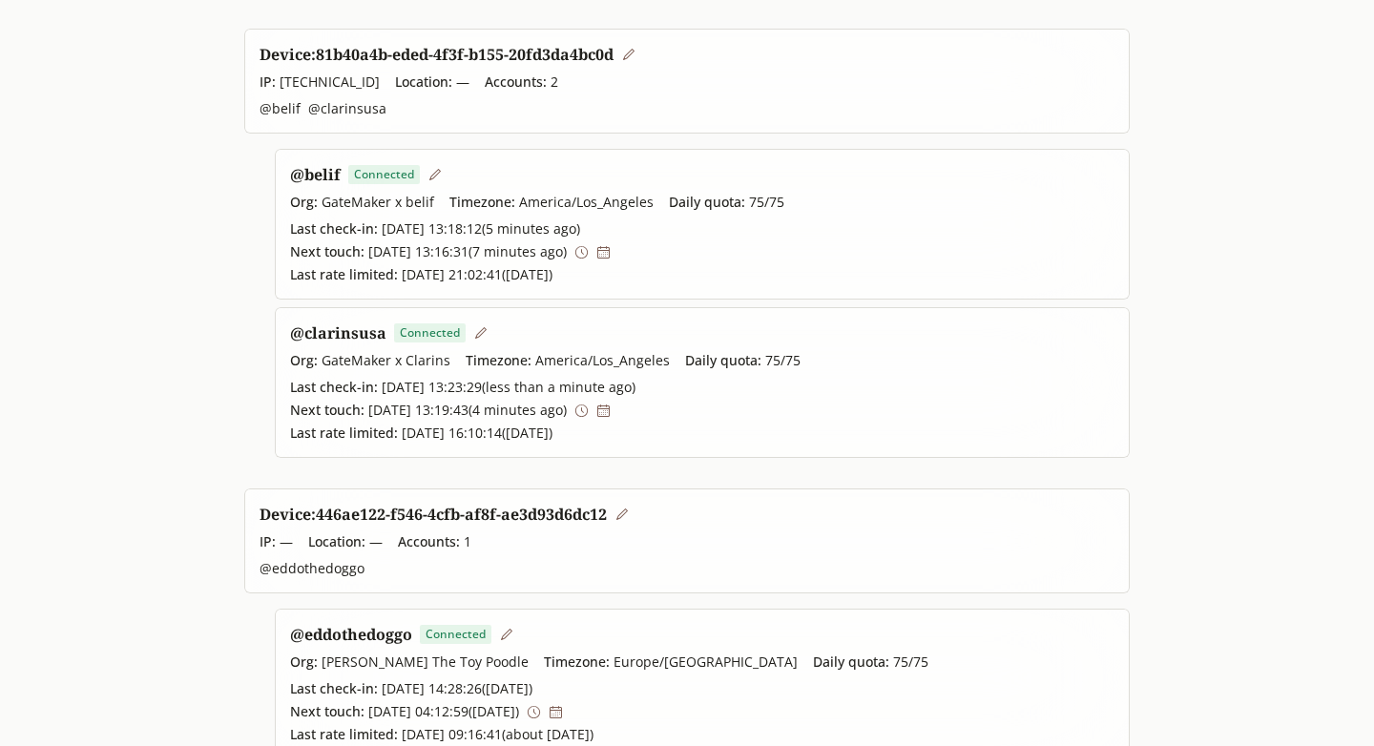
scroll to position [600, 0]
click at [610, 257] on icon at bounding box center [603, 253] width 14 height 14
click at [589, 414] on icon at bounding box center [581, 411] width 14 height 14
click at [323, 343] on link "@ clarinsusa" at bounding box center [338, 333] width 96 height 21
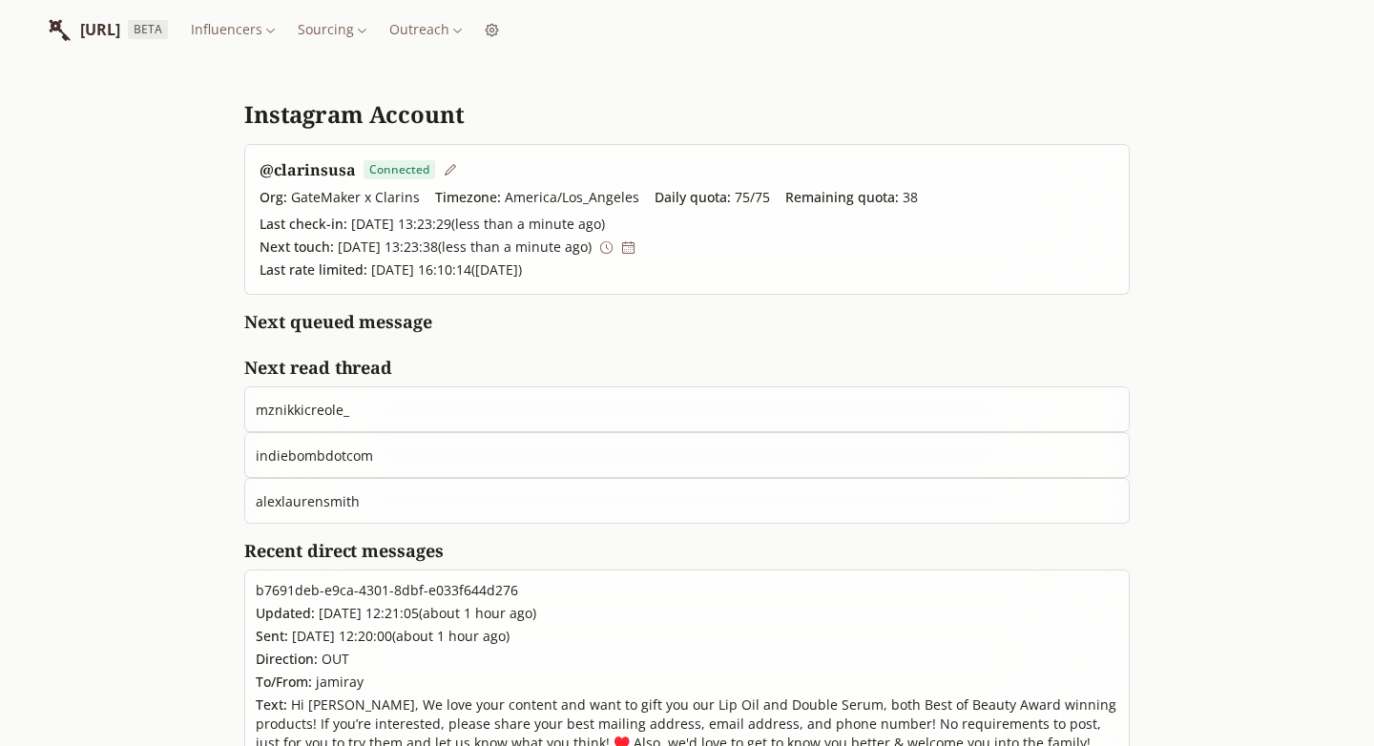
scroll to position [53, 0]
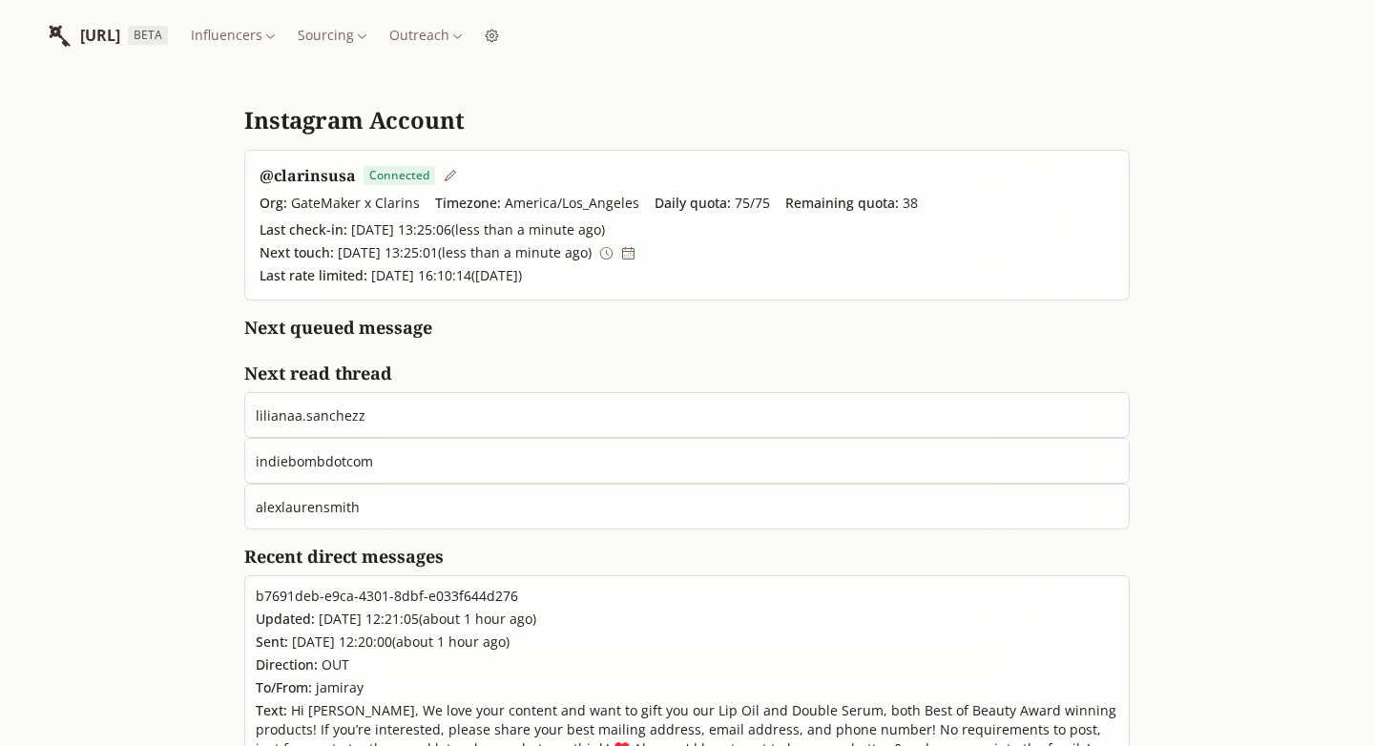
click at [340, 418] on span "lilianaa.sanchezz" at bounding box center [311, 415] width 110 height 18
drag, startPoint x: 395, startPoint y: 418, endPoint x: 258, endPoint y: 418, distance: 136.4
click at [258, 418] on div "lilianaa.sanchezz" at bounding box center [686, 415] width 885 height 46
copy span "lilianaa.sanchezz"
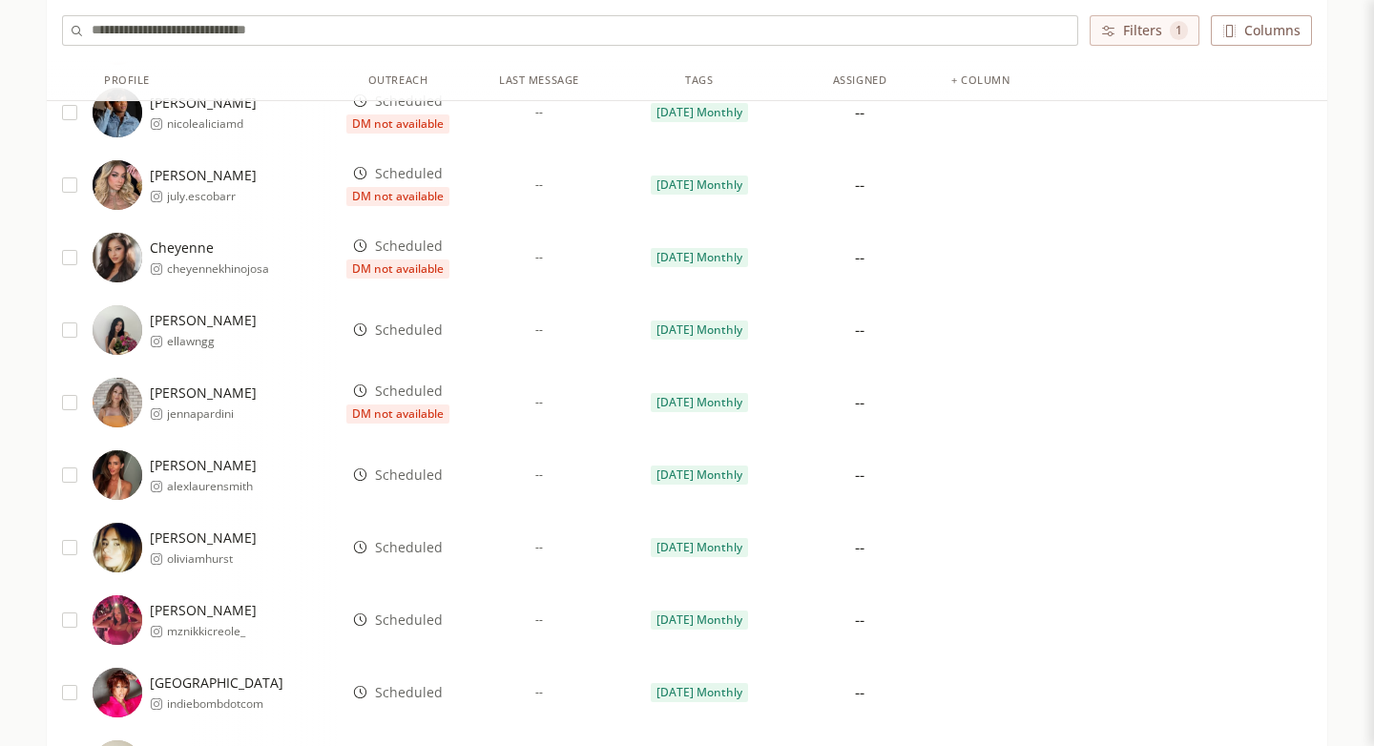
scroll to position [587, 0]
